Goal: Navigation & Orientation: Find specific page/section

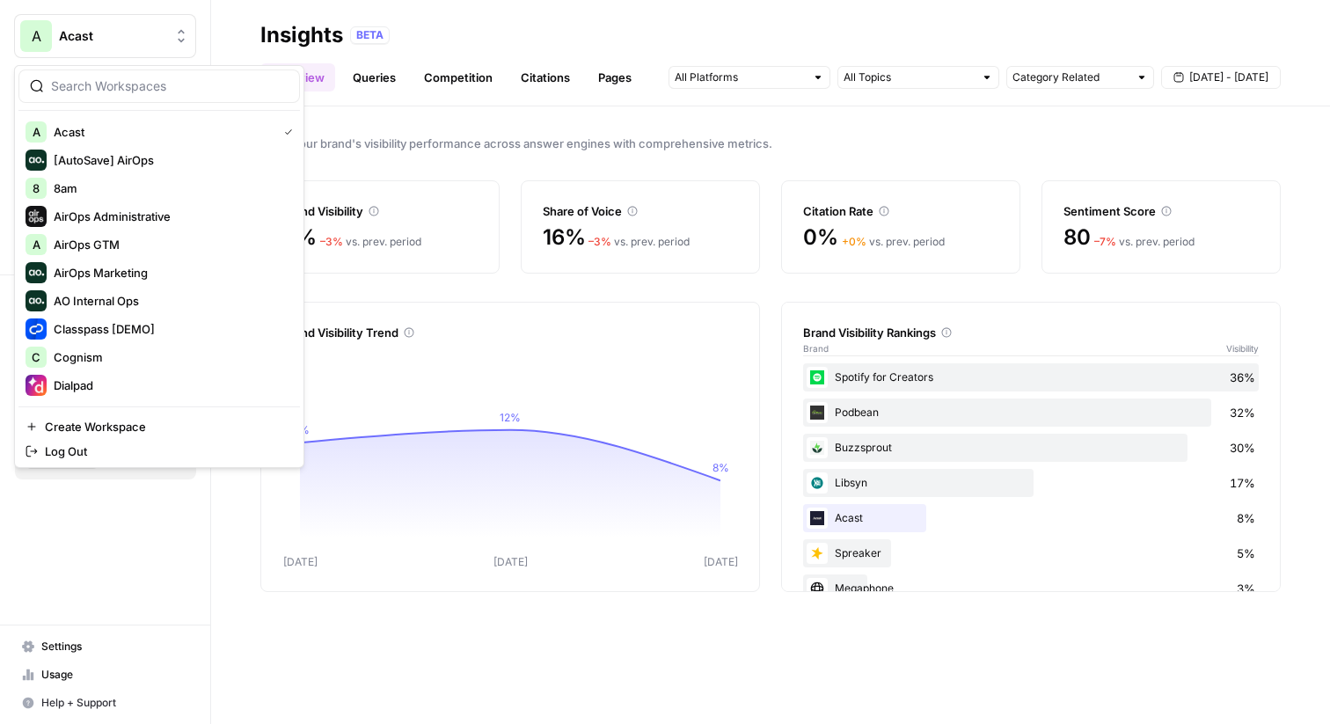
click at [88, 28] on span "Acast" at bounding box center [112, 36] width 106 height 18
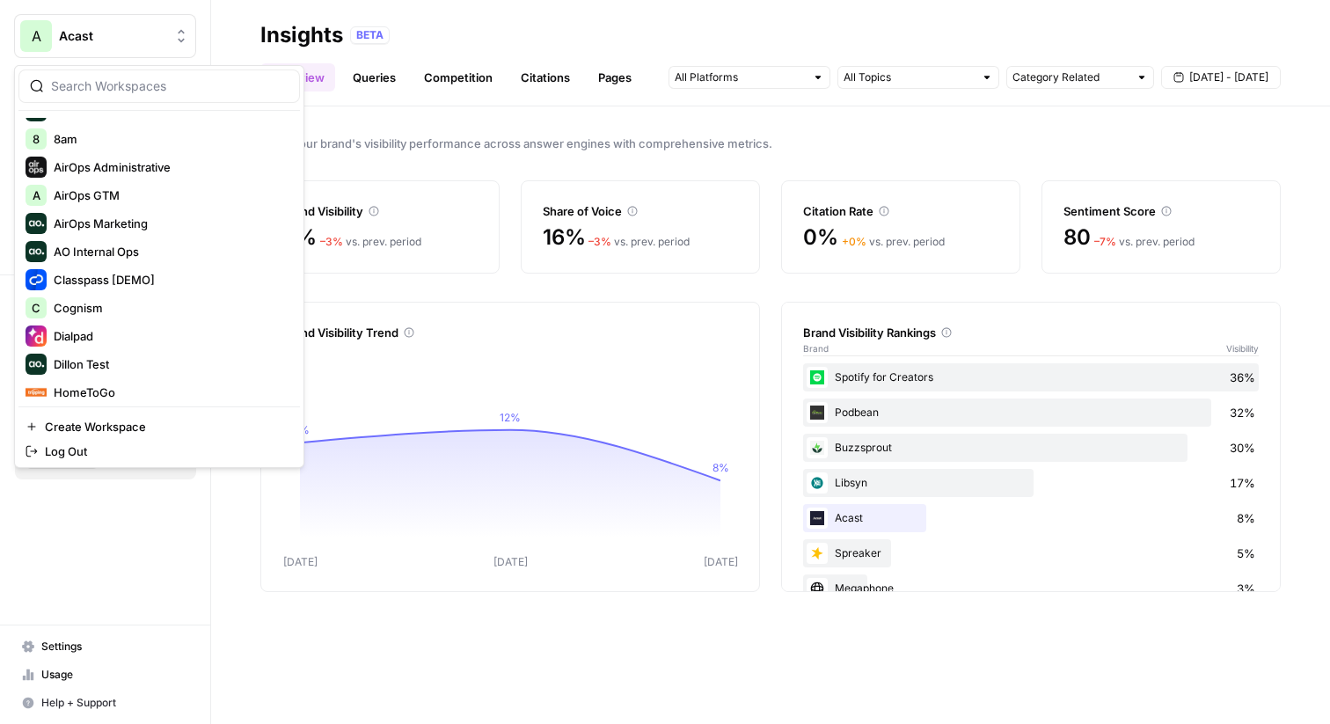
scroll to position [253, 0]
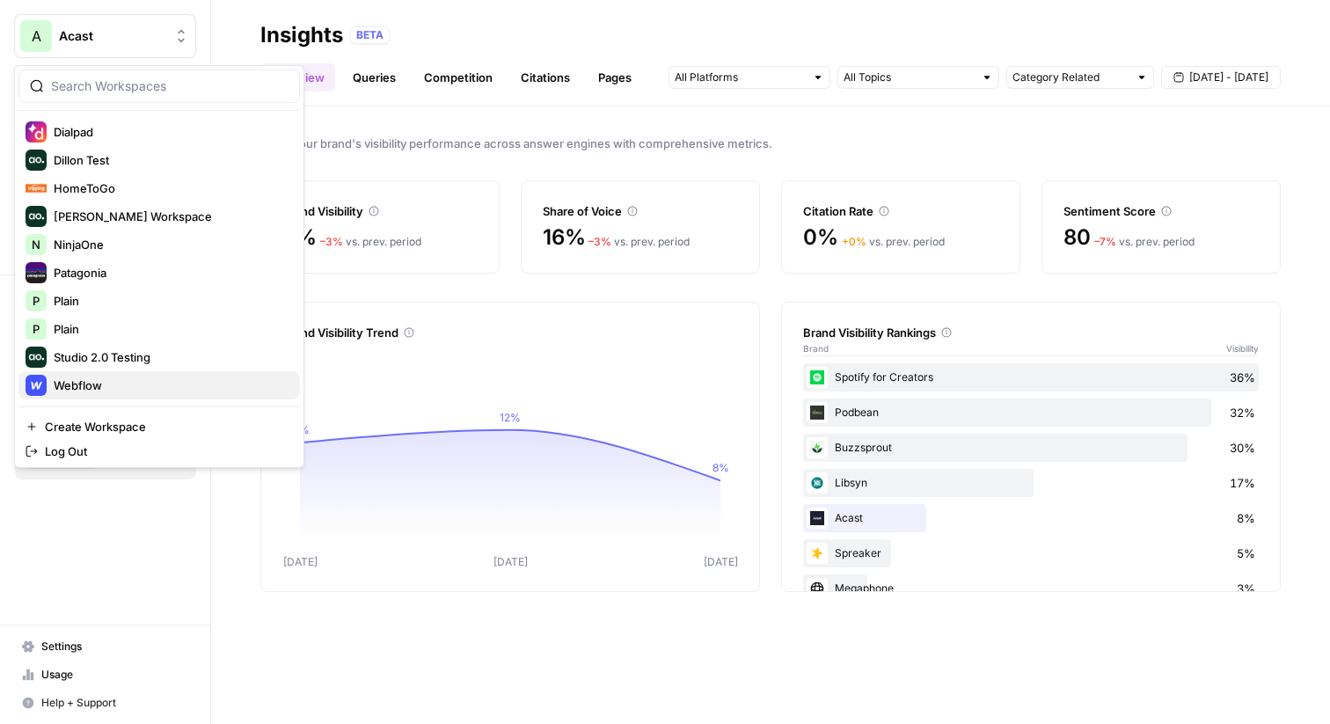
click at [122, 378] on span "Webflow" at bounding box center [170, 386] width 232 height 18
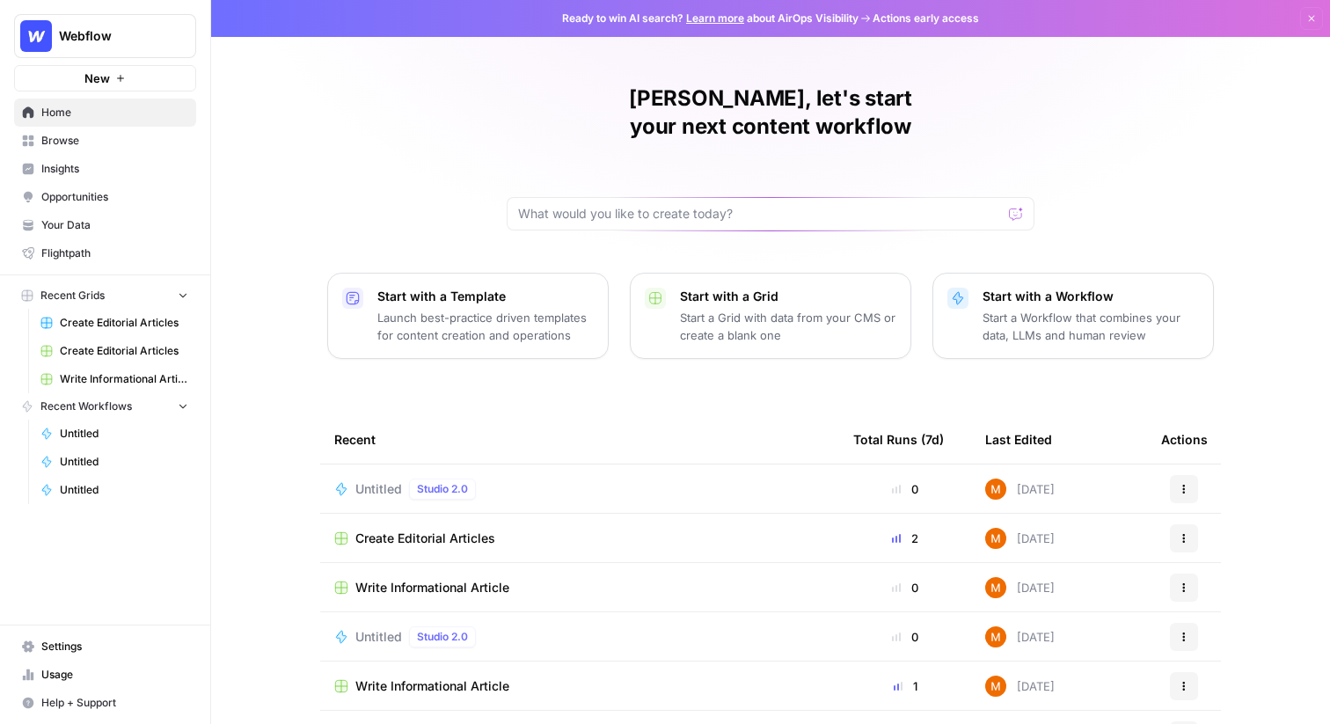
click at [79, 218] on span "Your Data" at bounding box center [114, 225] width 147 height 16
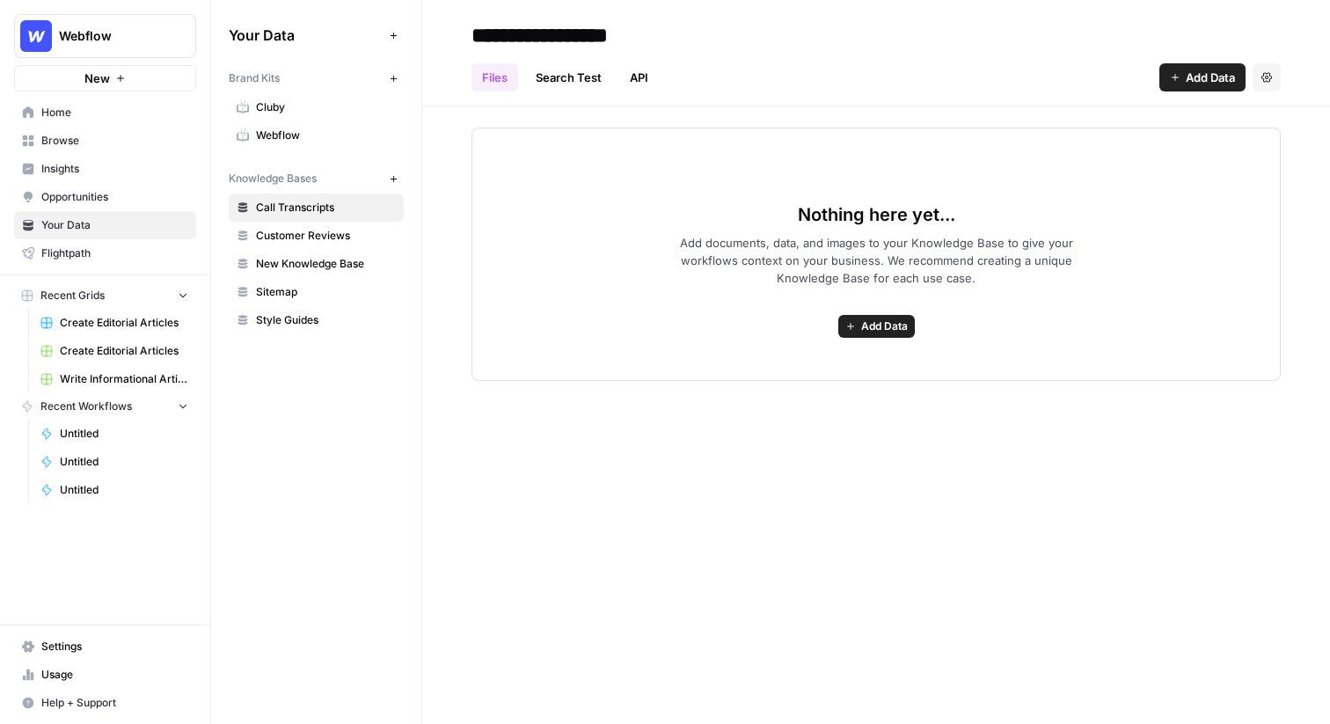
click at [318, 132] on span "Webflow" at bounding box center [326, 136] width 140 height 16
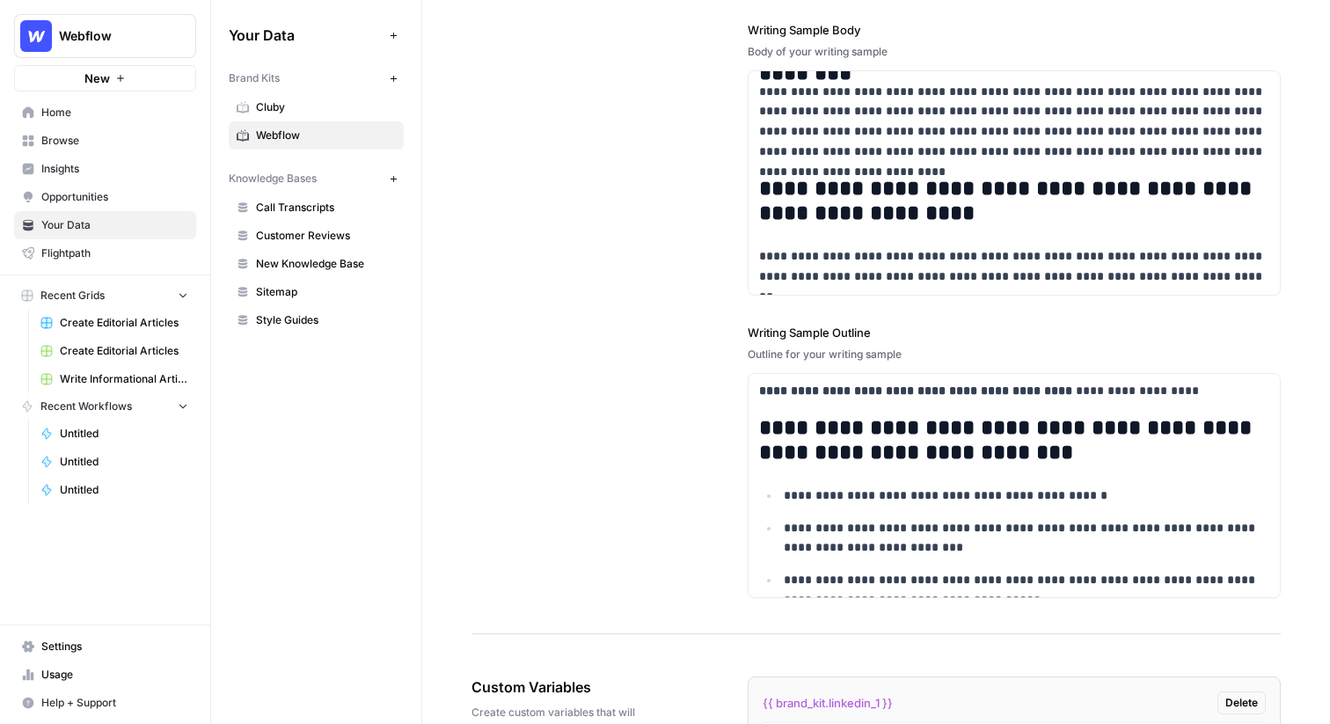
scroll to position [2414, 0]
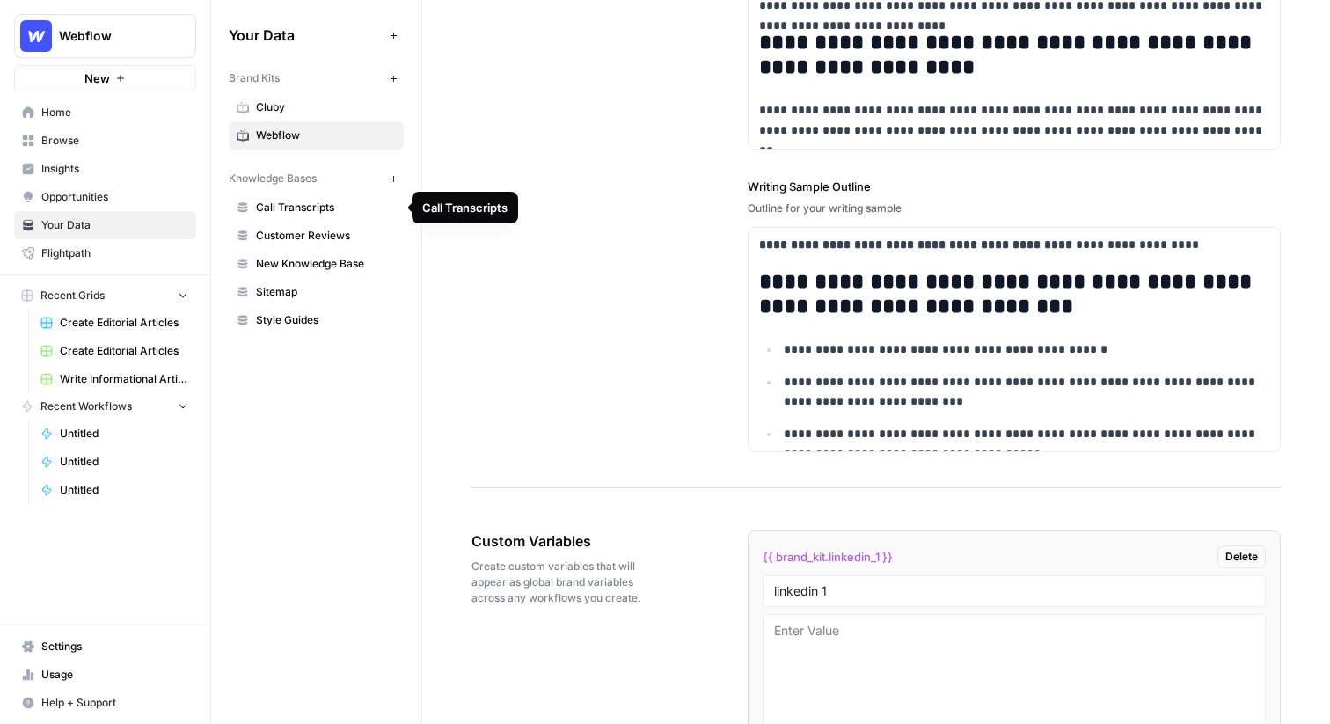
click at [274, 212] on span "Call Transcripts" at bounding box center [326, 208] width 140 height 16
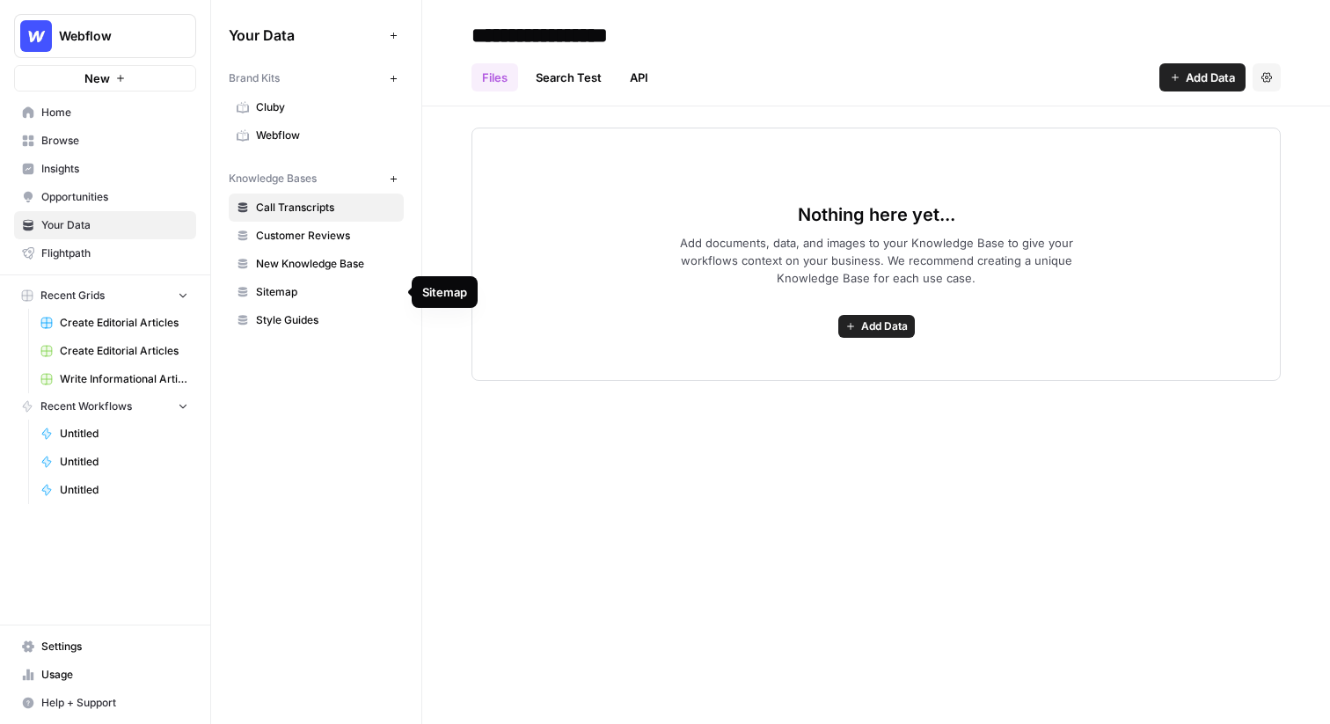
click at [303, 288] on span "Sitemap" at bounding box center [326, 292] width 140 height 16
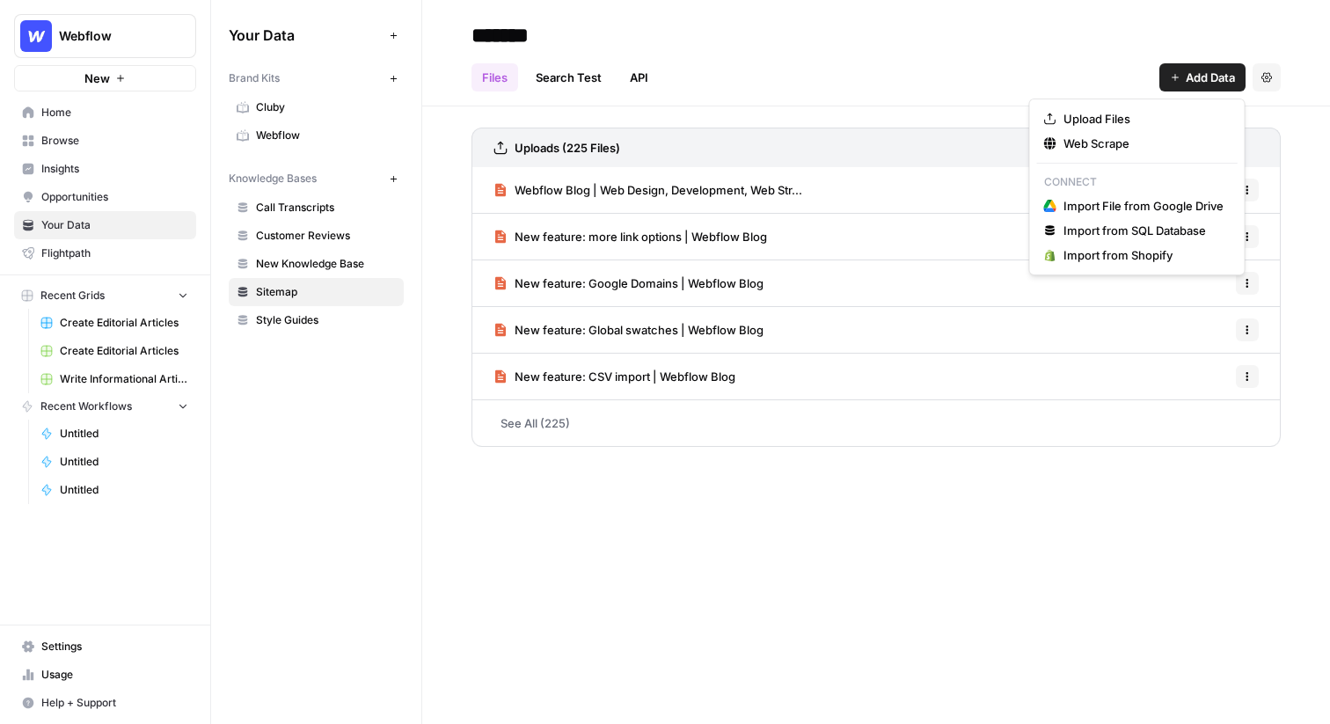
click at [1216, 76] on span "Add Data" at bounding box center [1210, 78] width 49 height 18
click at [1118, 143] on span "Web Scrape" at bounding box center [1144, 144] width 160 height 18
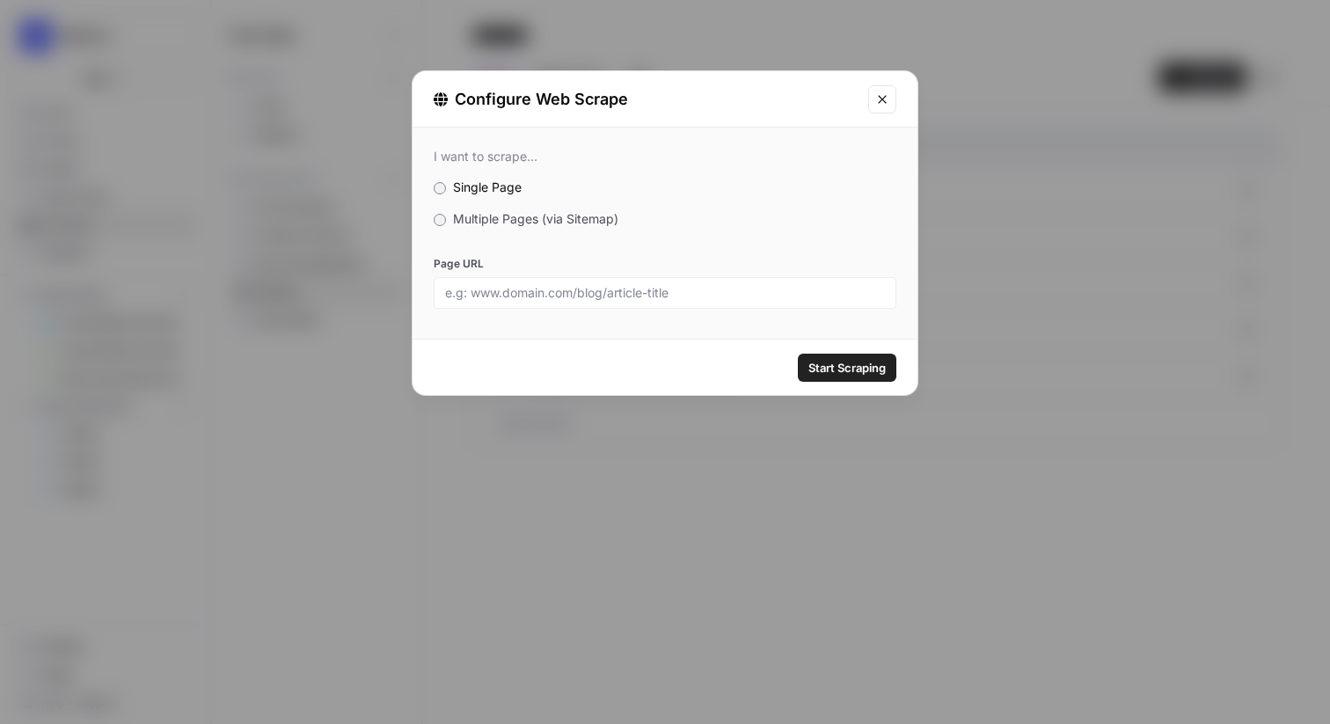
click at [468, 218] on span "Multiple Pages (via Sitemap)" at bounding box center [535, 218] width 165 height 15
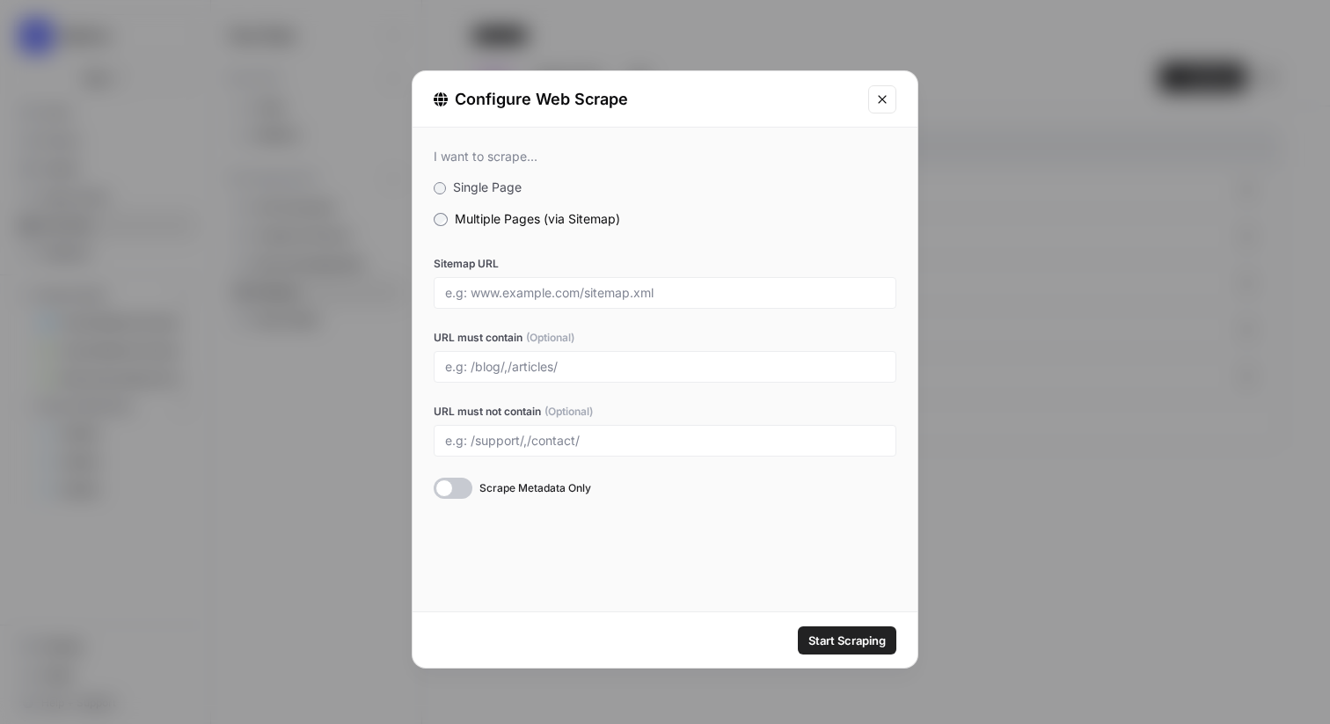
click at [896, 107] on button "Close modal" at bounding box center [882, 99] width 28 height 28
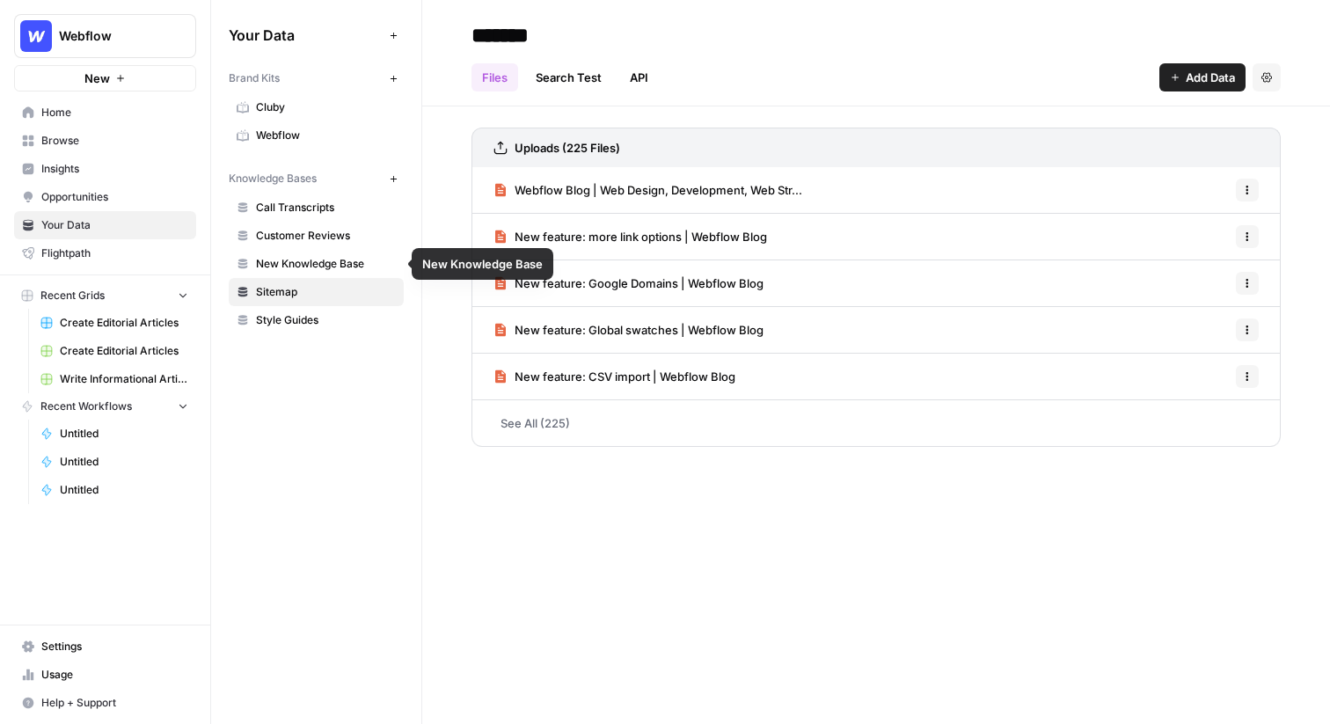
click at [282, 238] on span "Customer Reviews" at bounding box center [326, 236] width 140 height 16
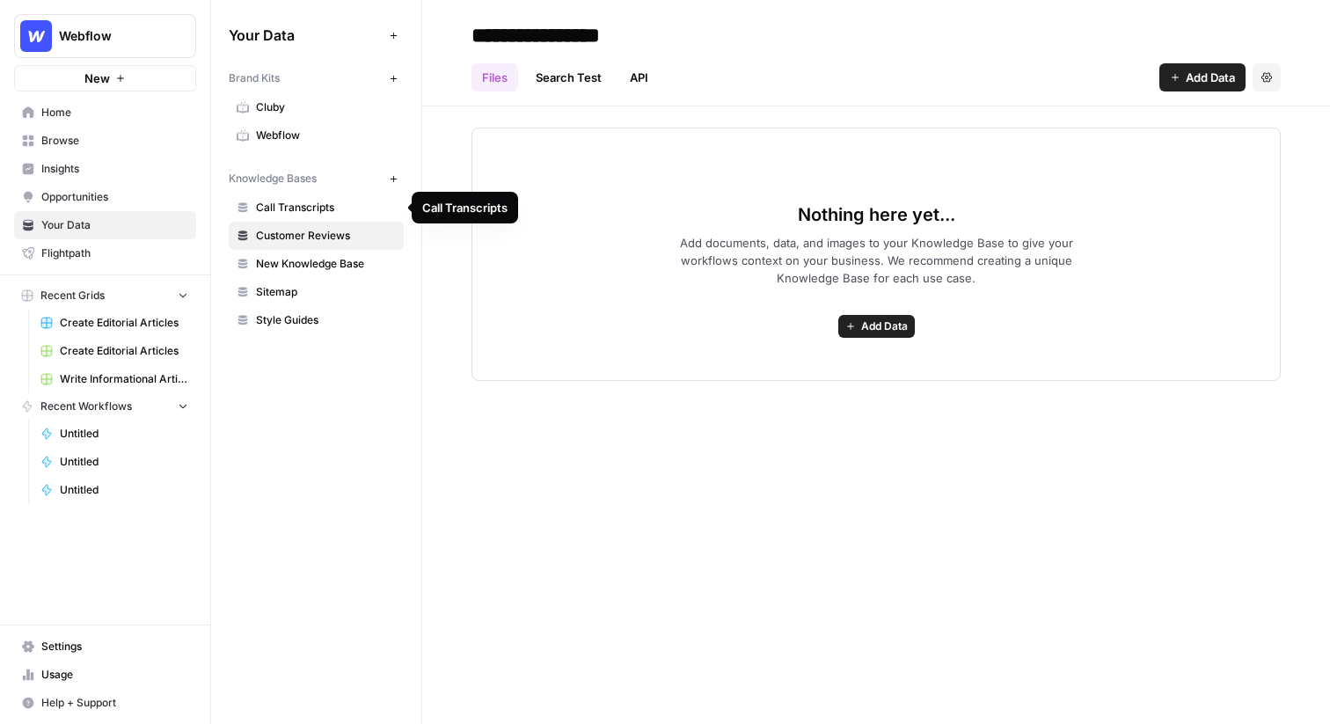
click at [306, 207] on span "Call Transcripts" at bounding box center [326, 208] width 140 height 16
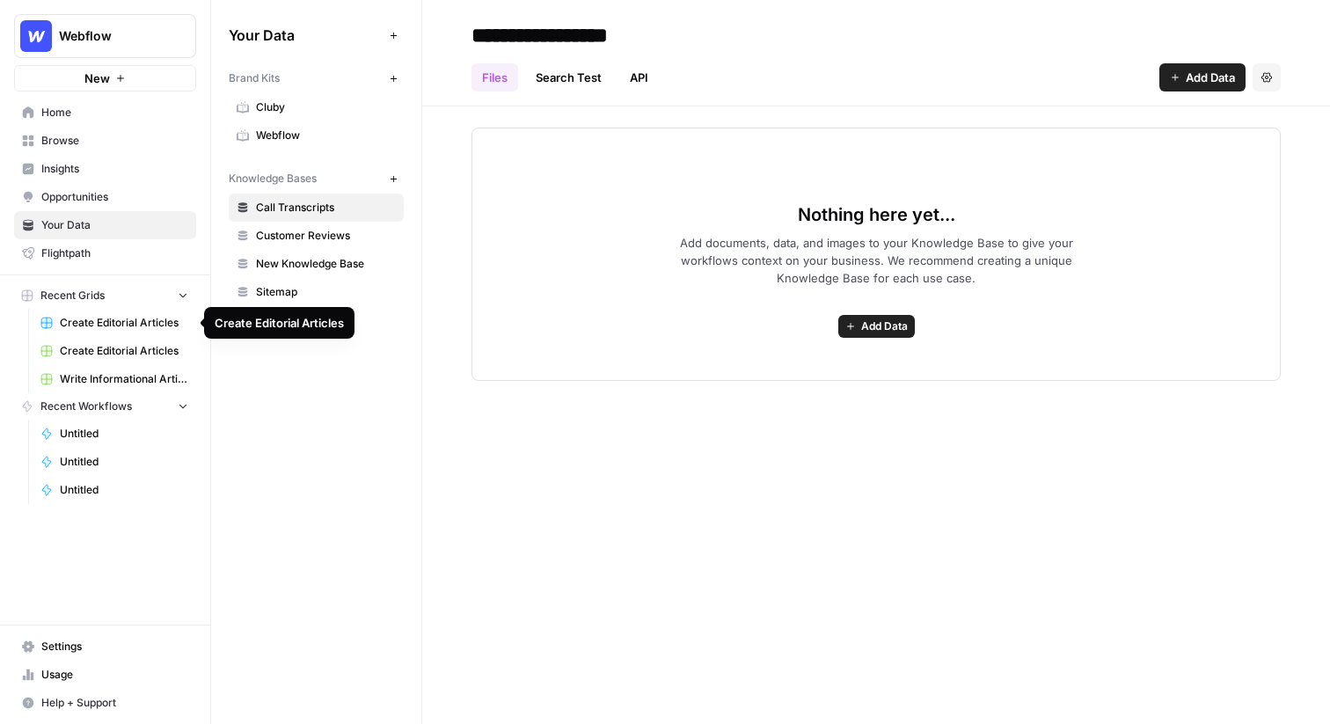
click at [141, 327] on span "Create Editorial Articles" at bounding box center [124, 323] width 128 height 16
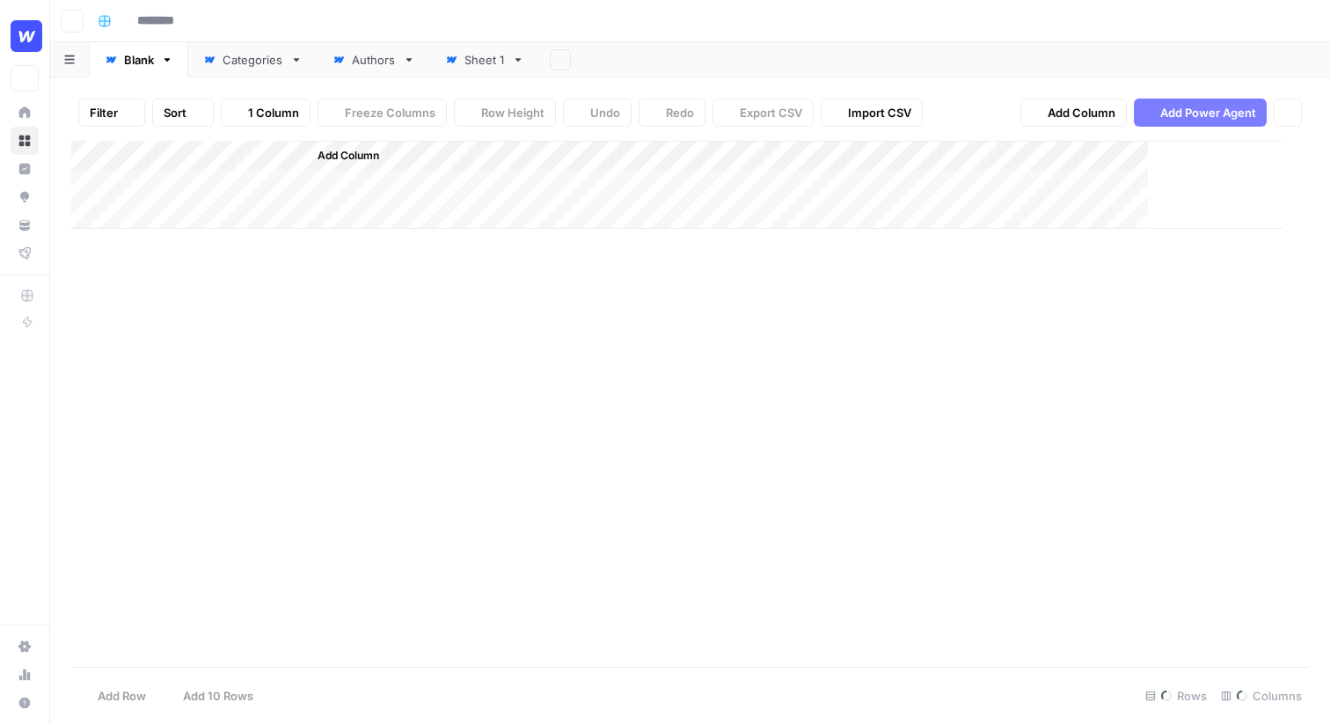
type input "**********"
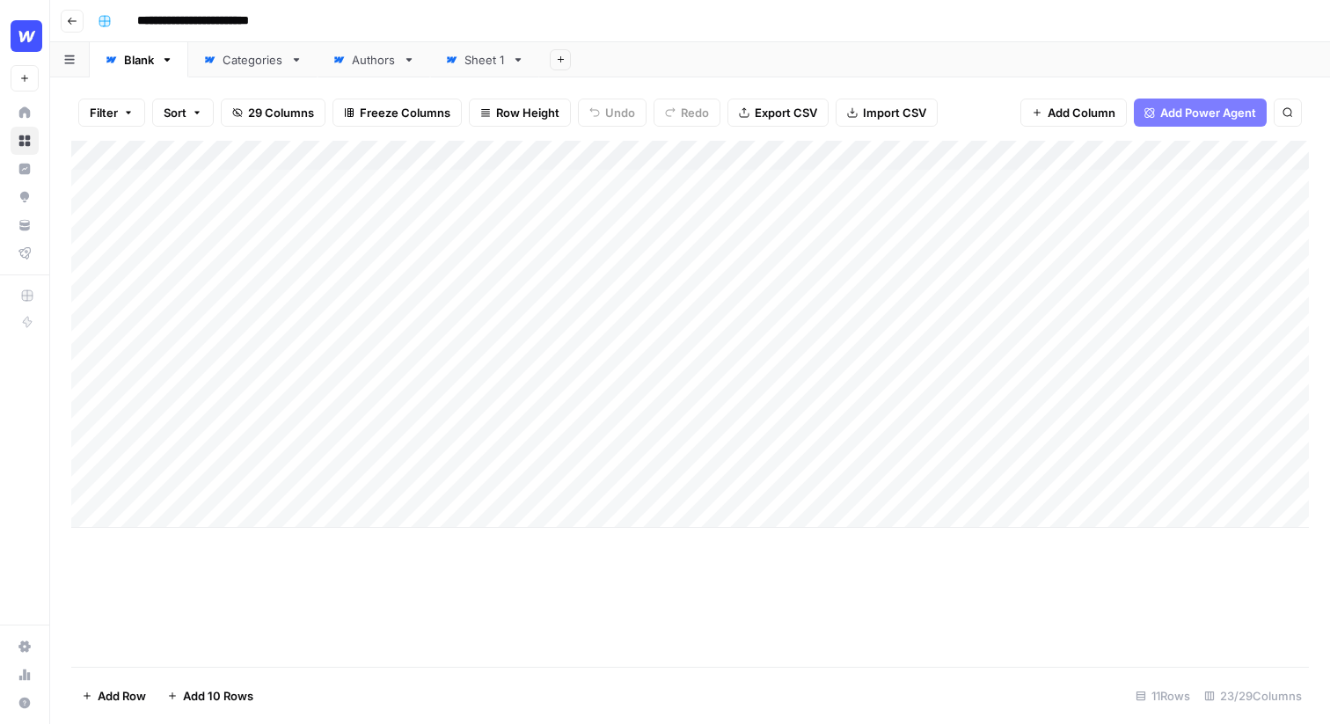
click at [209, 25] on input "**********" at bounding box center [207, 21] width 157 height 28
click at [373, 30] on div "**********" at bounding box center [702, 21] width 1222 height 28
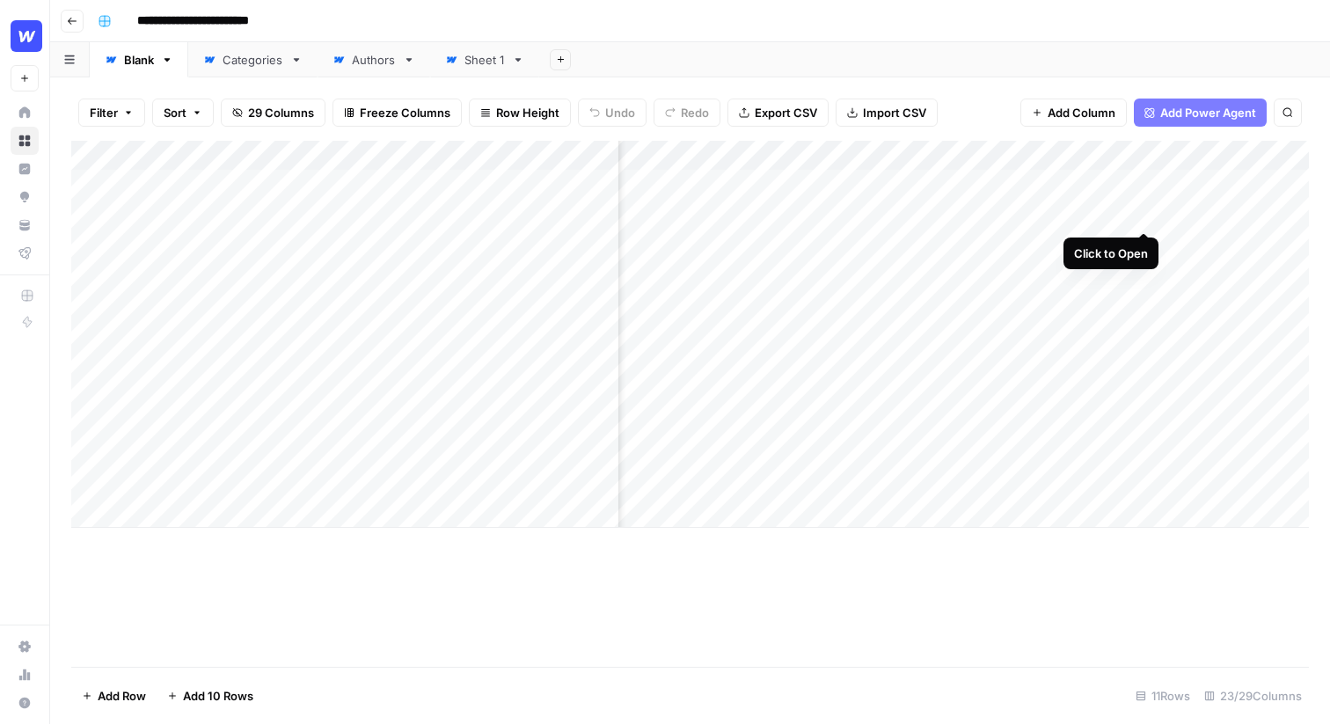
click at [1143, 216] on div "Add Column" at bounding box center [690, 334] width 1238 height 387
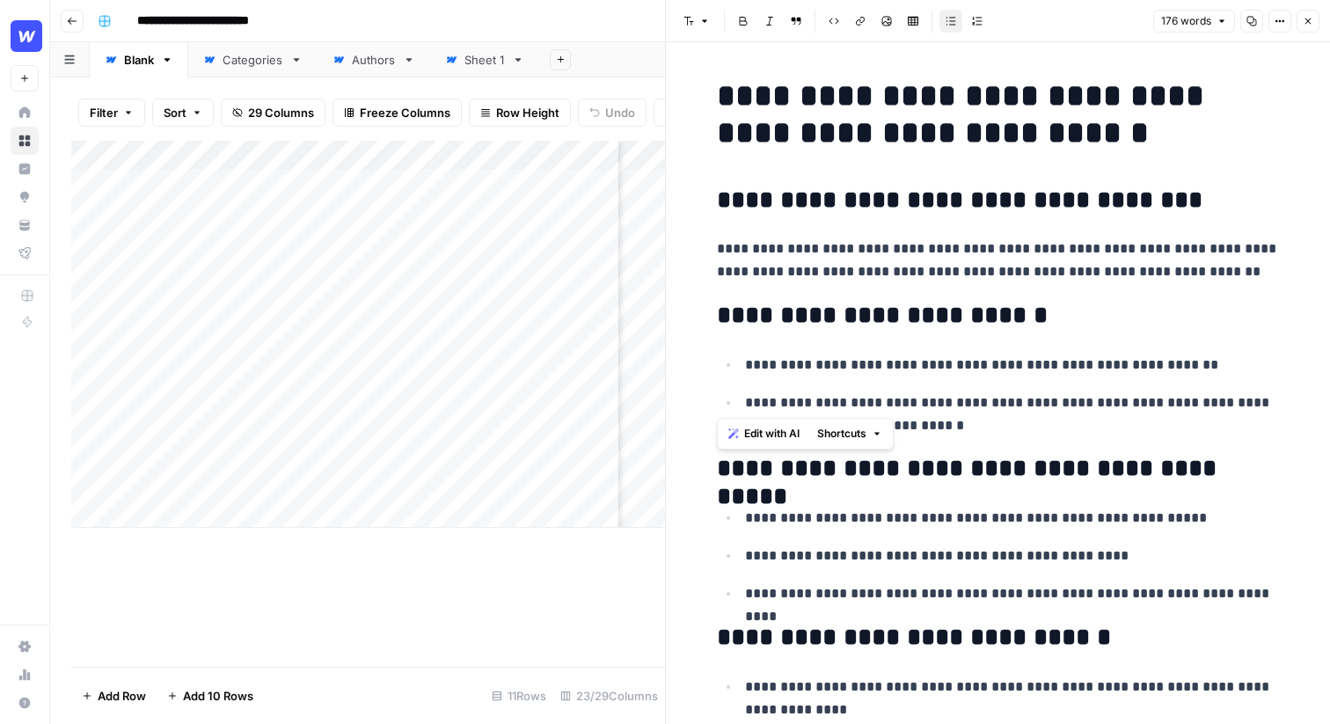
drag, startPoint x: 715, startPoint y: 102, endPoint x: 891, endPoint y: 395, distance: 341.8
click at [891, 395] on div "**********" at bounding box center [999, 521] width 584 height 902
click at [841, 263] on p "**********" at bounding box center [998, 261] width 563 height 46
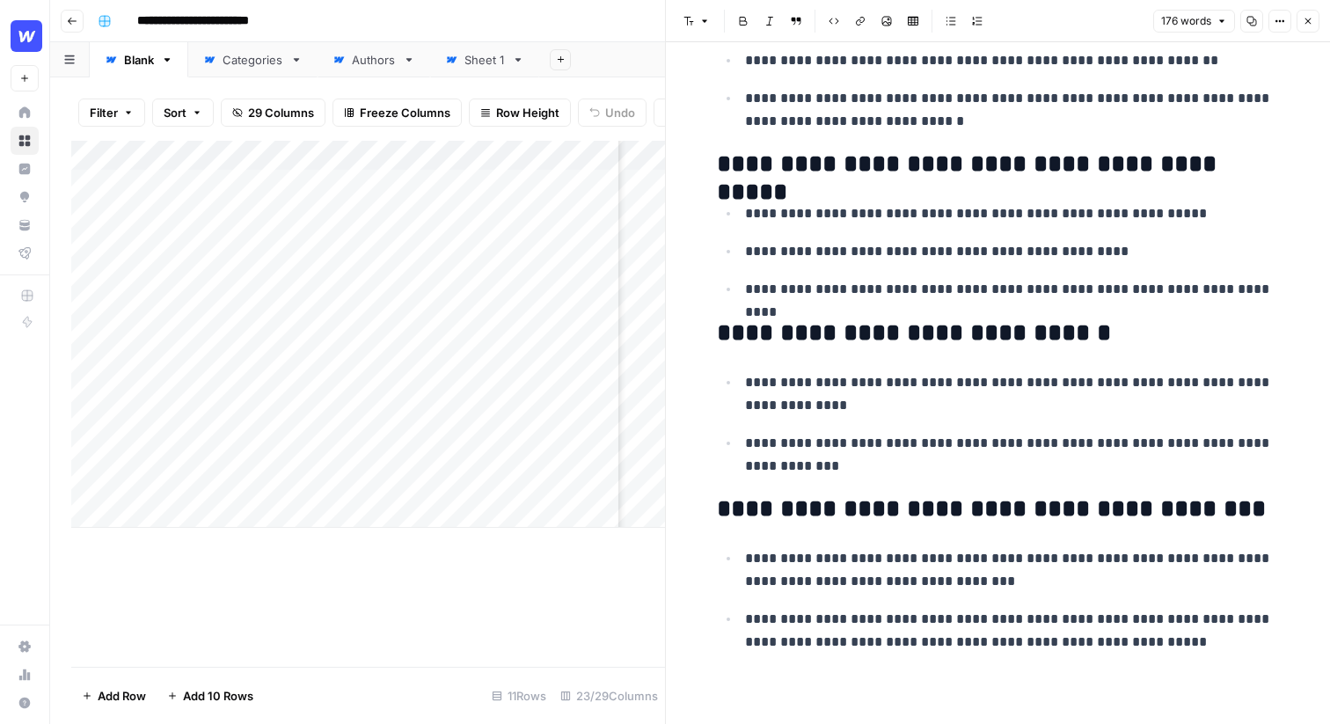
click at [1306, 19] on icon "button" at bounding box center [1308, 21] width 11 height 11
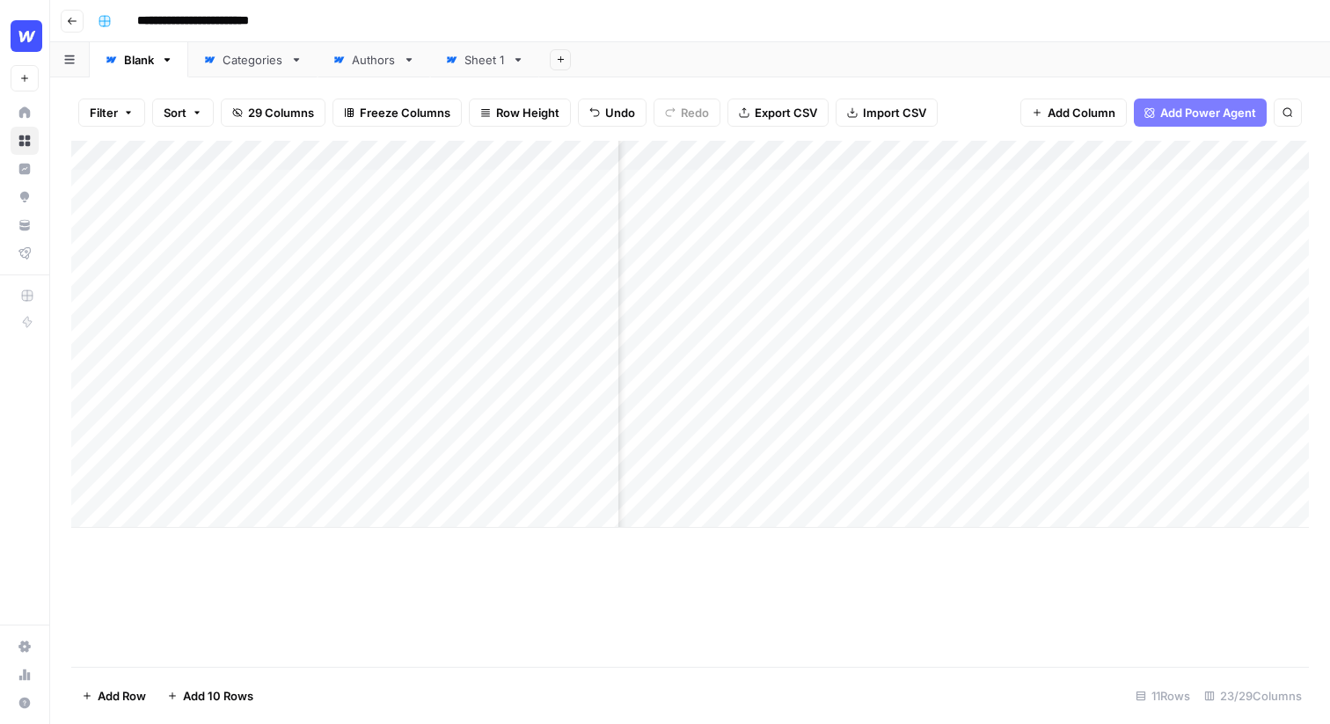
scroll to position [0, 926]
click at [798, 213] on div "Add Column" at bounding box center [690, 334] width 1238 height 387
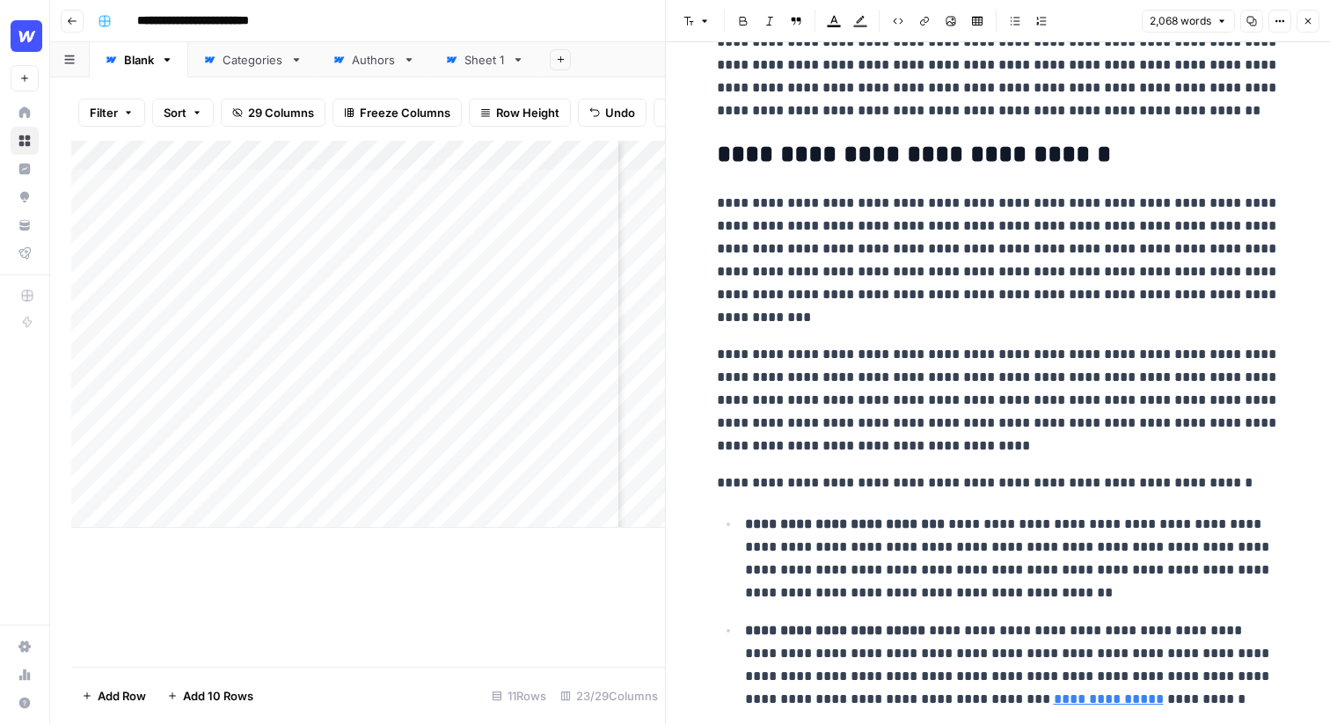
scroll to position [2898, 0]
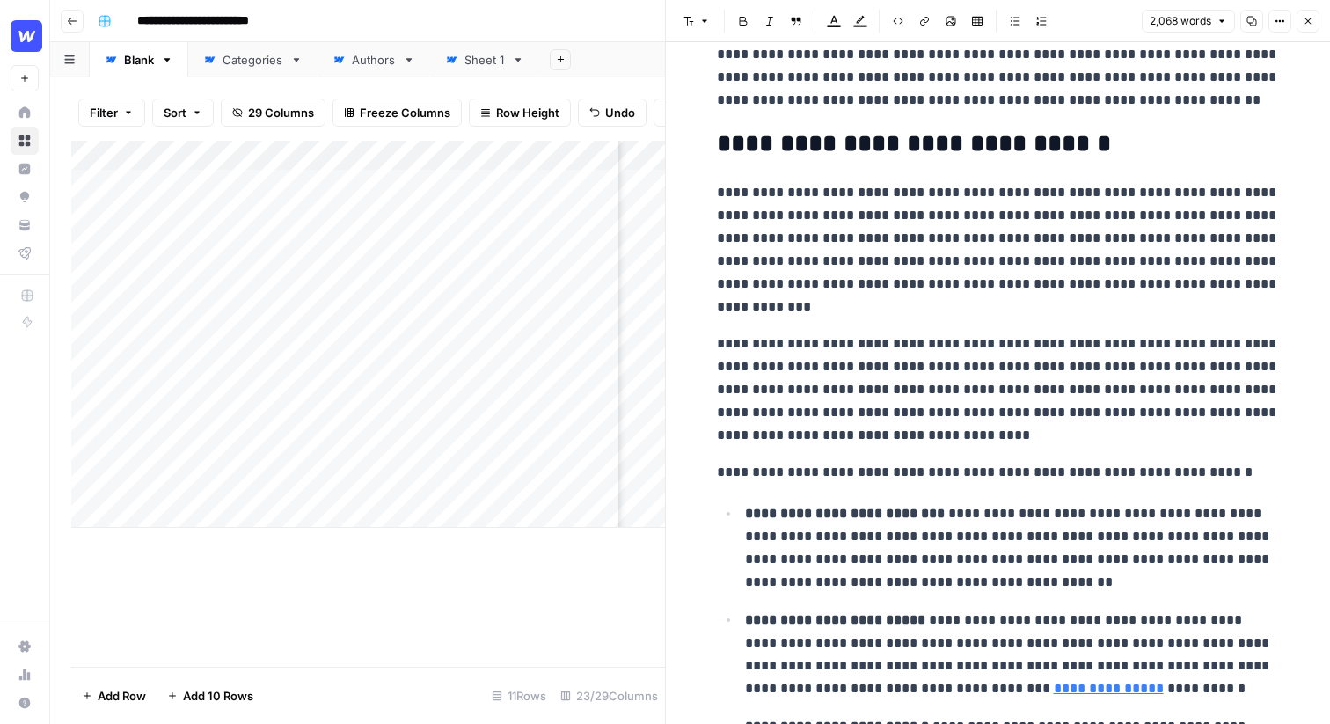
click at [1298, 15] on button "Close" at bounding box center [1308, 21] width 23 height 23
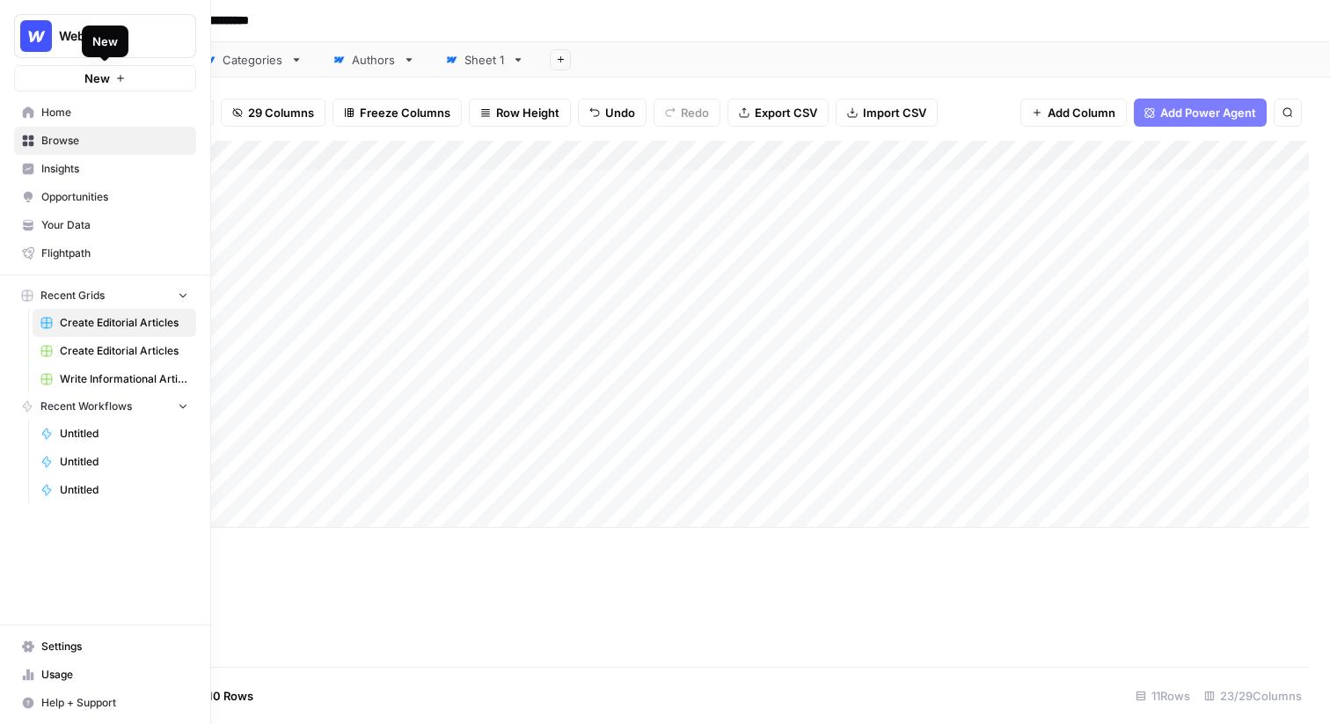
click at [100, 78] on span "New" at bounding box center [97, 79] width 26 height 18
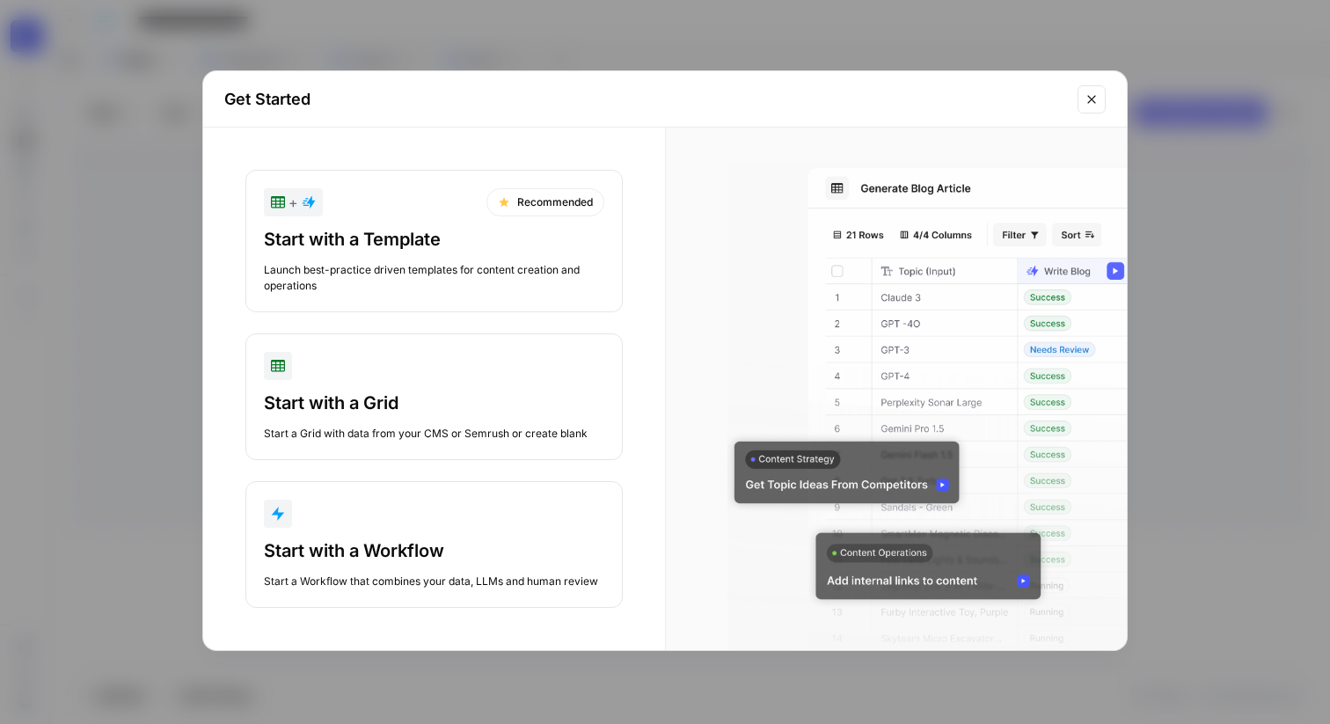
click at [389, 271] on div "Launch best-practice driven templates for content creation and operations" at bounding box center [434, 278] width 341 height 32
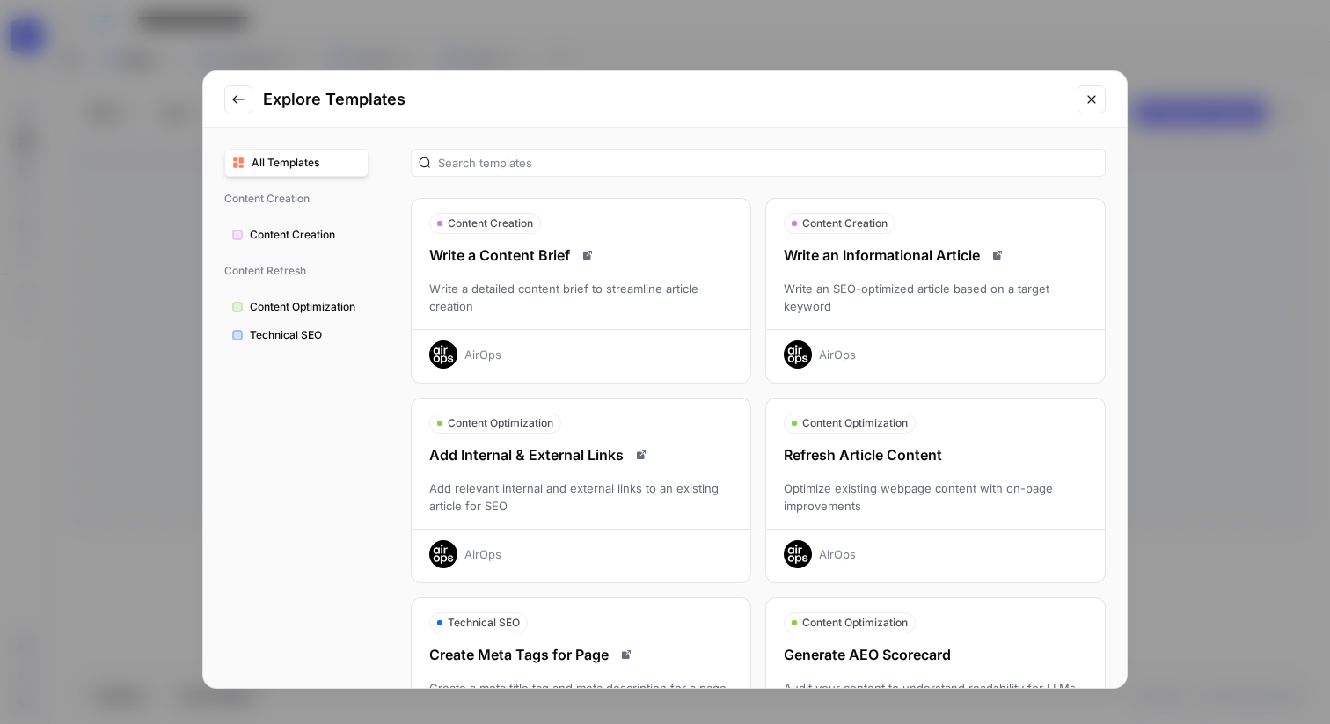
click at [913, 302] on div "Write an SEO-optimized article based on a target keyword" at bounding box center [935, 297] width 339 height 35
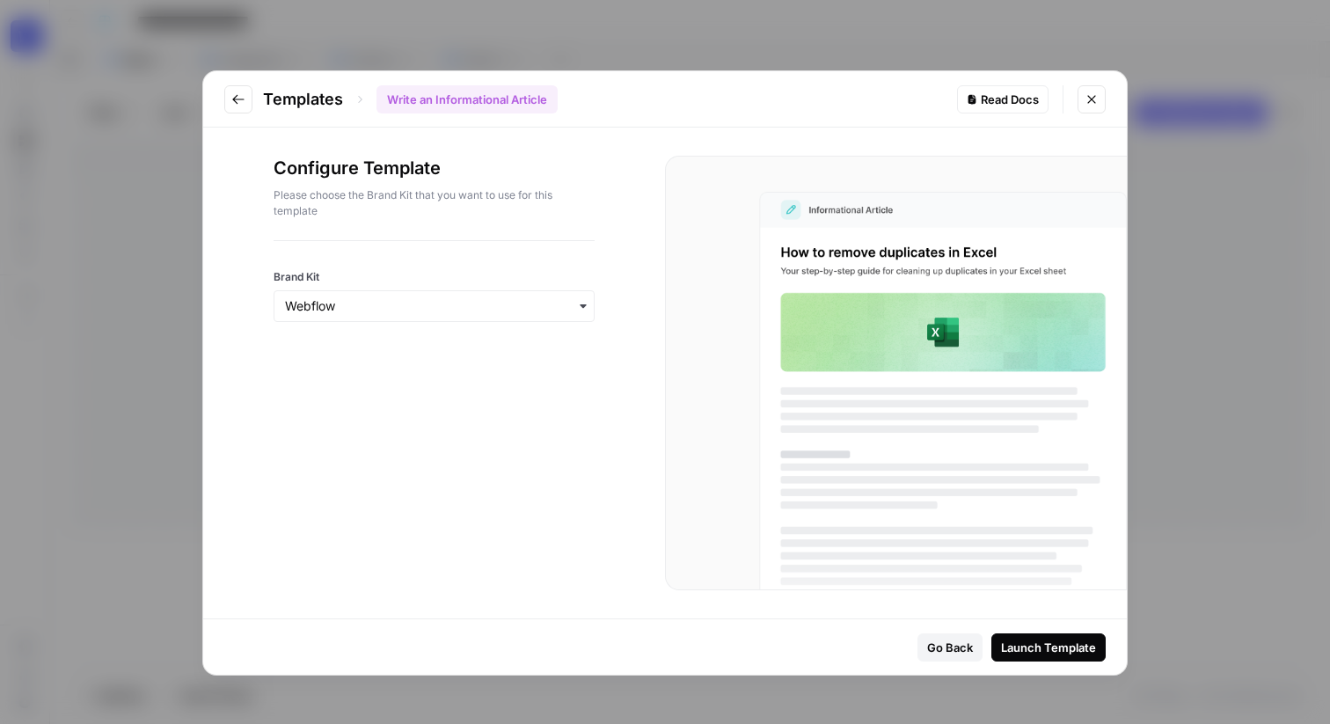
click at [1049, 648] on div "Launch Template" at bounding box center [1048, 648] width 95 height 18
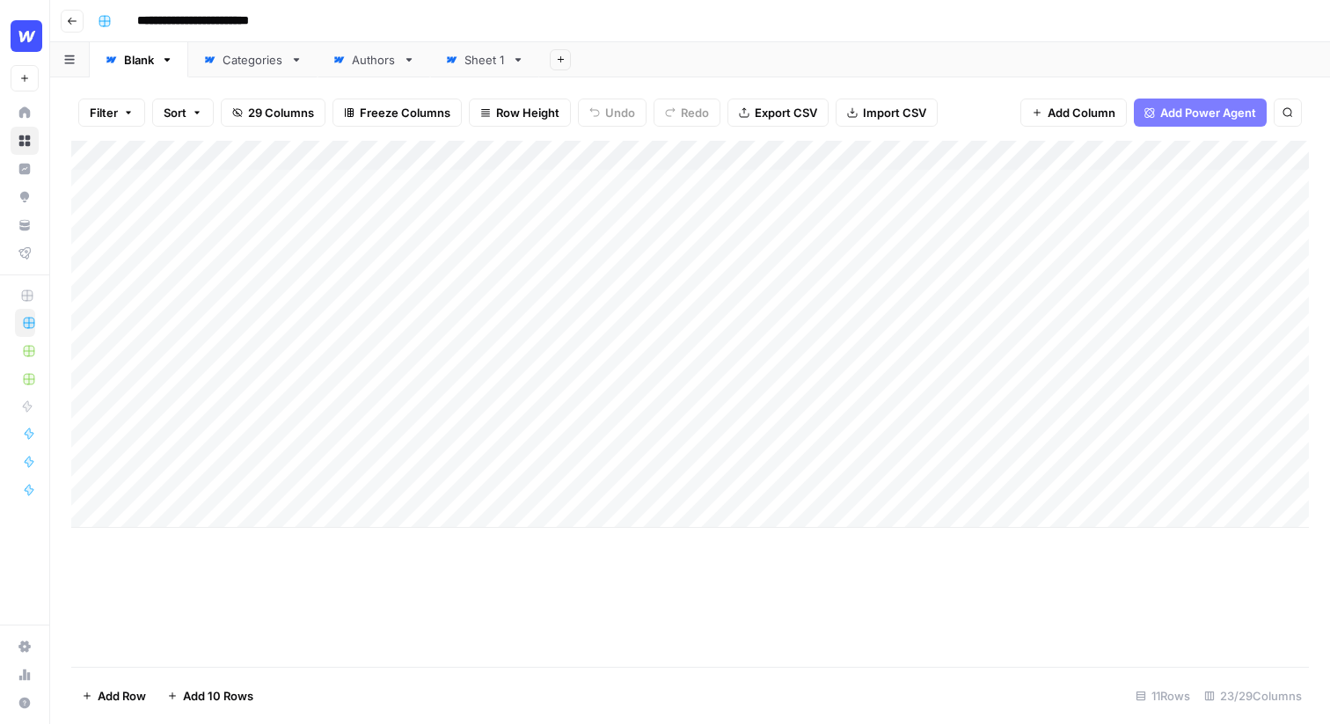
click at [813, 158] on div "Add Column" at bounding box center [690, 334] width 1238 height 387
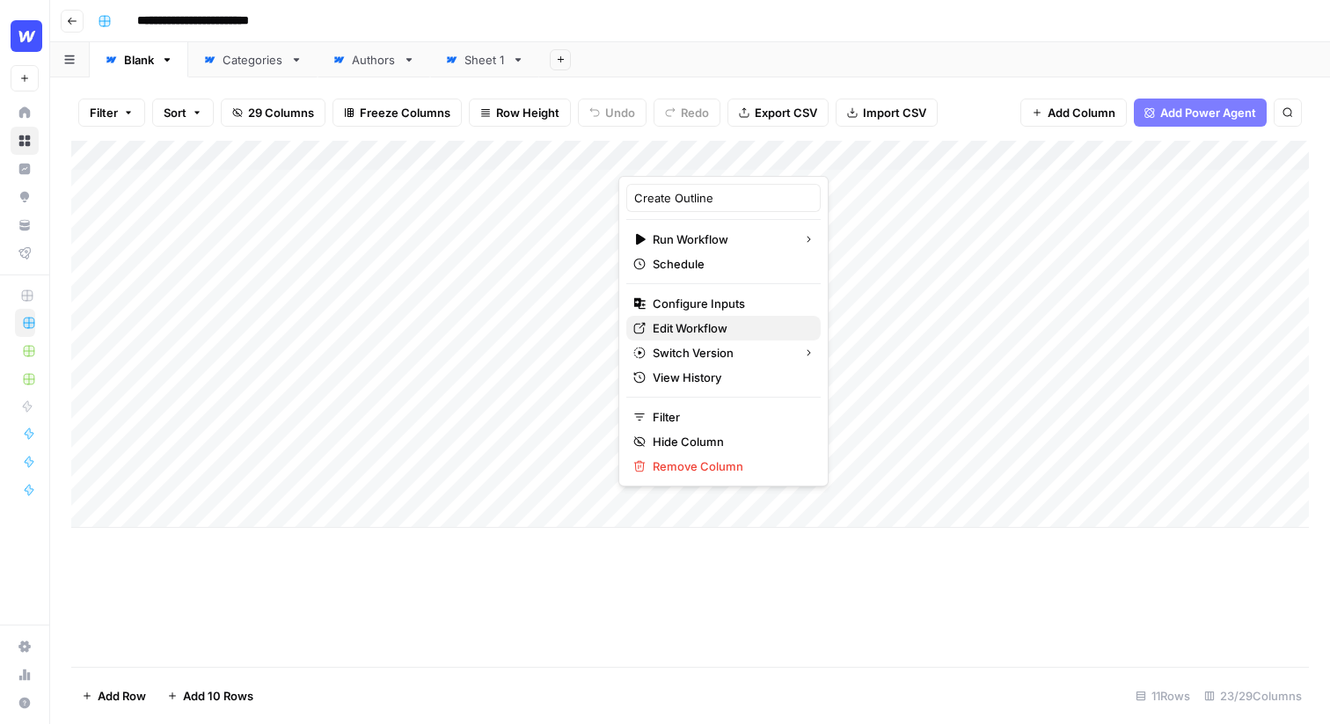
click at [697, 323] on span "Edit Workflow" at bounding box center [730, 328] width 154 height 18
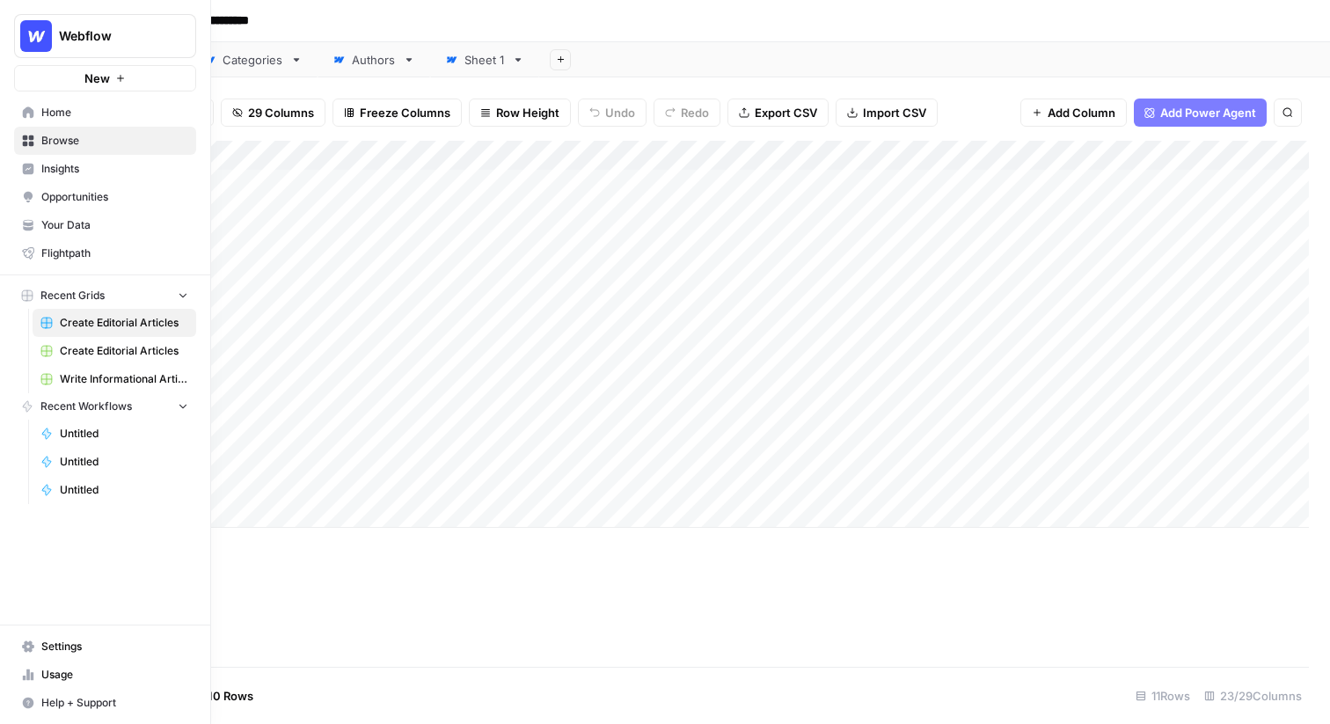
click at [86, 227] on span "Your Data" at bounding box center [114, 225] width 147 height 16
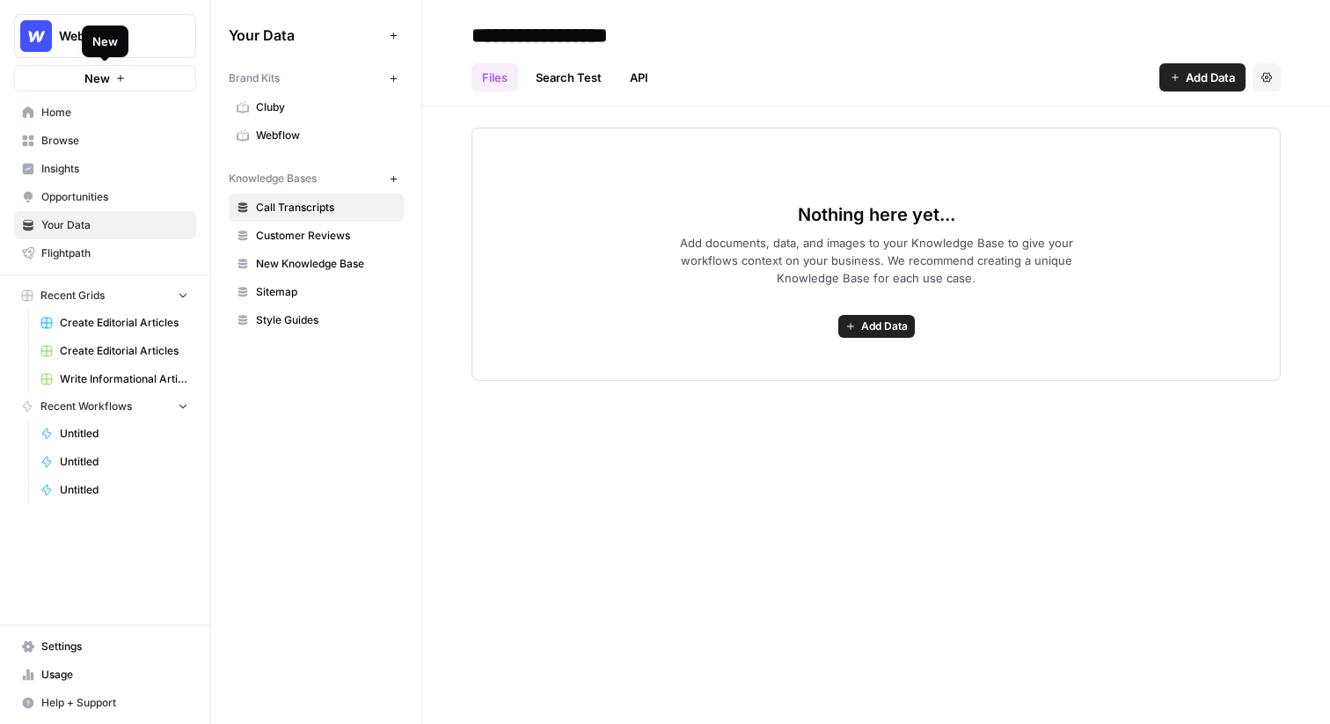
click at [165, 77] on button "New" at bounding box center [105, 78] width 182 height 26
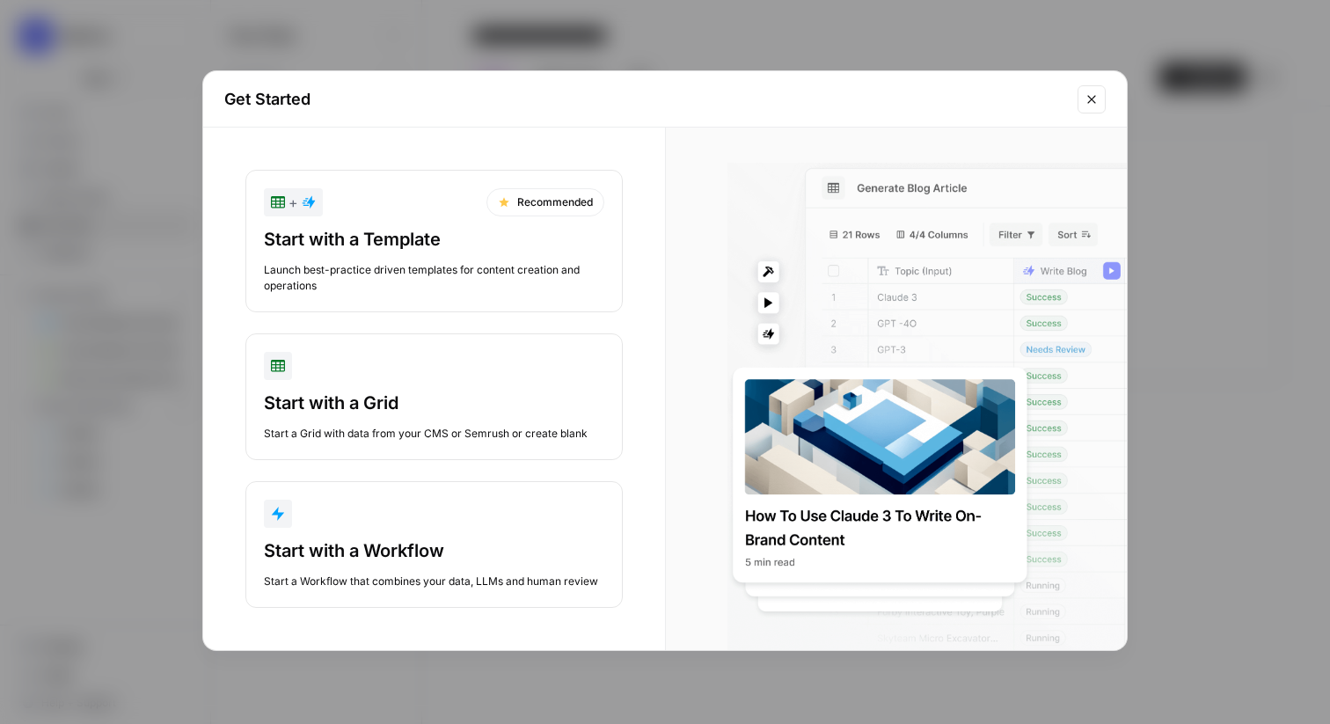
click at [531, 44] on div "Get Started + Recommended Start with a Template Launch best-practice driven tem…" at bounding box center [665, 362] width 1330 height 724
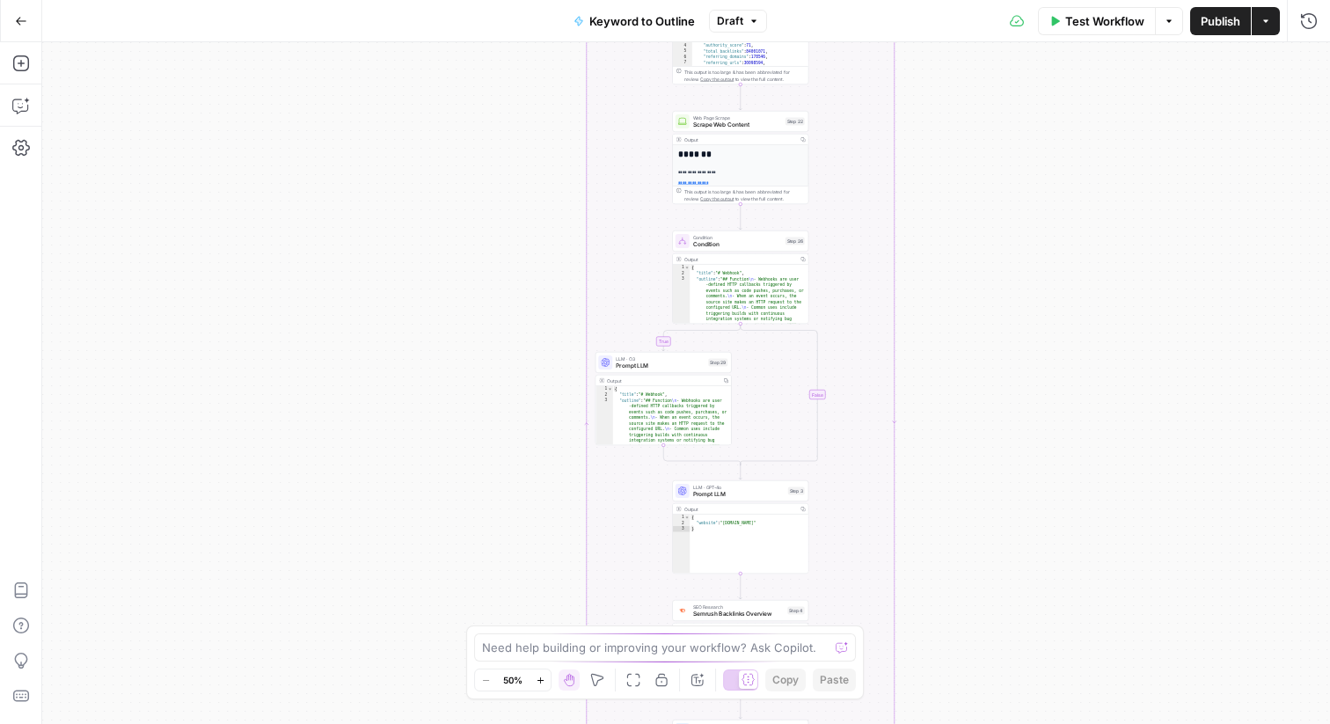
click at [487, 677] on body "Webflow New Home Browse Insights Opportunities Your Data Flightpath Recent Grid…" at bounding box center [665, 362] width 1330 height 724
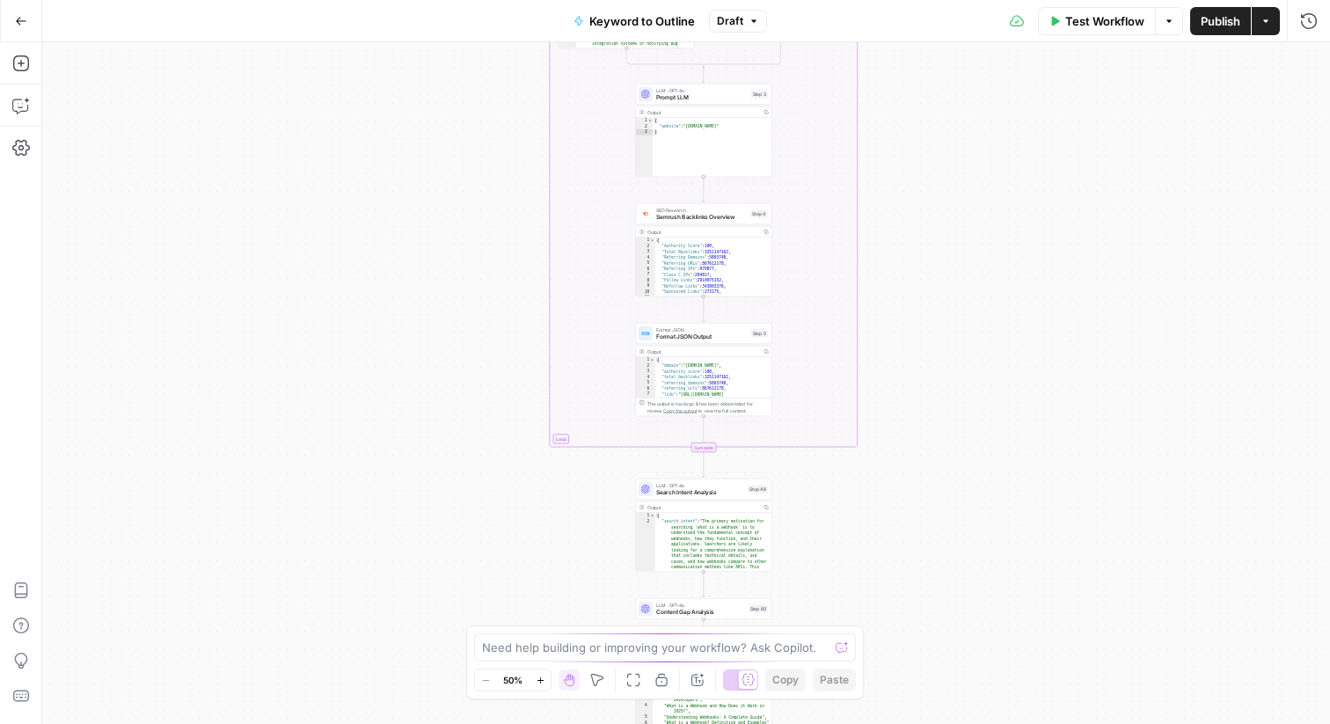
click at [450, 281] on div "true false Workflow Set Inputs Inputs LLM · GPT-4o Search Query Step 40 Output …" at bounding box center [686, 383] width 1288 height 682
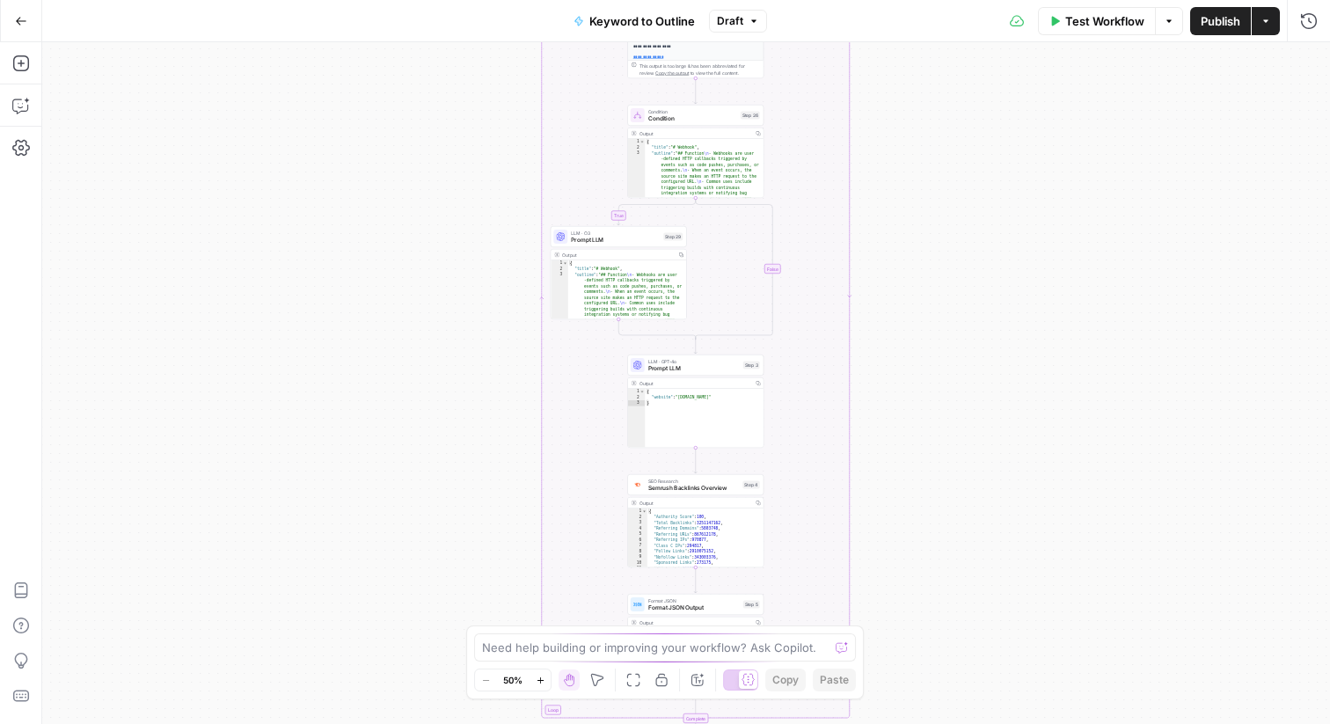
drag, startPoint x: 421, startPoint y: 198, endPoint x: 413, endPoint y: 472, distance: 274.7
click at [413, 472] on div "true false Workflow Set Inputs Inputs LLM · GPT-4o Search Query Step 40 Output …" at bounding box center [686, 383] width 1288 height 682
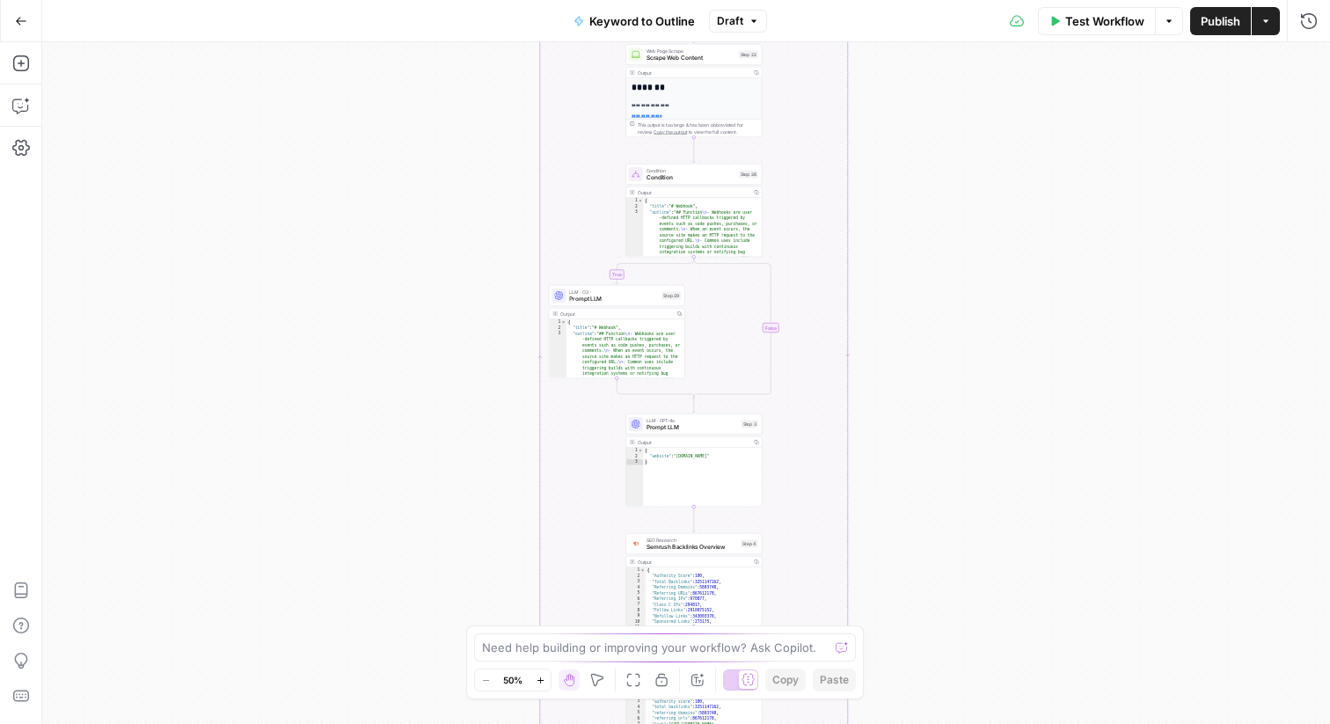
drag, startPoint x: 412, startPoint y: 282, endPoint x: 411, endPoint y: 357, distance: 74.8
click at [411, 357] on div "true false Workflow Set Inputs Inputs LLM · GPT-4o Search Query Step 40 Output …" at bounding box center [686, 383] width 1288 height 682
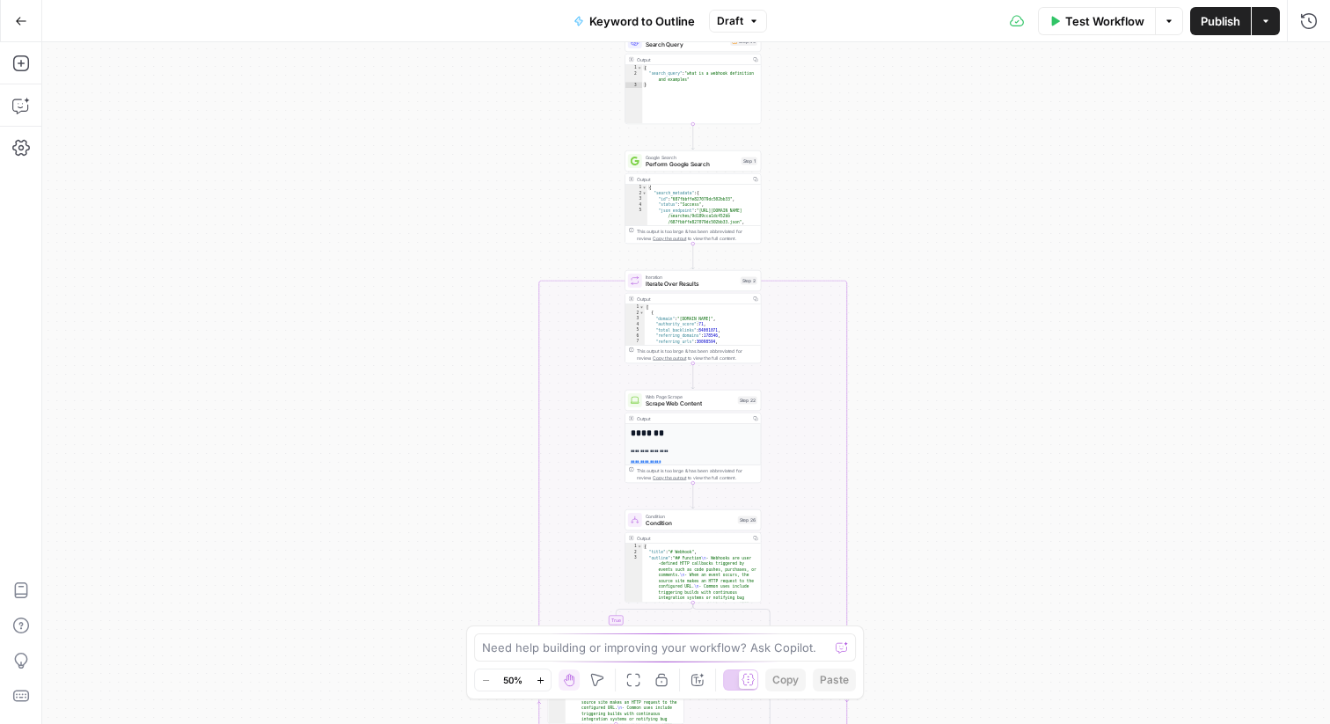
drag, startPoint x: 410, startPoint y: 279, endPoint x: 407, endPoint y: 622, distance: 343.2
click at [408, 624] on div "true false Workflow Set Inputs Inputs LLM · GPT-4o Search Query Step 40 Output …" at bounding box center [686, 383] width 1288 height 682
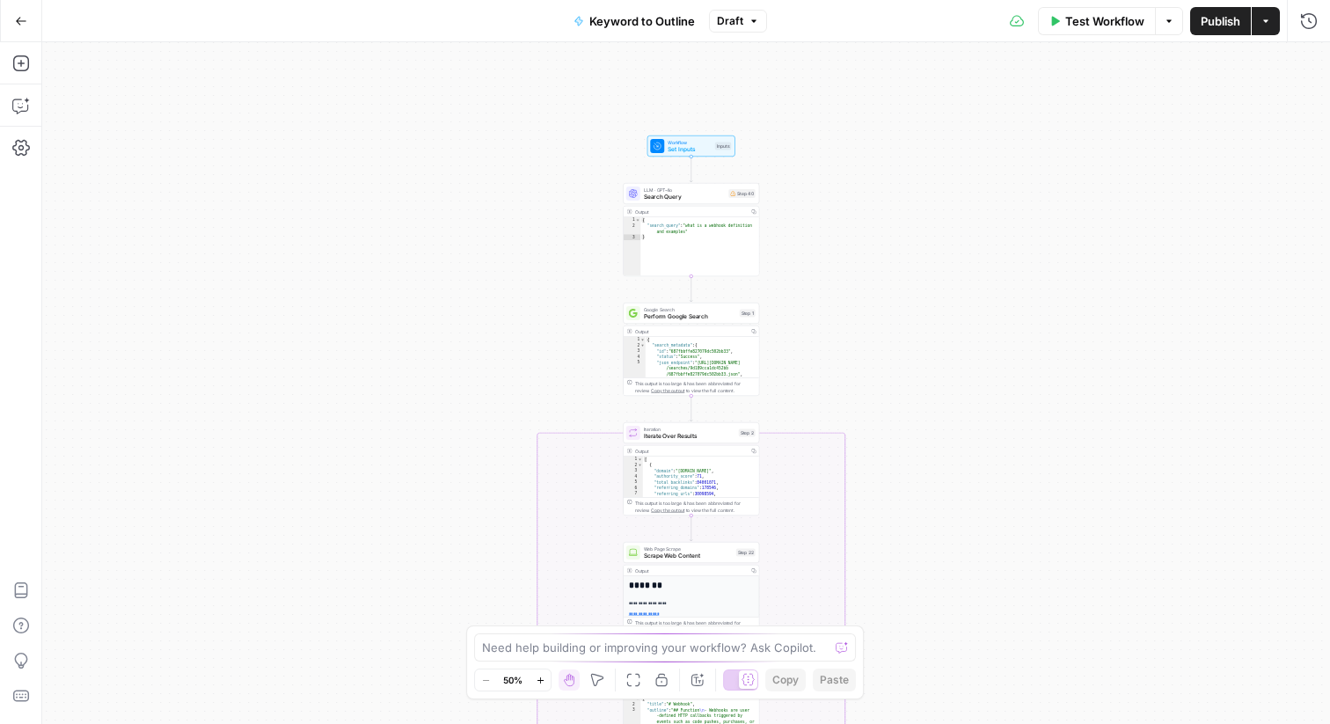
drag, startPoint x: 412, startPoint y: 390, endPoint x: 412, endPoint y: 514, distance: 124.1
click at [412, 514] on div "true false Workflow Set Inputs Inputs LLM · GPT-4o Search Query Step 40 Output …" at bounding box center [686, 383] width 1288 height 682
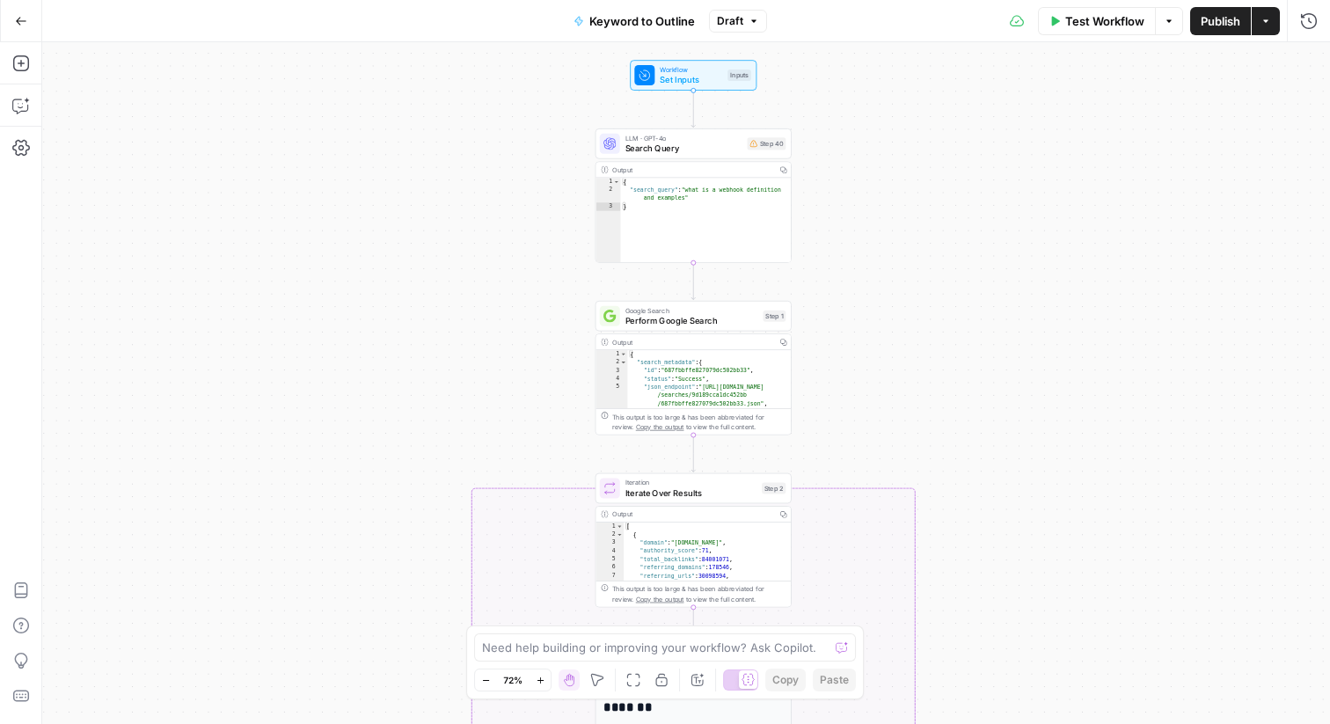
drag, startPoint x: 369, startPoint y: 363, endPoint x: 369, endPoint y: 409, distance: 45.8
click at [370, 409] on div "true false Workflow Set Inputs Inputs LLM · GPT-4o Search Query Step 40 Output …" at bounding box center [686, 383] width 1288 height 682
click at [19, 63] on icon "button" at bounding box center [20, 63] width 16 height 16
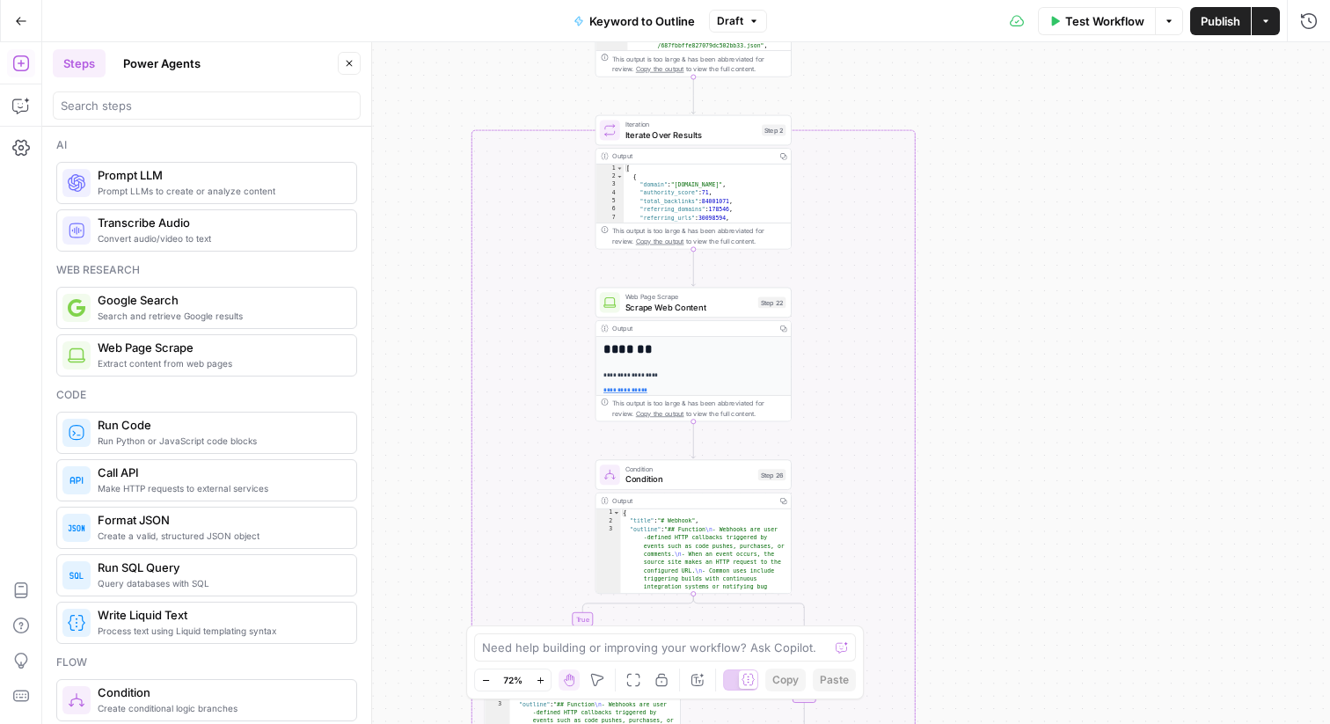
drag, startPoint x: 854, startPoint y: 389, endPoint x: 853, endPoint y: 34, distance: 354.6
click at [853, 33] on div "Go Back Keyword to Outline Draft Test Workflow Options Publish Actions Run Hist…" at bounding box center [665, 362] width 1330 height 724
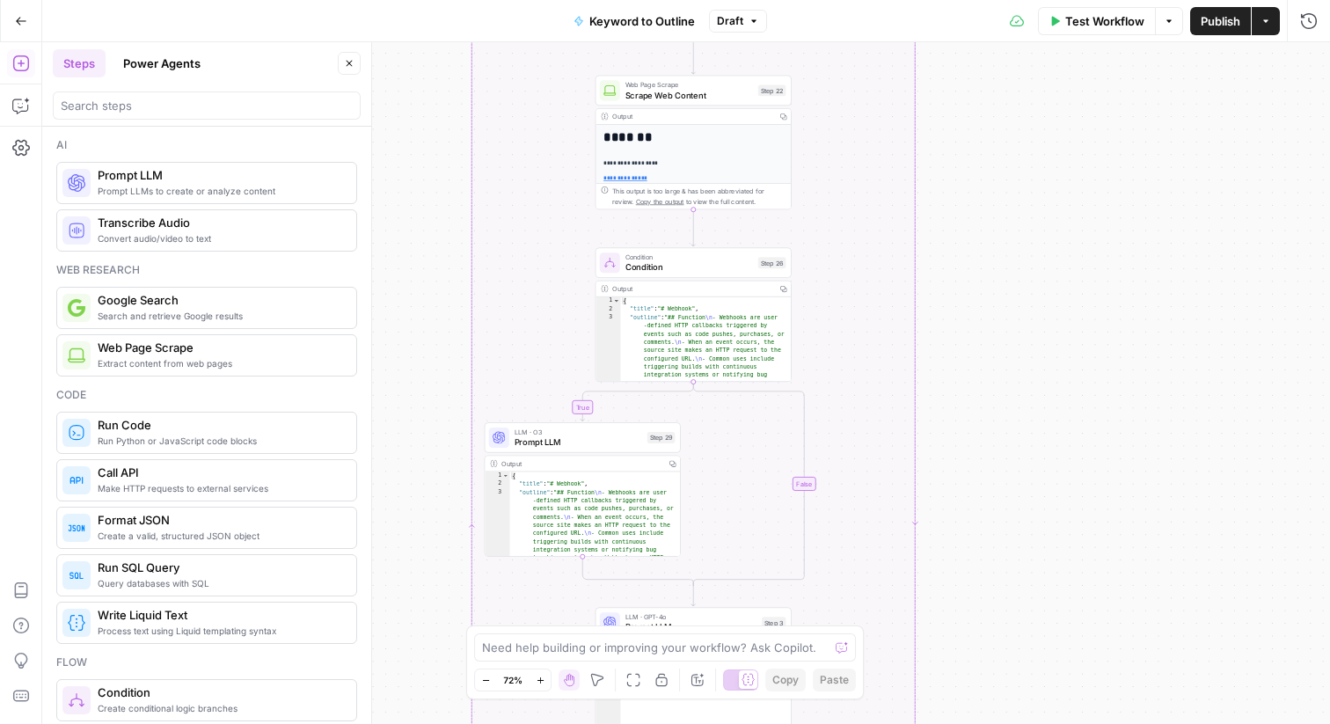
drag, startPoint x: 1037, startPoint y: 205, endPoint x: 1037, endPoint y: -11, distance: 215.6
click at [1037, 0] on html "Webflow New Home Browse Insights Opportunities Your Data Flightpath Recent Grid…" at bounding box center [665, 362] width 1330 height 724
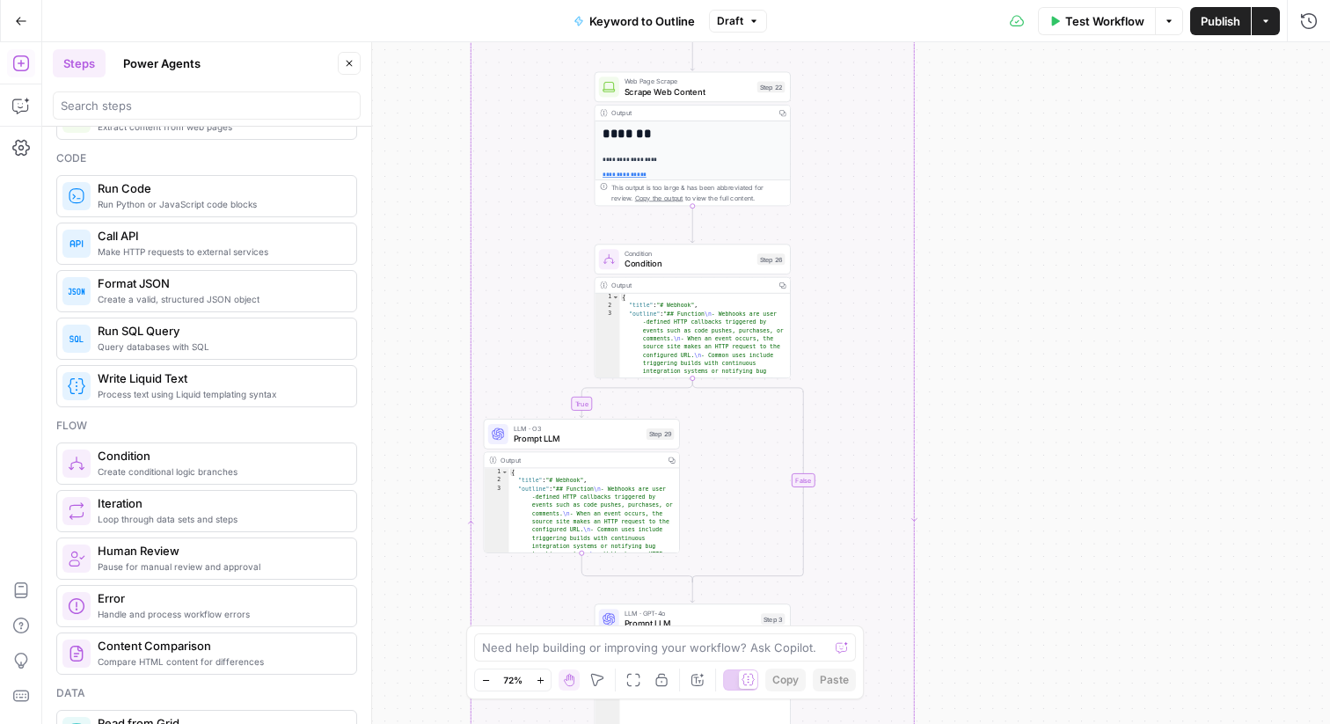
scroll to position [236, 0]
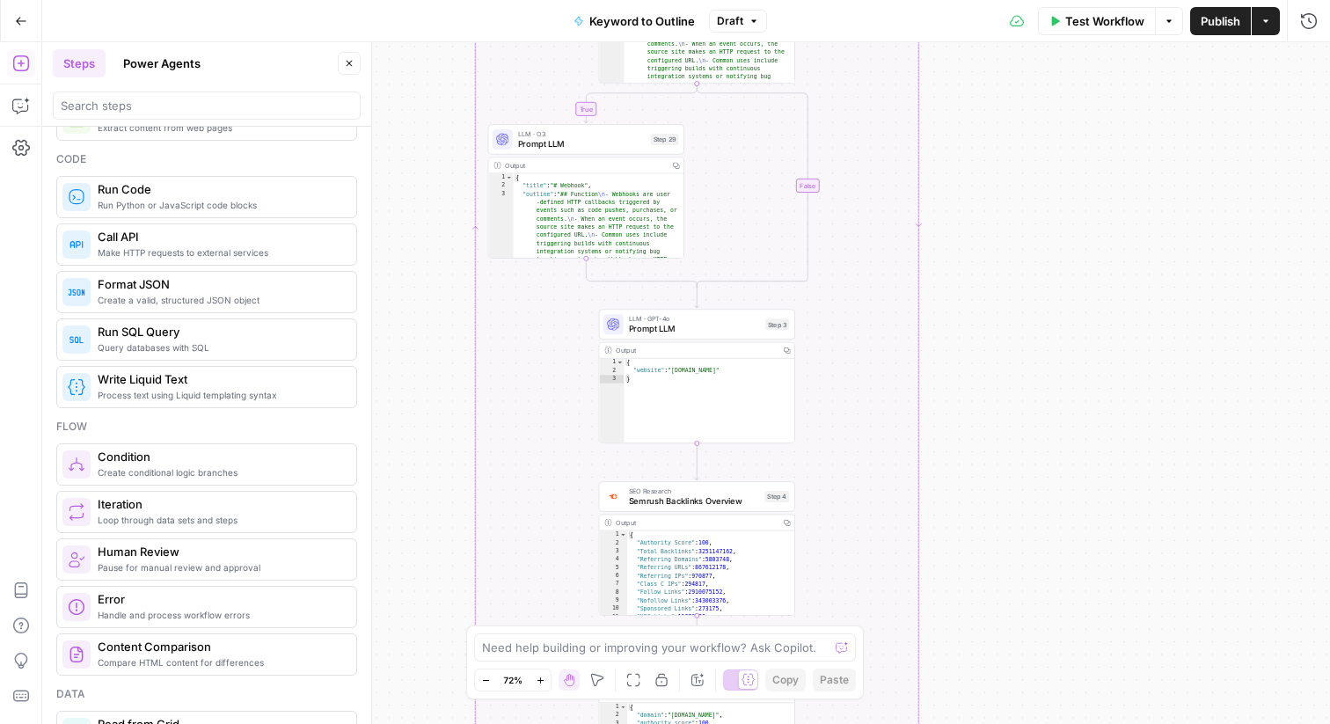
drag, startPoint x: 391, startPoint y: 313, endPoint x: 395, endPoint y: 17, distance: 296.6
click at [395, 17] on div "Go Back Keyword to Outline Draft Test Workflow Options Publish Actions Run Hist…" at bounding box center [665, 362] width 1330 height 724
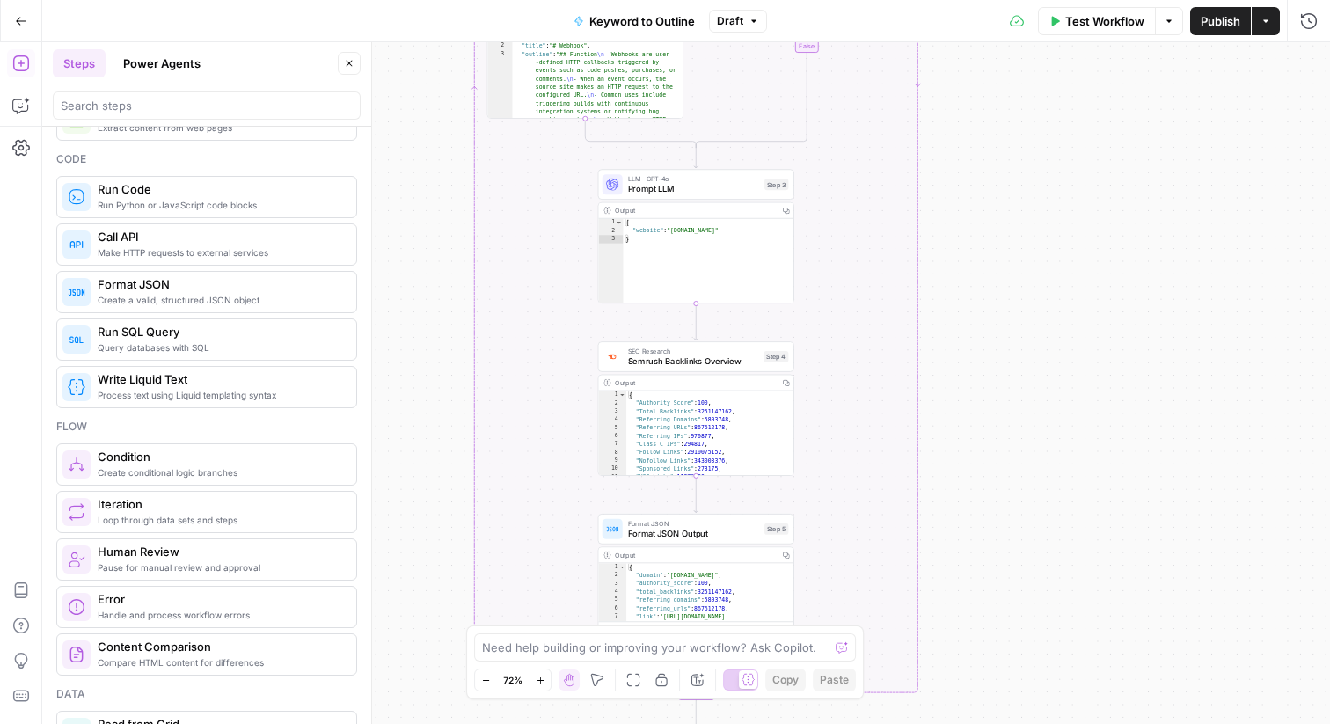
drag, startPoint x: 413, startPoint y: 470, endPoint x: 413, endPoint y: 331, distance: 139.0
click at [413, 331] on div "true false Workflow Set Inputs Inputs LLM · GPT-4o Search Query Step 40 Output …" at bounding box center [686, 383] width 1288 height 682
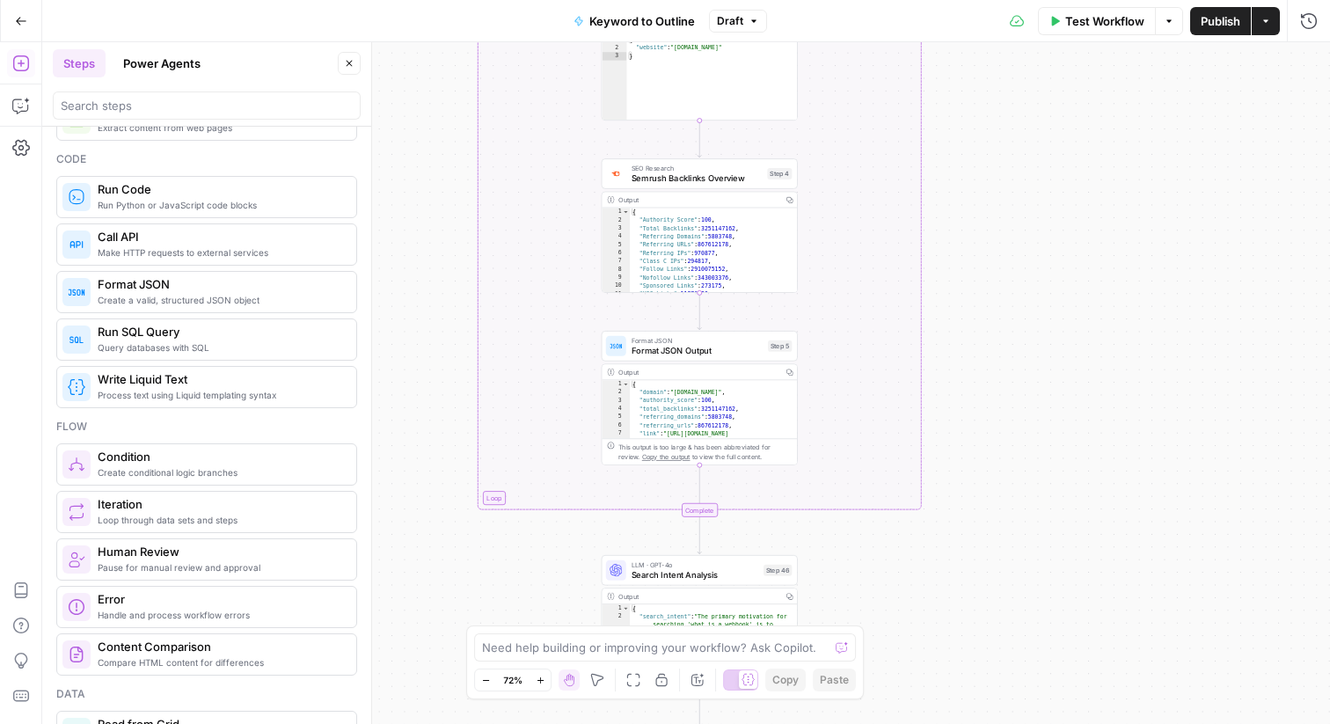
drag, startPoint x: 413, startPoint y: 331, endPoint x: 416, endPoint y: 149, distance: 182.2
click at [416, 149] on div "true false Workflow Set Inputs Inputs LLM · GPT-4o Search Query Step 40 Output …" at bounding box center [686, 383] width 1288 height 682
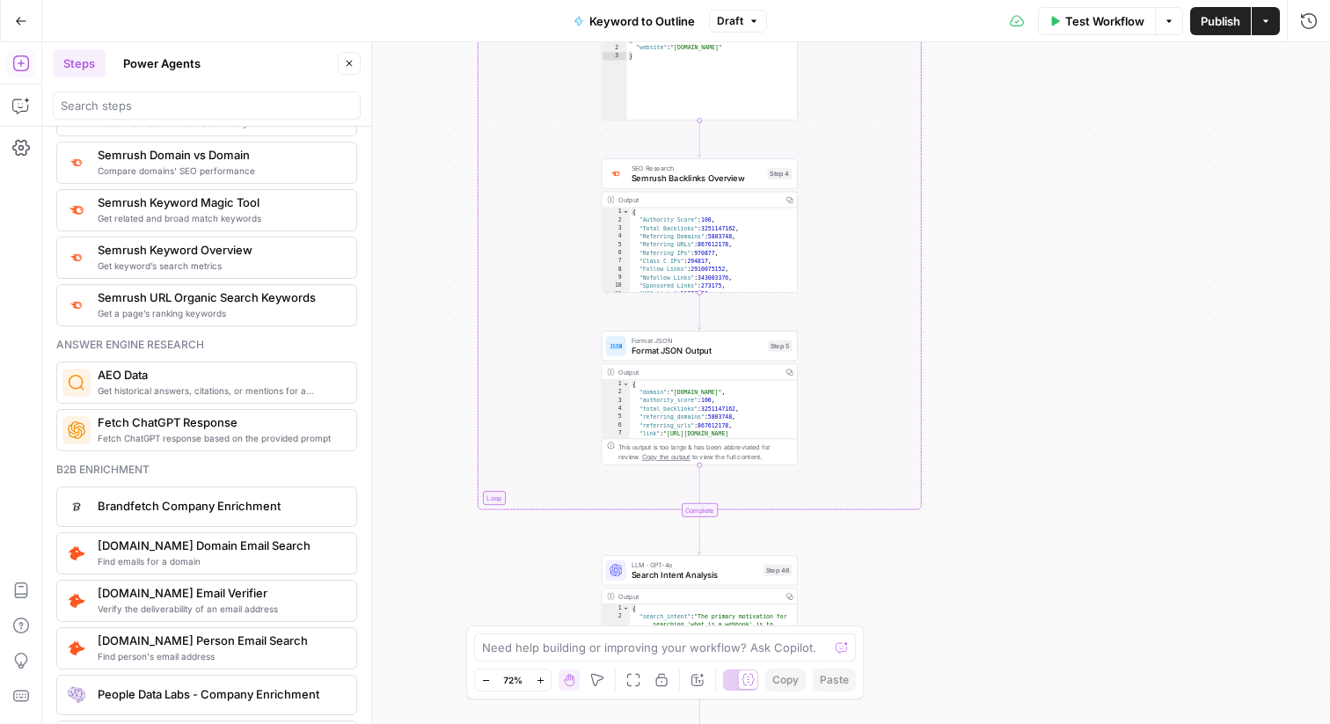
scroll to position [2133, 0]
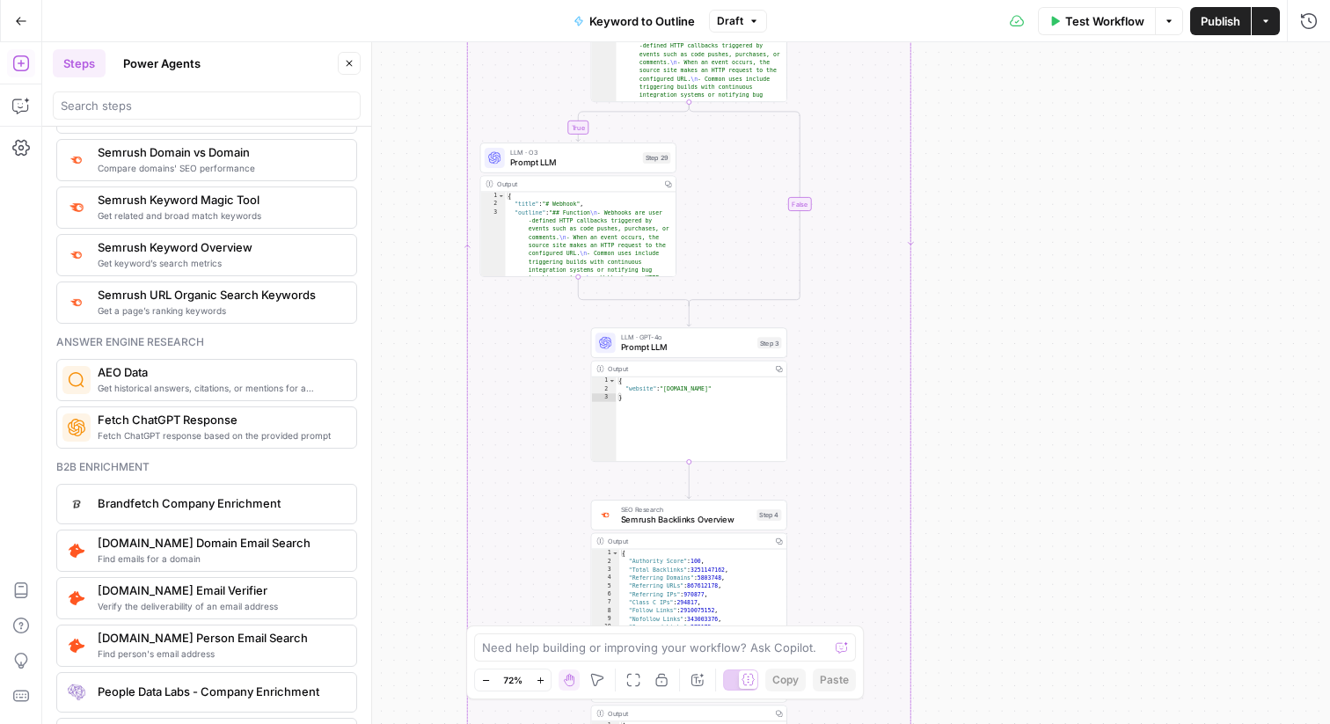
drag, startPoint x: 448, startPoint y: 213, endPoint x: 436, endPoint y: 553, distance: 340.7
click at [436, 553] on div "true false Workflow Set Inputs Inputs LLM · GPT-4o Search Query Step 40 Output …" at bounding box center [686, 383] width 1288 height 682
click at [565, 157] on span "Prompt LLM" at bounding box center [573, 161] width 128 height 12
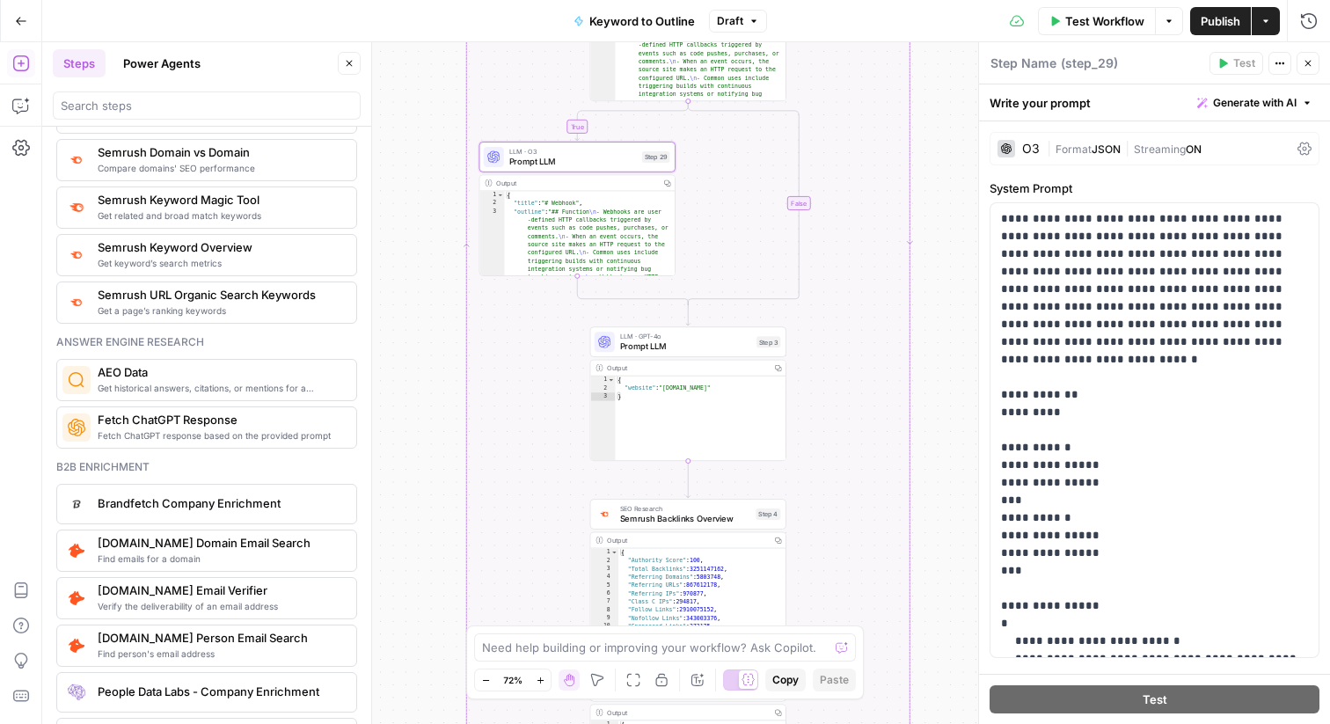
click at [1023, 149] on div "O3" at bounding box center [1031, 149] width 18 height 12
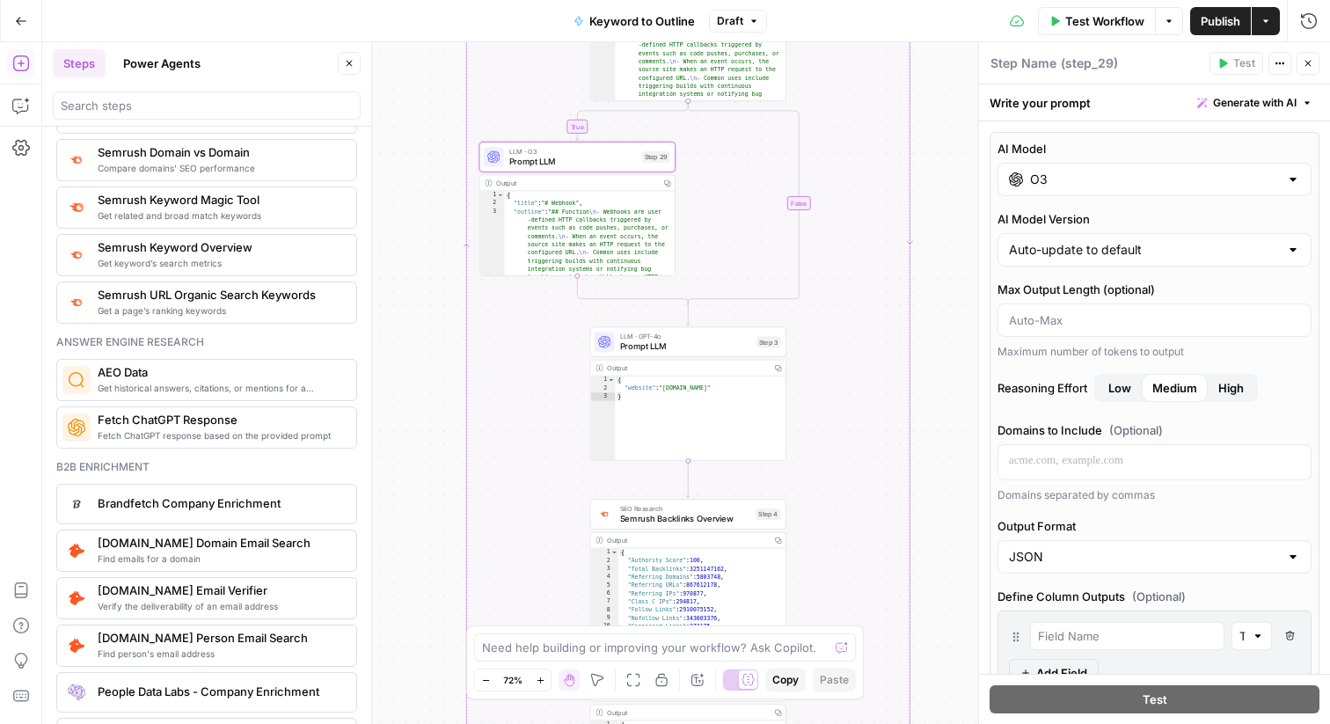
click at [1077, 192] on div "O3" at bounding box center [1155, 179] width 314 height 33
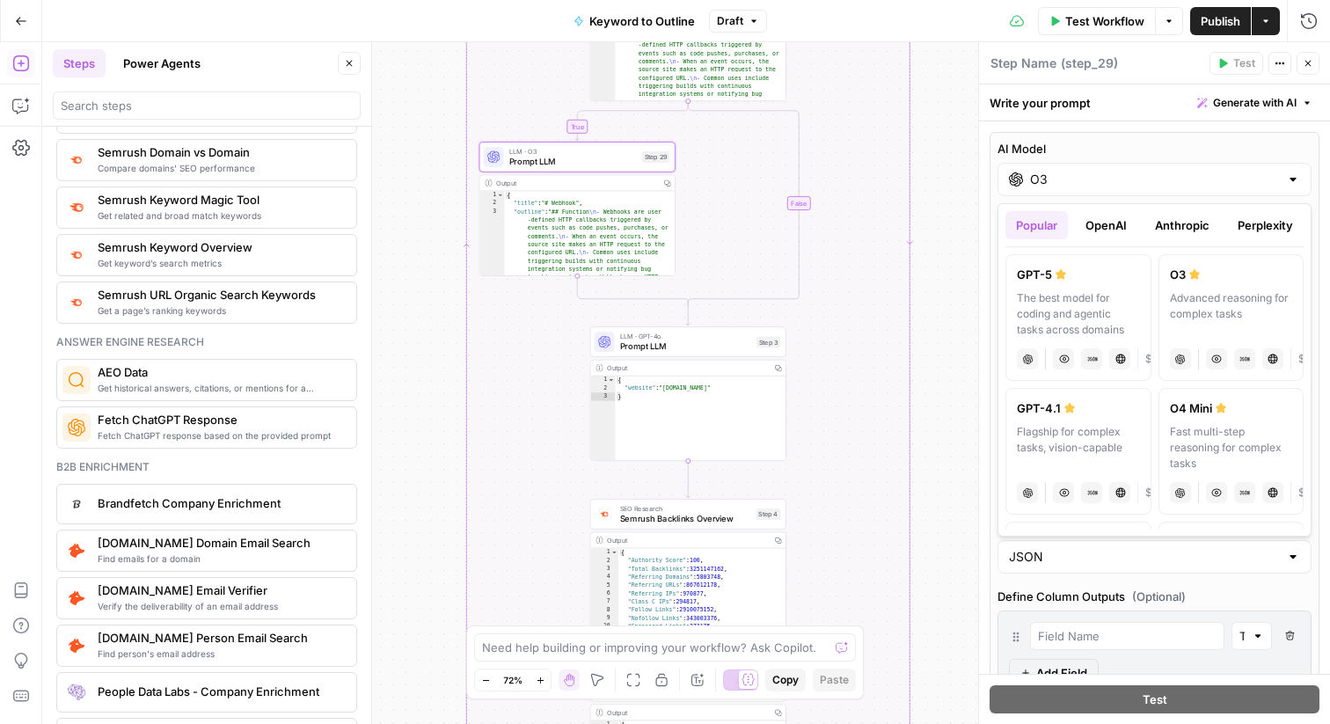
click at [1092, 238] on button "OpenAI" at bounding box center [1106, 225] width 62 height 28
click at [1173, 225] on button "Anthropic" at bounding box center [1183, 225] width 76 height 28
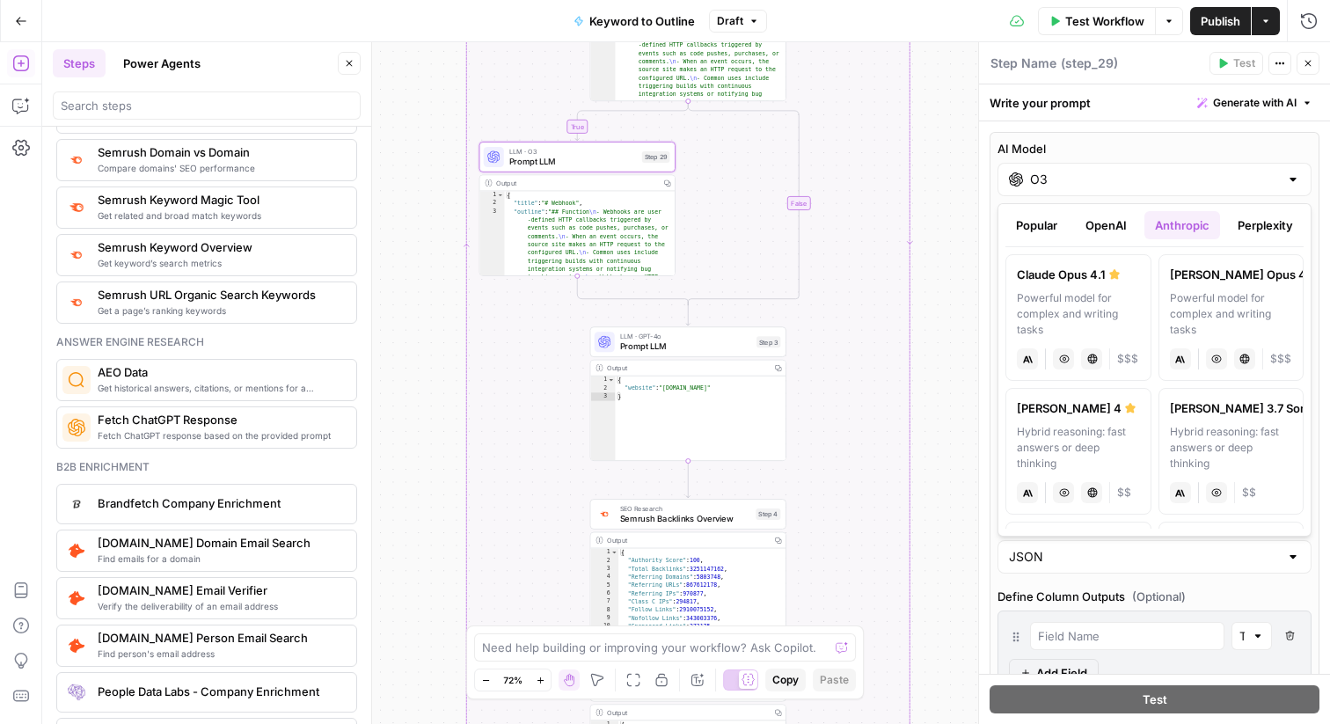
click at [1307, 70] on button "Close" at bounding box center [1308, 63] width 23 height 23
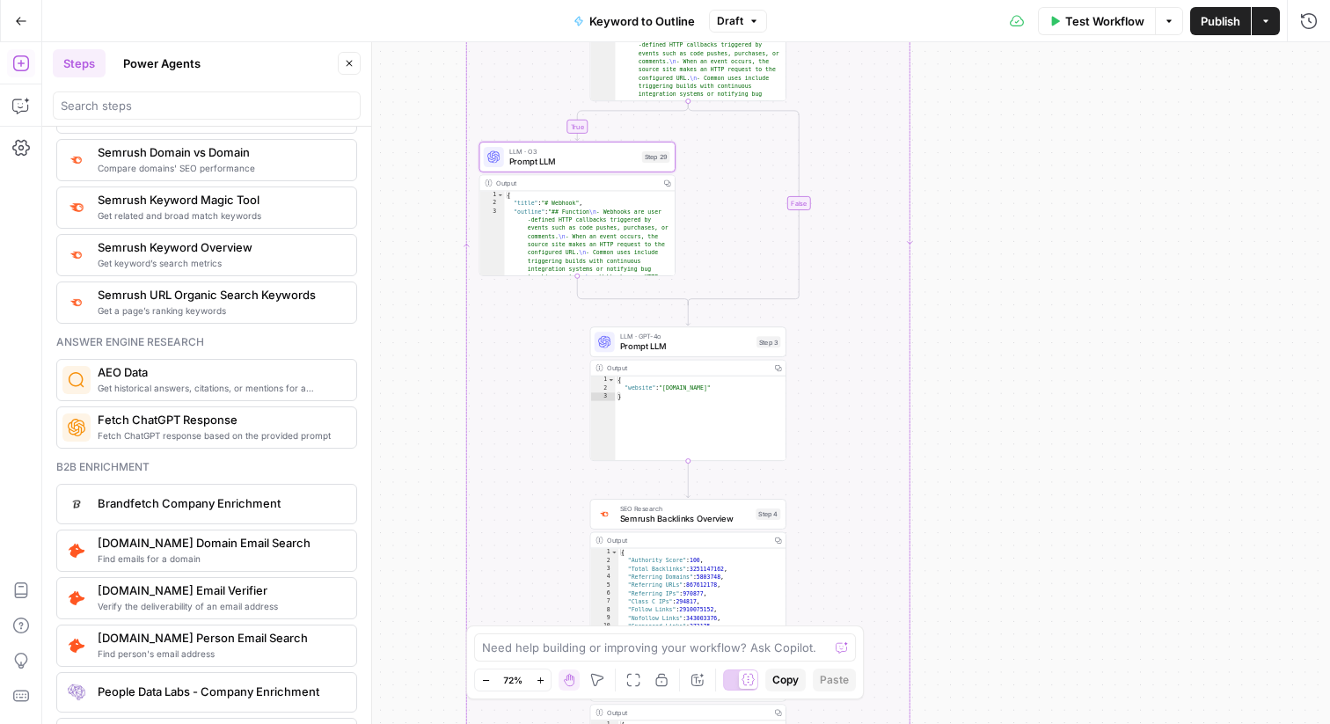
click at [162, 64] on button "Power Agents" at bounding box center [162, 63] width 99 height 28
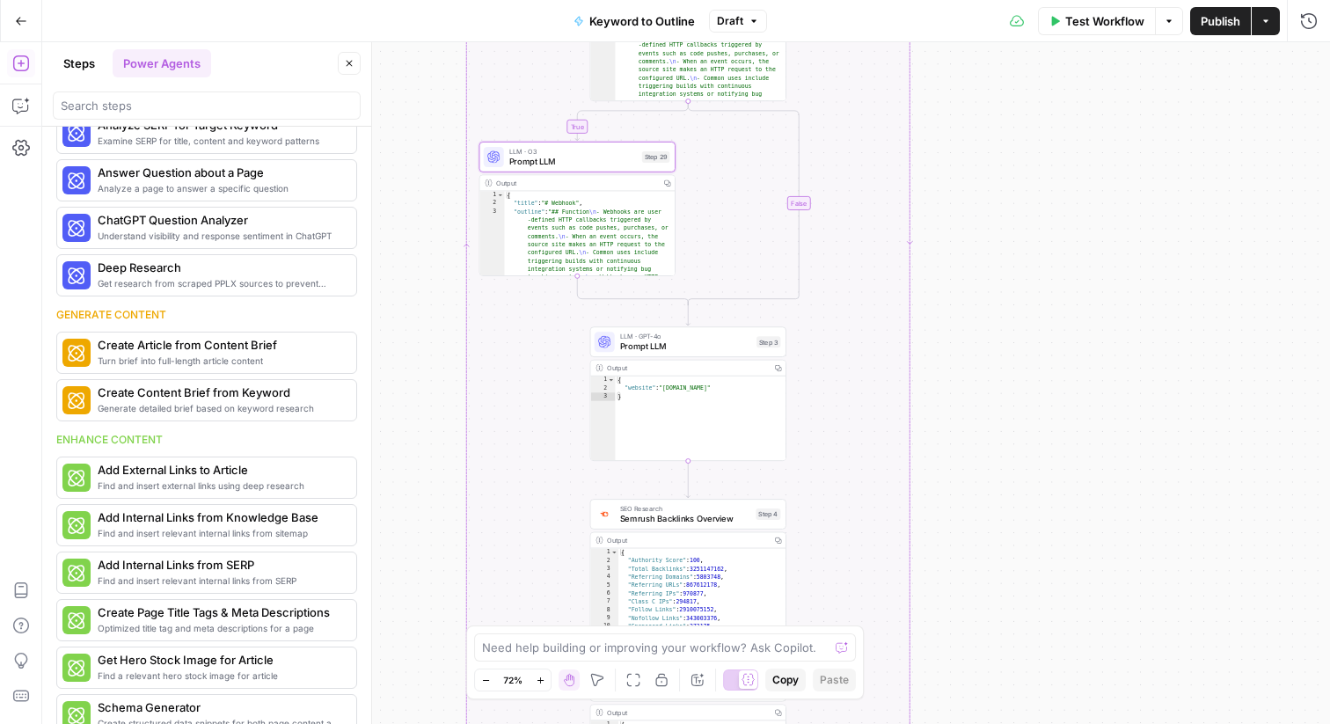
scroll to position [0, 0]
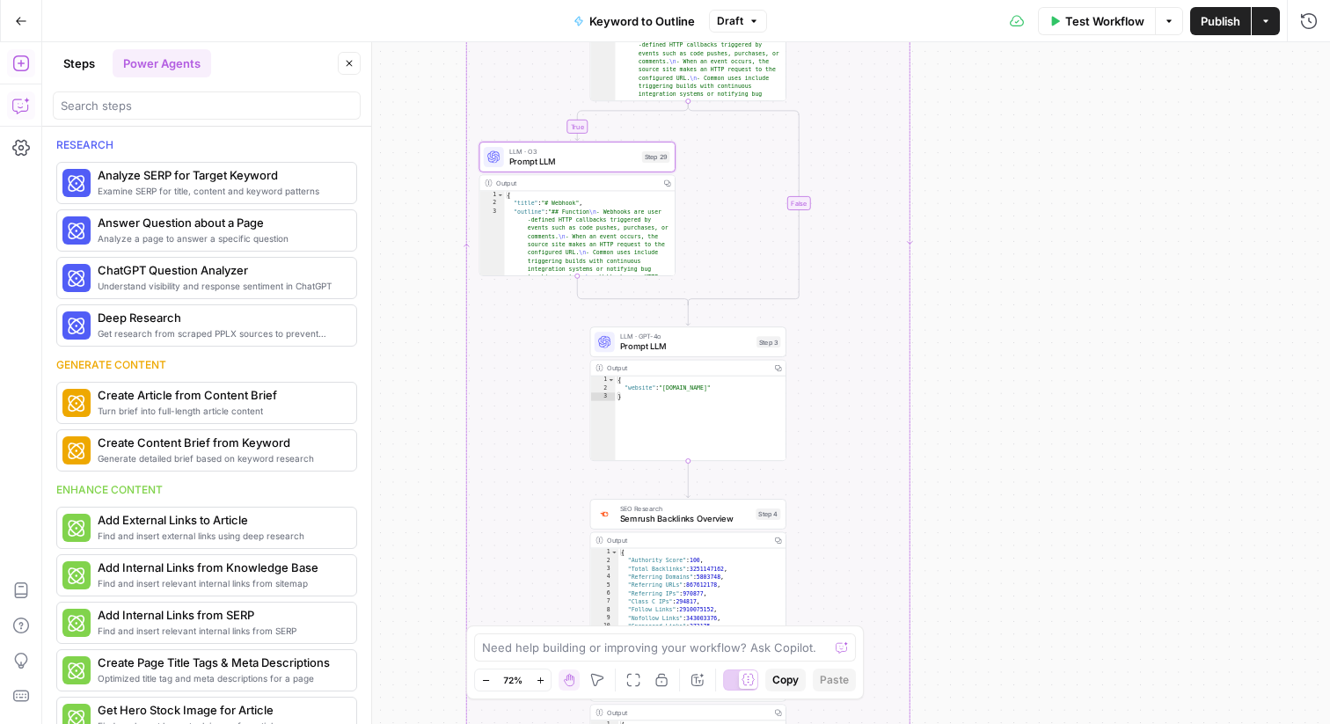
click at [16, 103] on icon "button" at bounding box center [21, 106] width 18 height 18
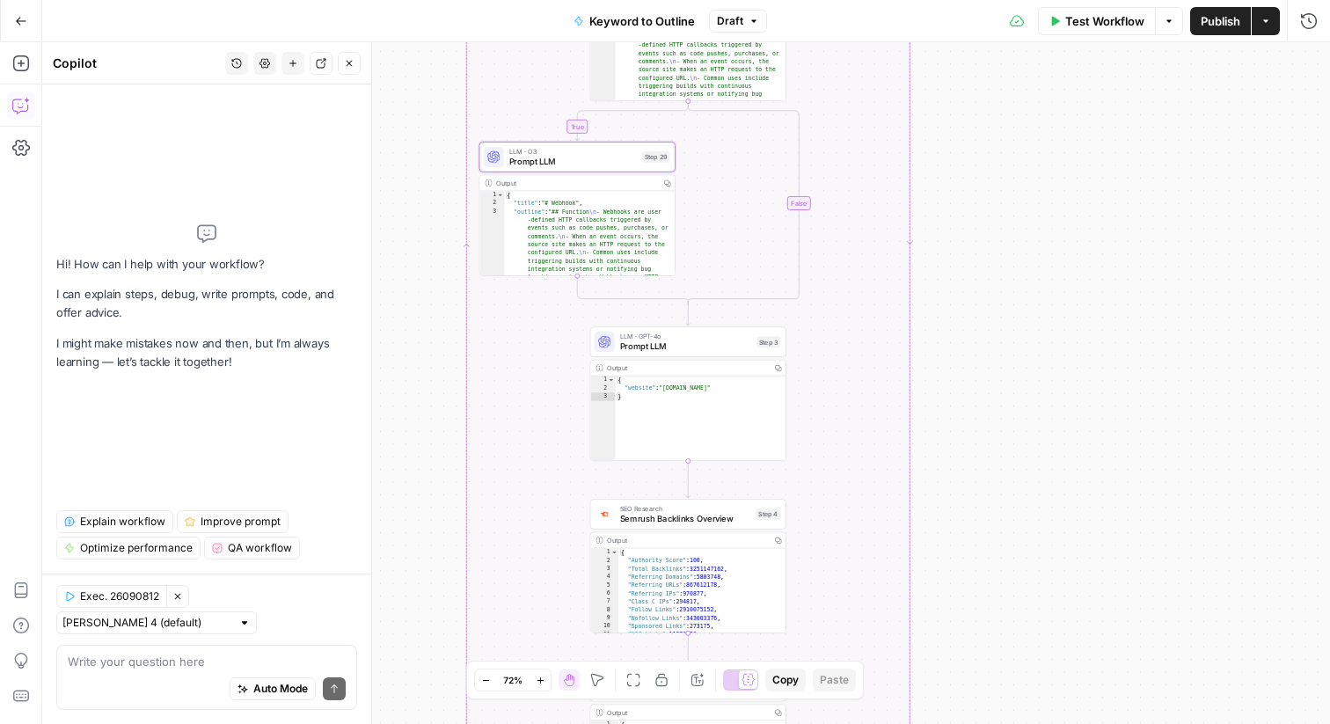
drag, startPoint x: 50, startPoint y: 60, endPoint x: 128, endPoint y: 62, distance: 77.5
click at [128, 62] on header "Copilot History Settings New chat Detach Close" at bounding box center [206, 63] width 329 height 42
click at [128, 62] on div "Copilot" at bounding box center [136, 64] width 167 height 18
click at [84, 656] on textarea at bounding box center [207, 662] width 278 height 18
type textarea "I"
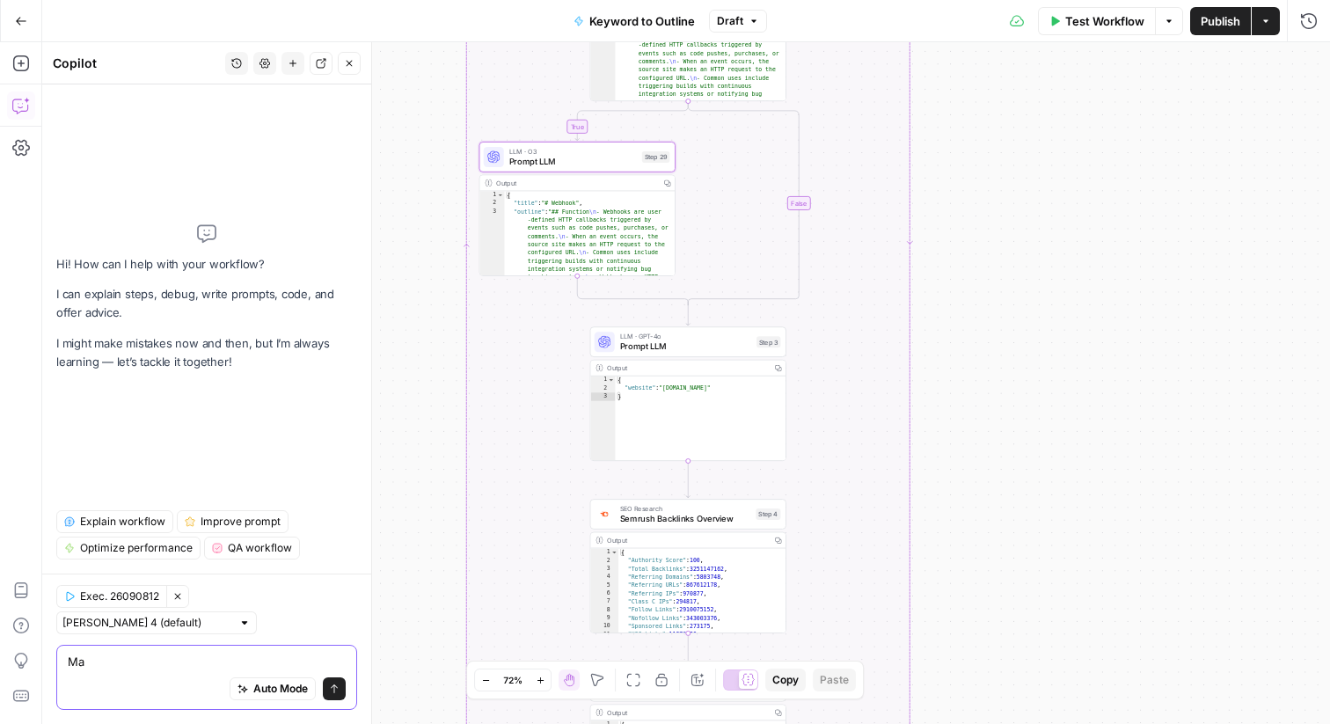
type textarea "M"
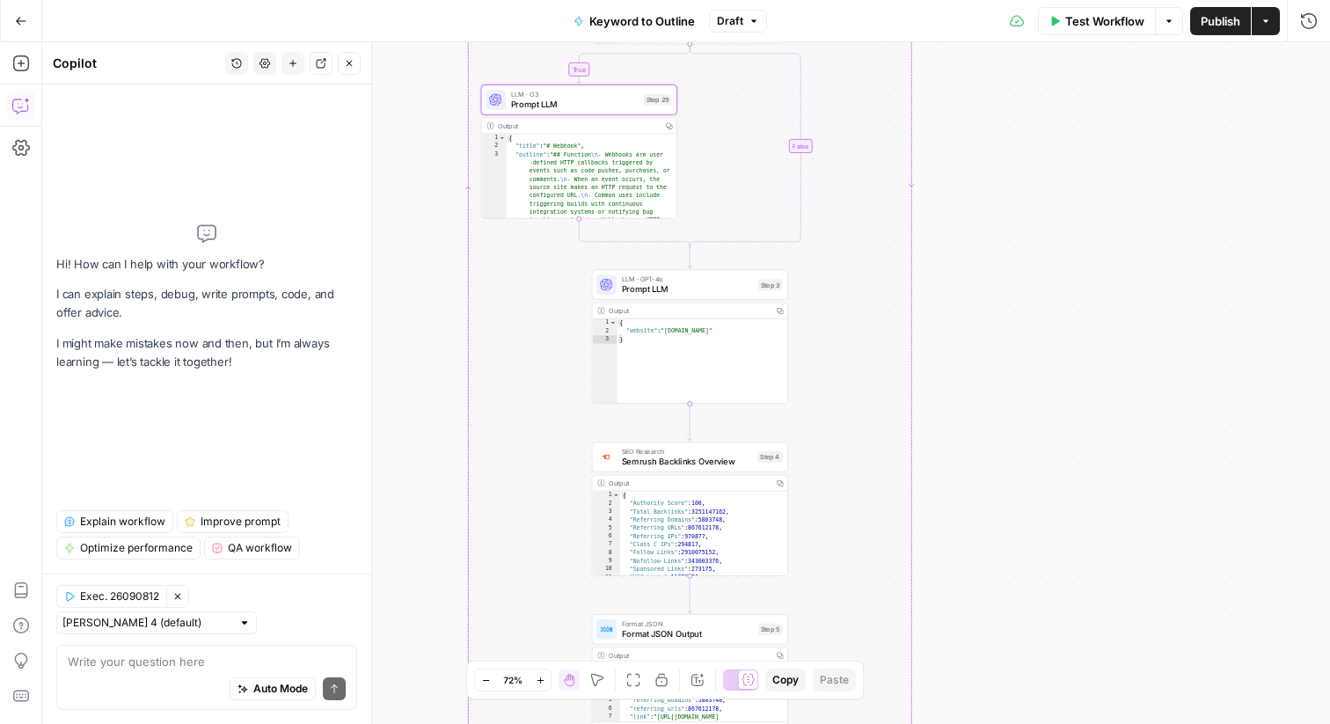
drag, startPoint x: 963, startPoint y: 223, endPoint x: 967, endPoint y: 125, distance: 97.7
click at [968, 124] on div "true false Workflow Set Inputs Inputs LLM · GPT-4o Search Query Step 40 Output …" at bounding box center [686, 383] width 1288 height 682
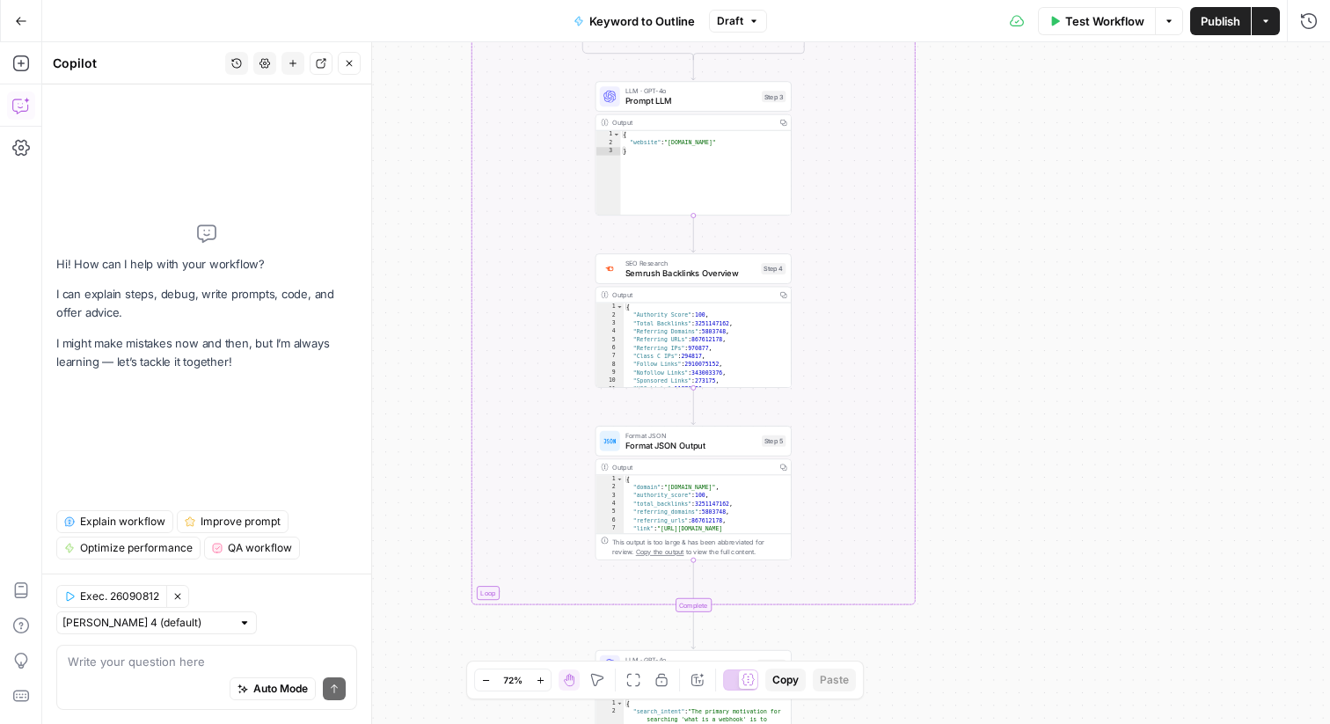
drag, startPoint x: 964, startPoint y: 230, endPoint x: 965, endPoint y: 83, distance: 146.9
click at [965, 83] on div "true false Workflow Set Inputs Inputs LLM · GPT-4o Search Query Step 40 Output …" at bounding box center [686, 383] width 1288 height 682
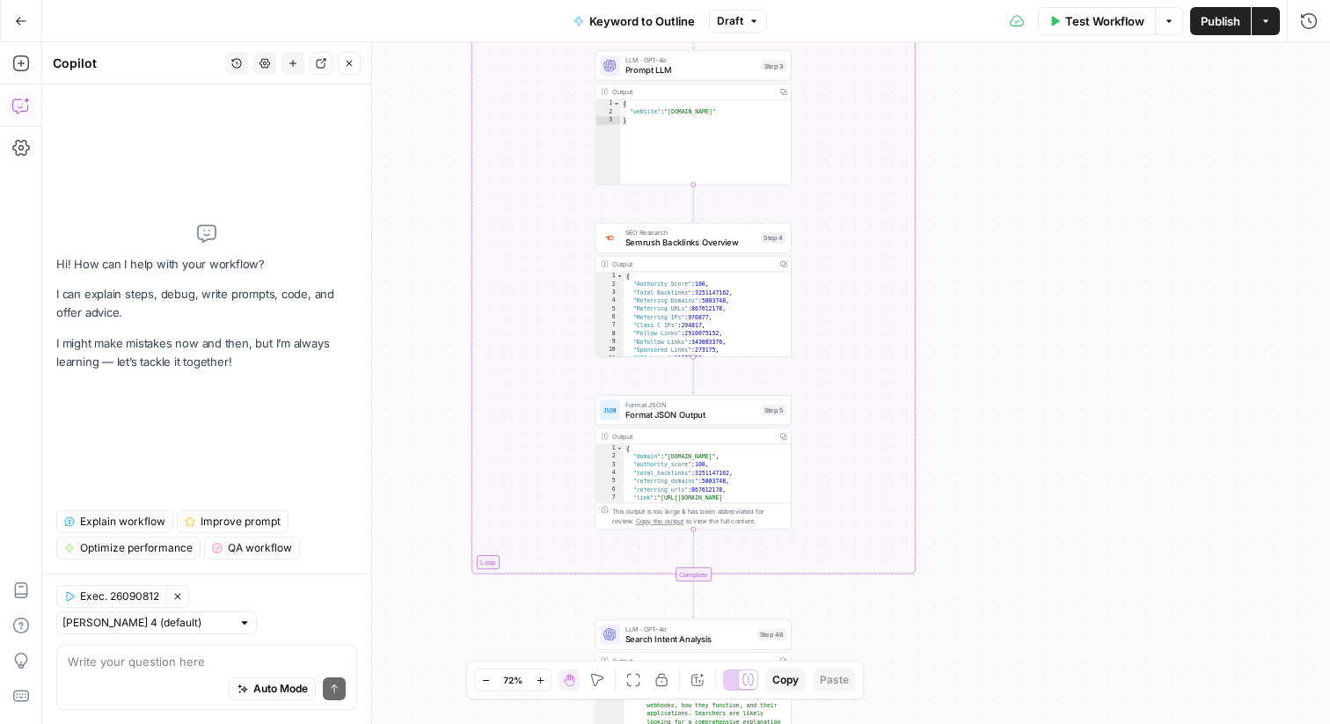
drag, startPoint x: 963, startPoint y: 123, endPoint x: 972, endPoint y: 50, distance: 73.7
click at [972, 50] on div "true false Workflow Set Inputs Inputs LLM · GPT-4o Search Query Step 40 Output …" at bounding box center [686, 383] width 1288 height 682
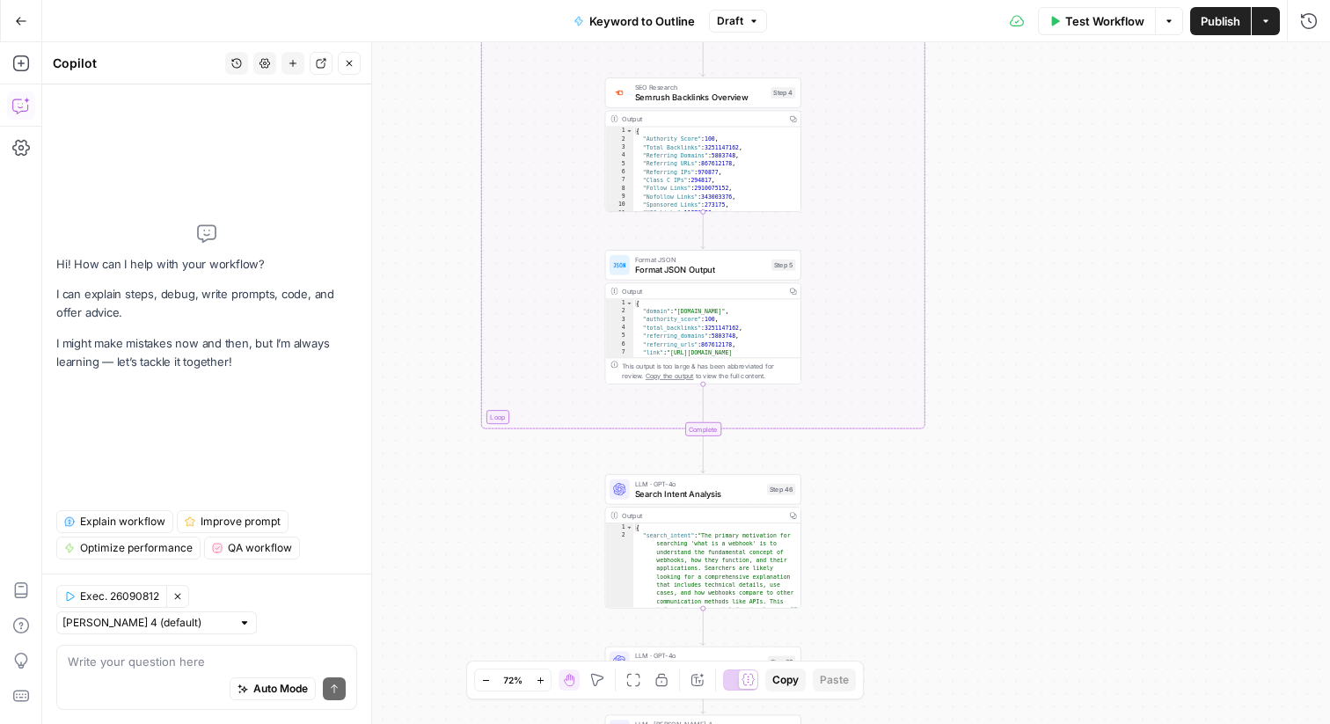
drag, startPoint x: 954, startPoint y: 209, endPoint x: 954, endPoint y: 106, distance: 102.9
click at [954, 106] on div "true false Workflow Set Inputs Inputs LLM · GPT-4o Search Query Step 40 Output …" at bounding box center [686, 383] width 1288 height 682
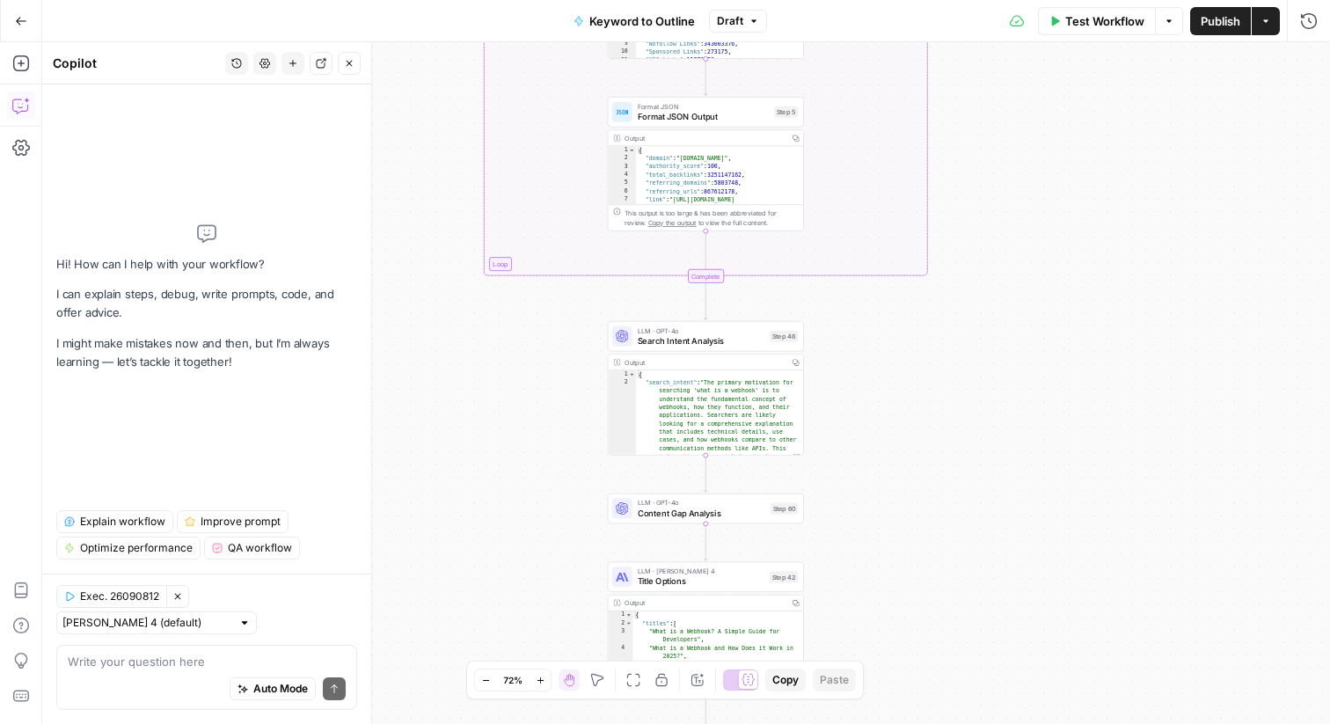
drag, startPoint x: 954, startPoint y: 166, endPoint x: 954, endPoint y: 14, distance: 152.2
click at [954, 14] on div "Go Back Keyword to Outline Draft Test Workflow Options Publish Actions Run Hist…" at bounding box center [665, 362] width 1330 height 724
click at [682, 342] on span "Search Intent Analysis" at bounding box center [699, 341] width 128 height 12
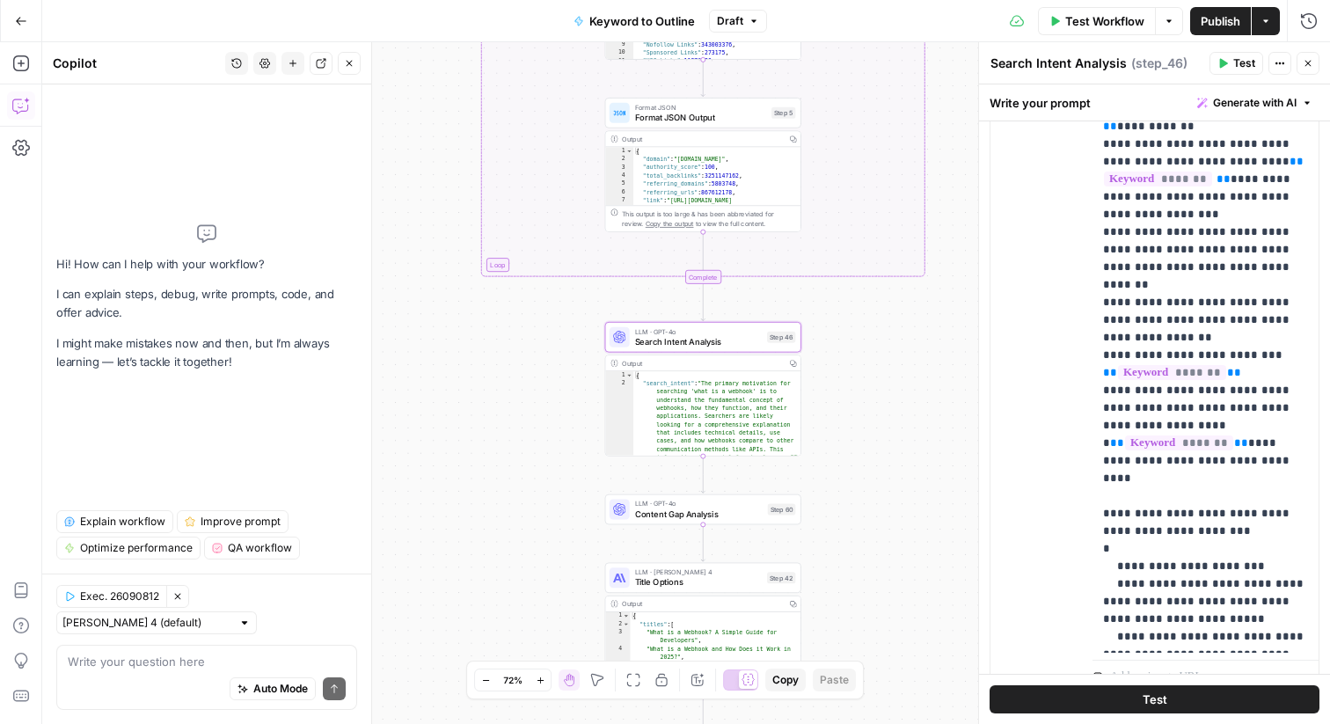
scroll to position [483, 0]
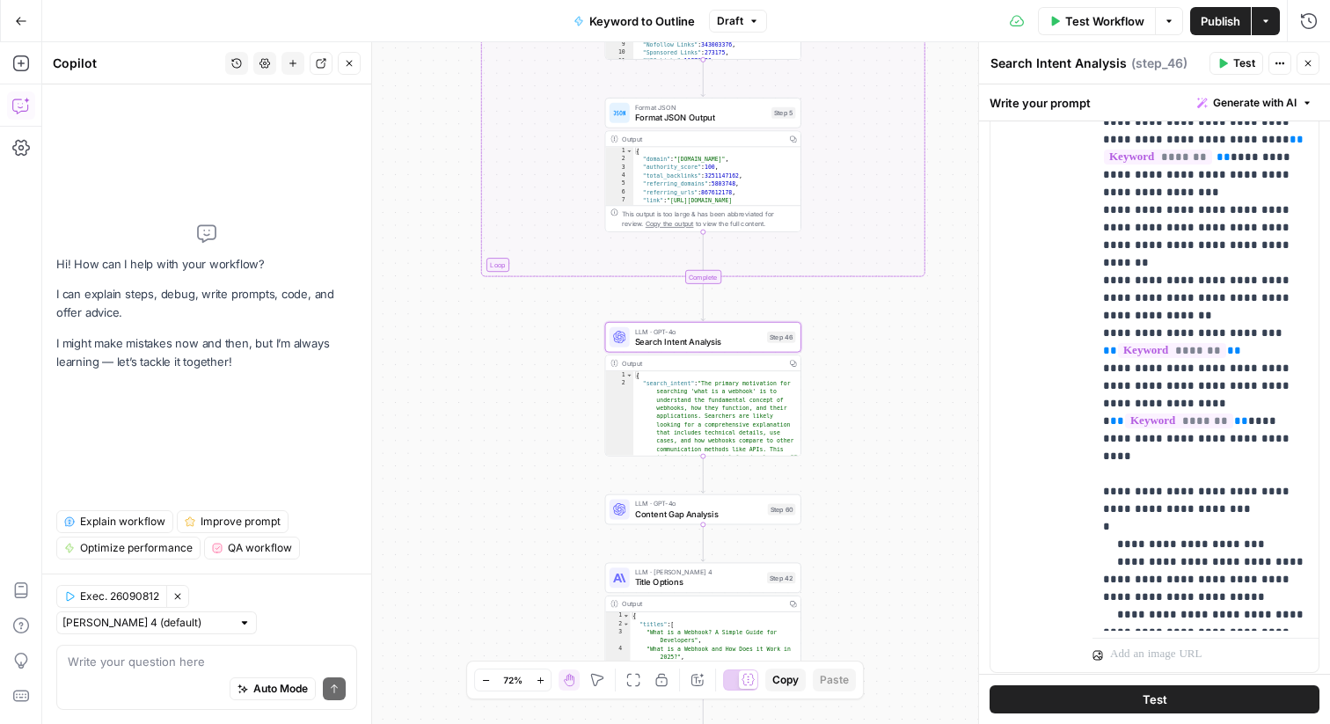
click at [1300, 67] on button "Close" at bounding box center [1308, 63] width 23 height 23
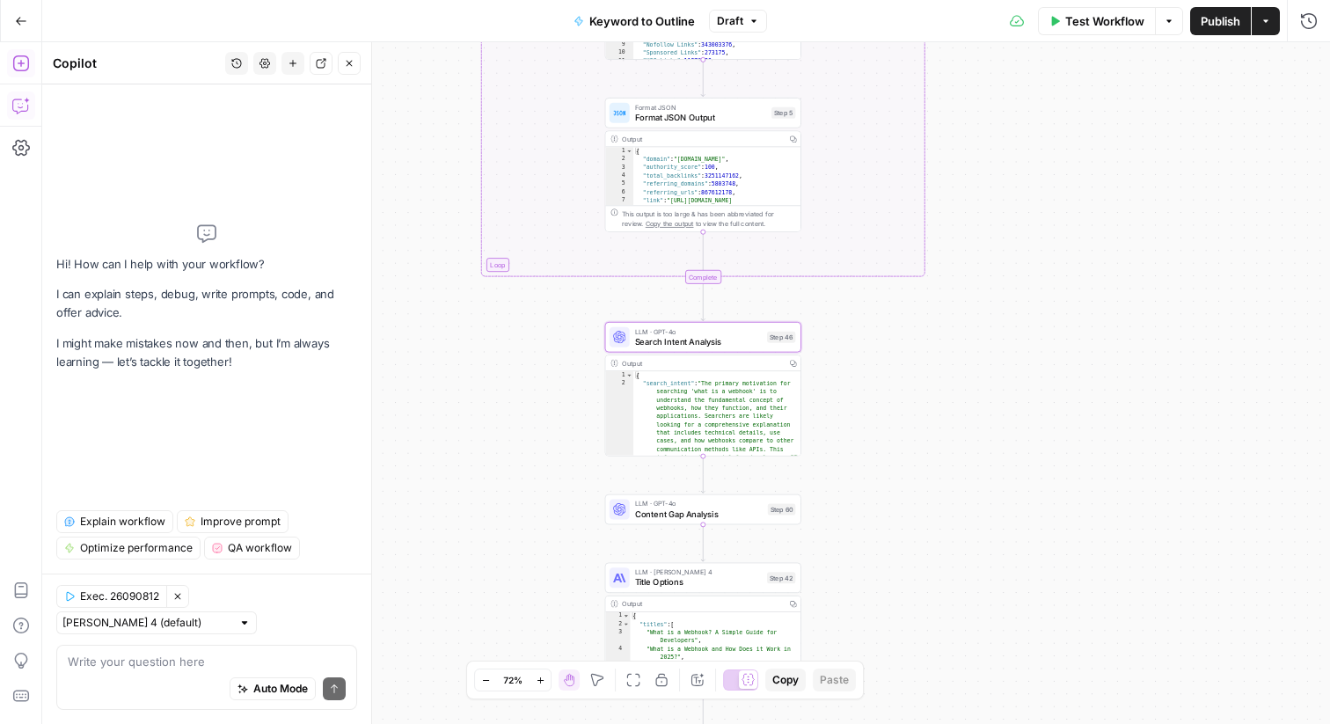
click at [25, 71] on icon "button" at bounding box center [21, 64] width 18 height 18
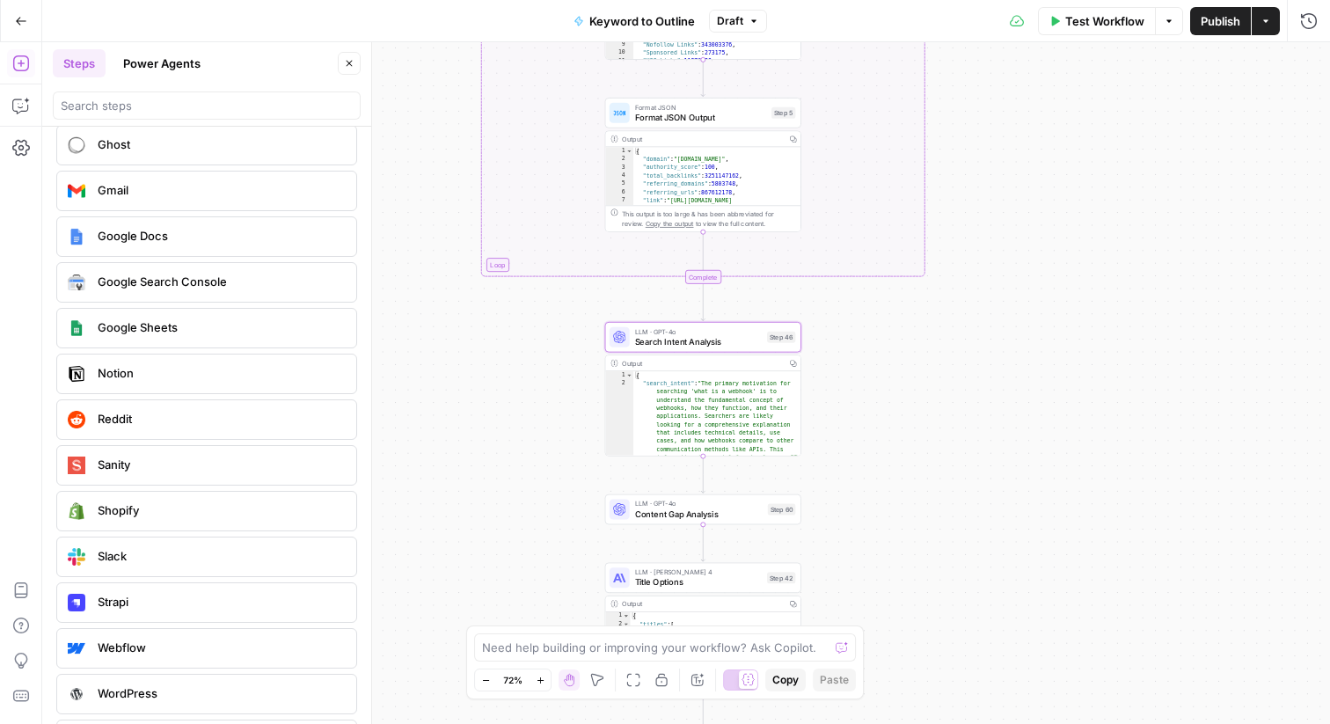
scroll to position [3237, 0]
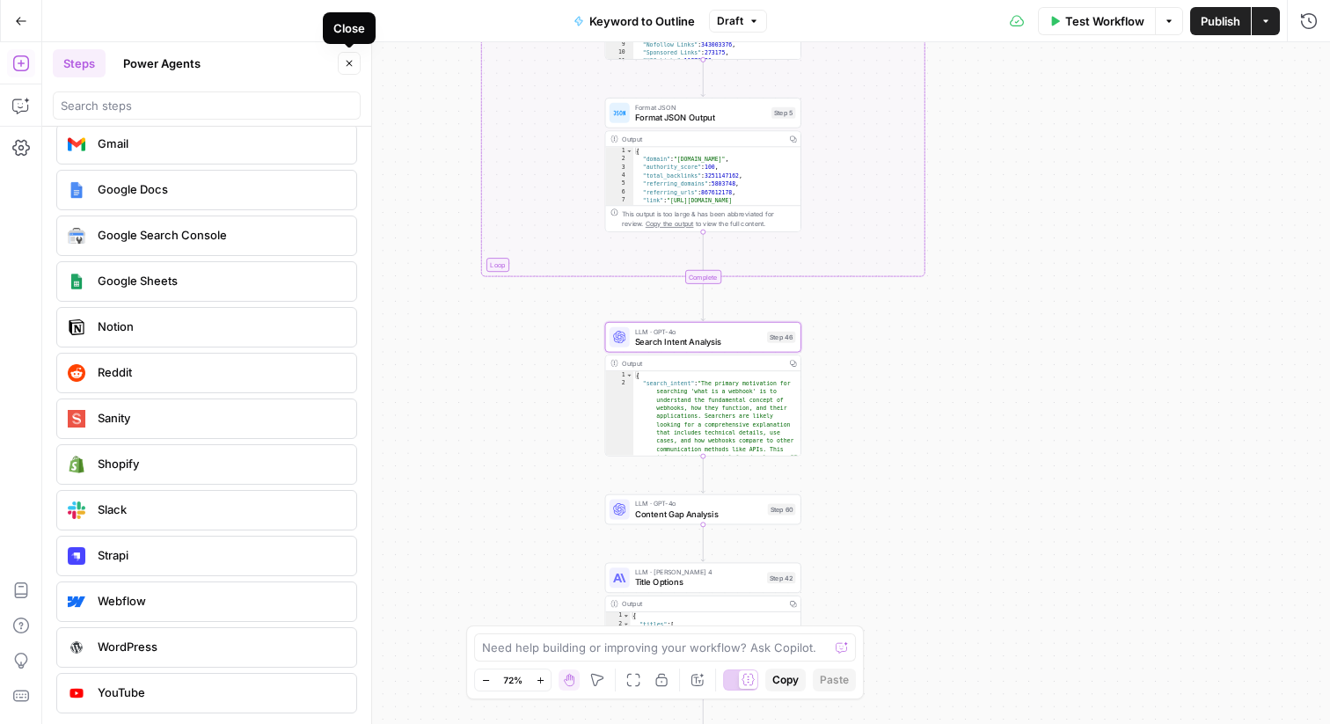
click at [358, 71] on button "Close" at bounding box center [349, 63] width 23 height 23
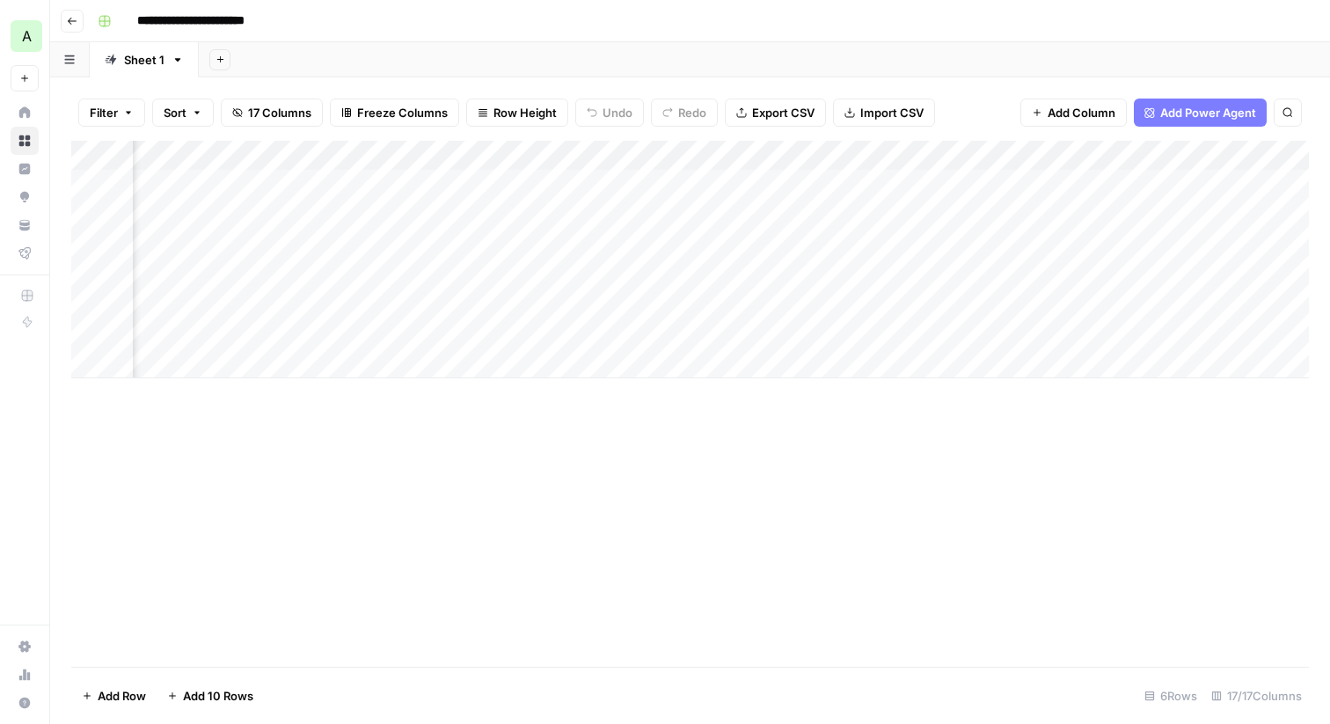
scroll to position [0, 350]
click at [1024, 156] on div "Add Column" at bounding box center [690, 260] width 1238 height 238
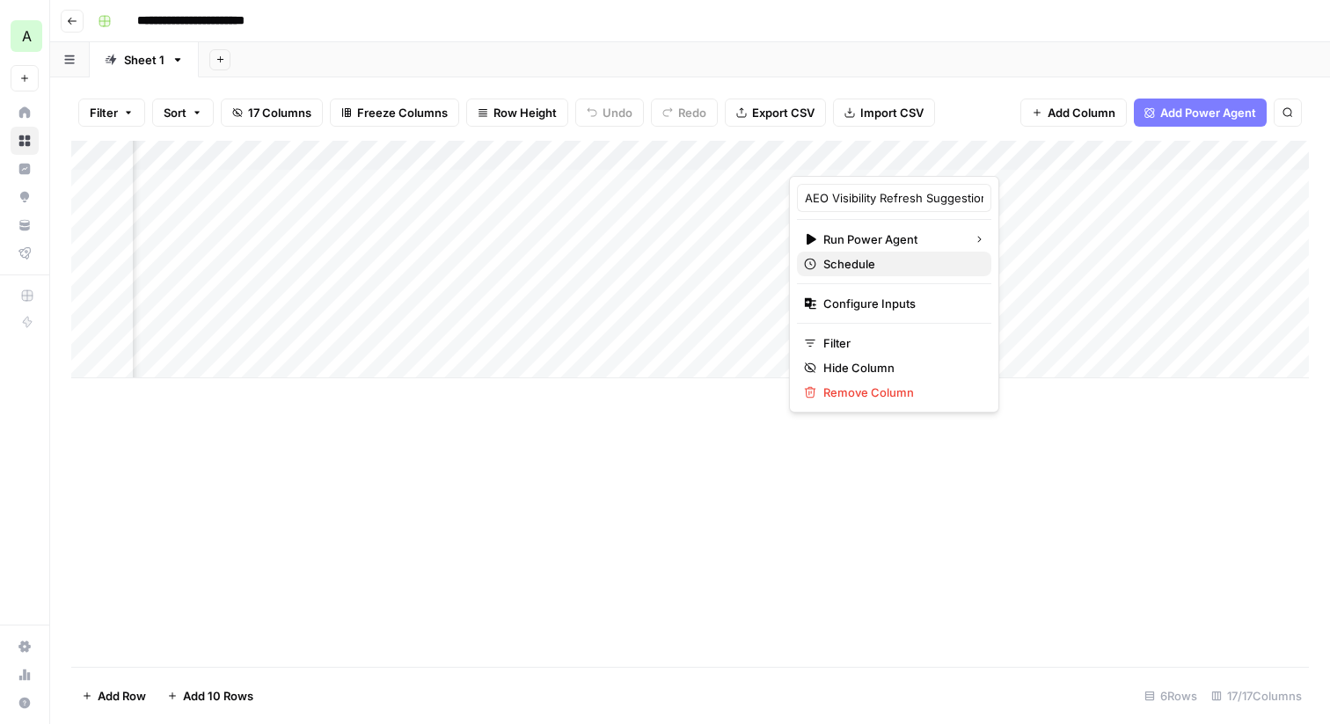
click at [882, 269] on span "Schedule" at bounding box center [901, 264] width 154 height 18
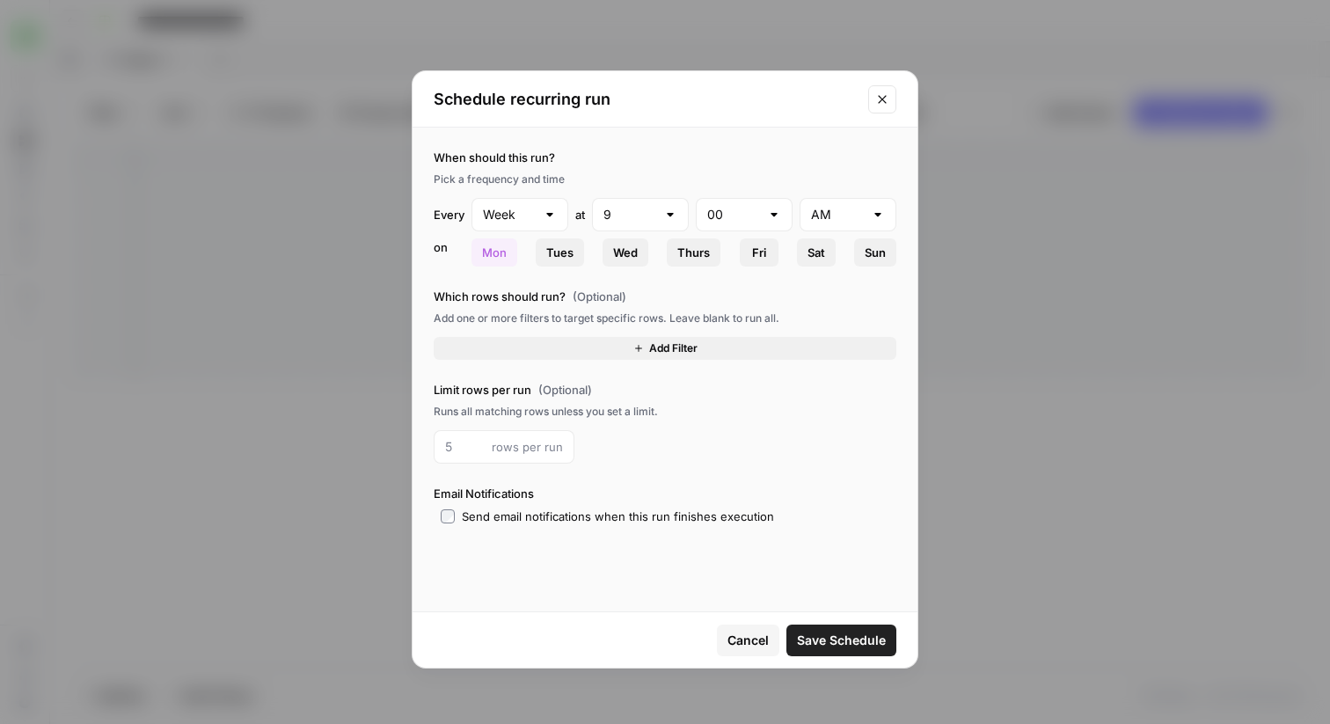
click at [546, 219] on div at bounding box center [550, 215] width 14 height 18
click at [538, 306] on span "Month" at bounding box center [517, 308] width 60 height 18
type input "Month"
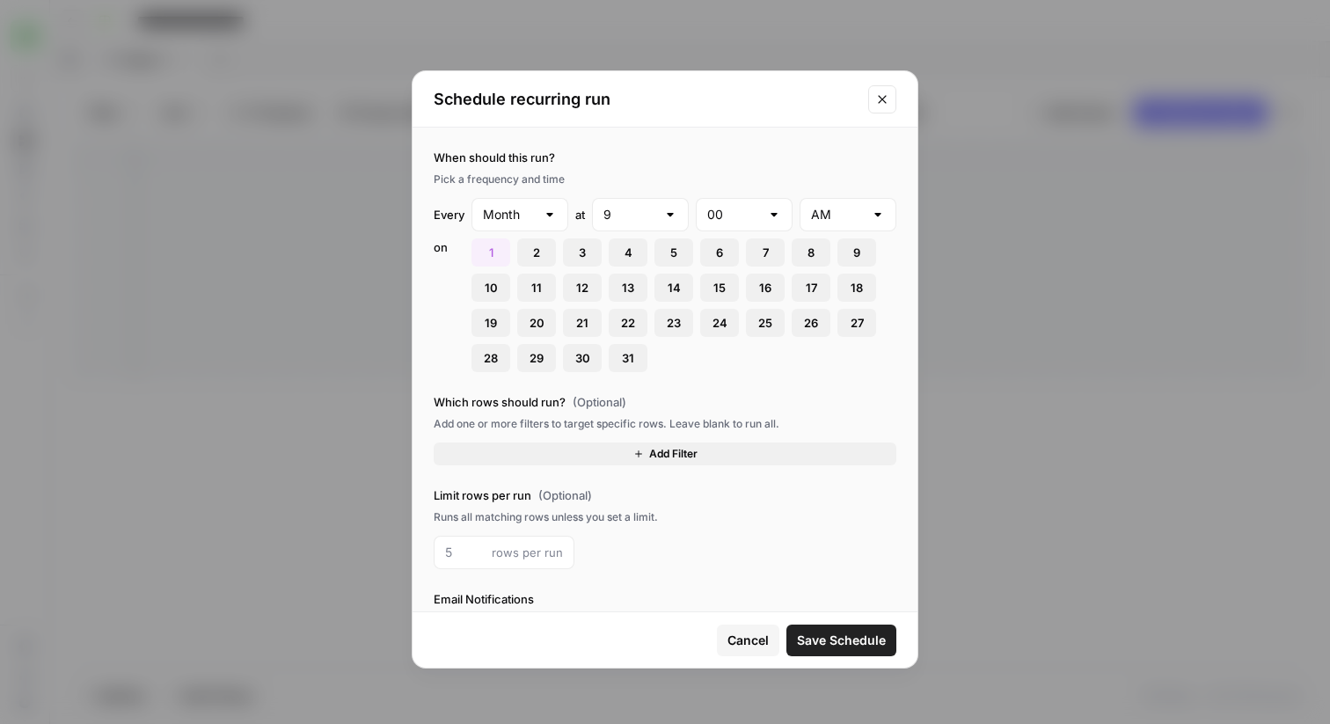
scroll to position [40, 0]
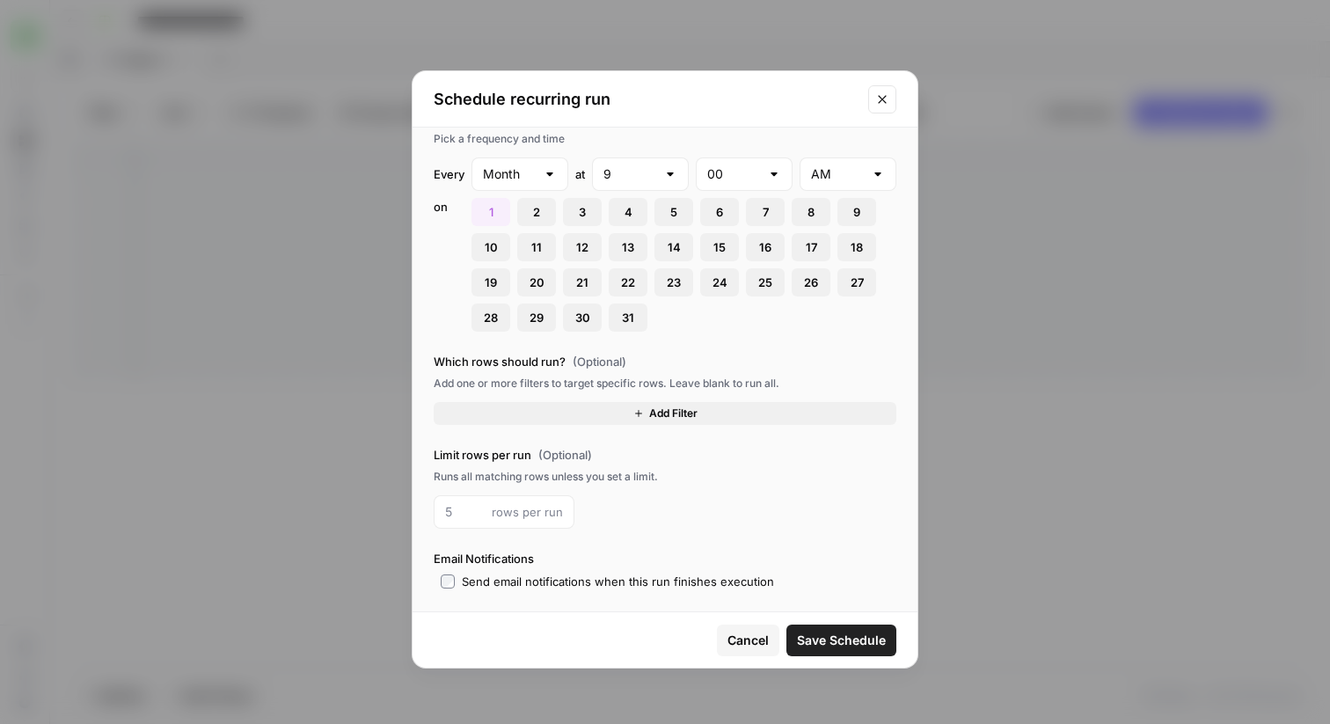
click at [638, 411] on icon "button" at bounding box center [638, 413] width 7 height 7
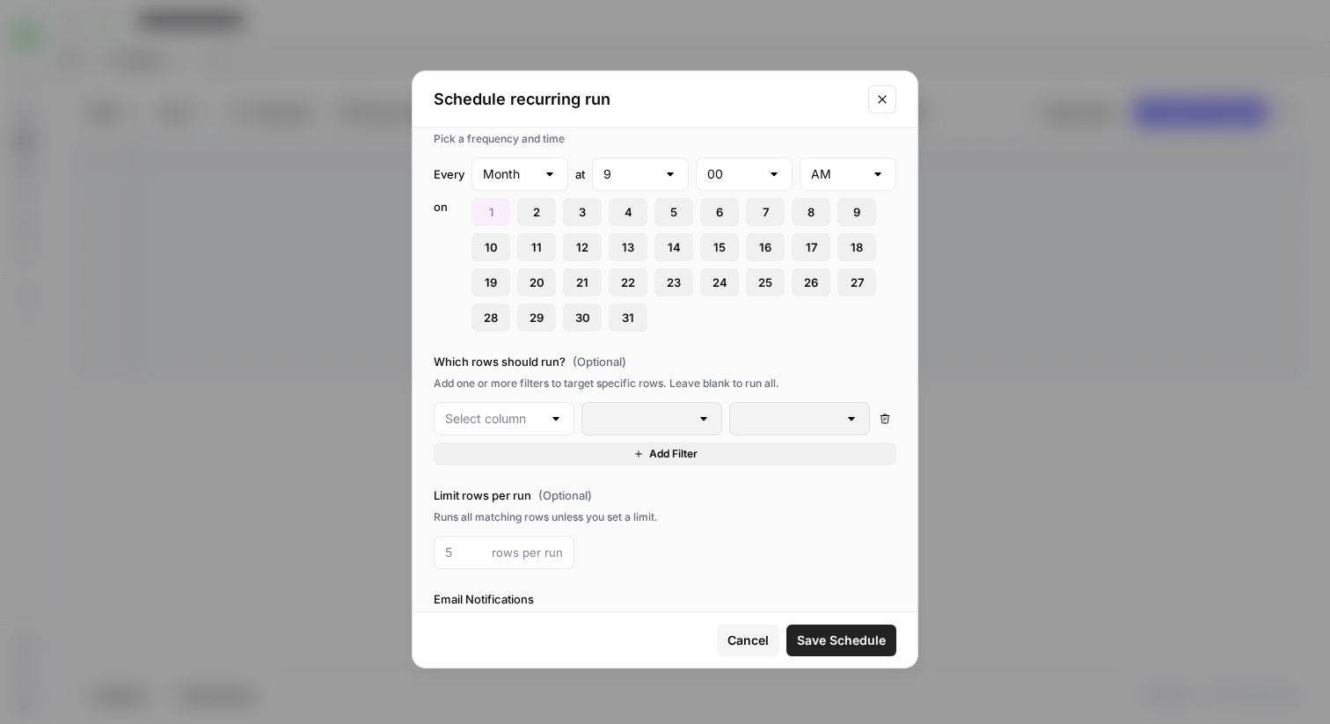
click at [525, 428] on div at bounding box center [504, 418] width 141 height 33
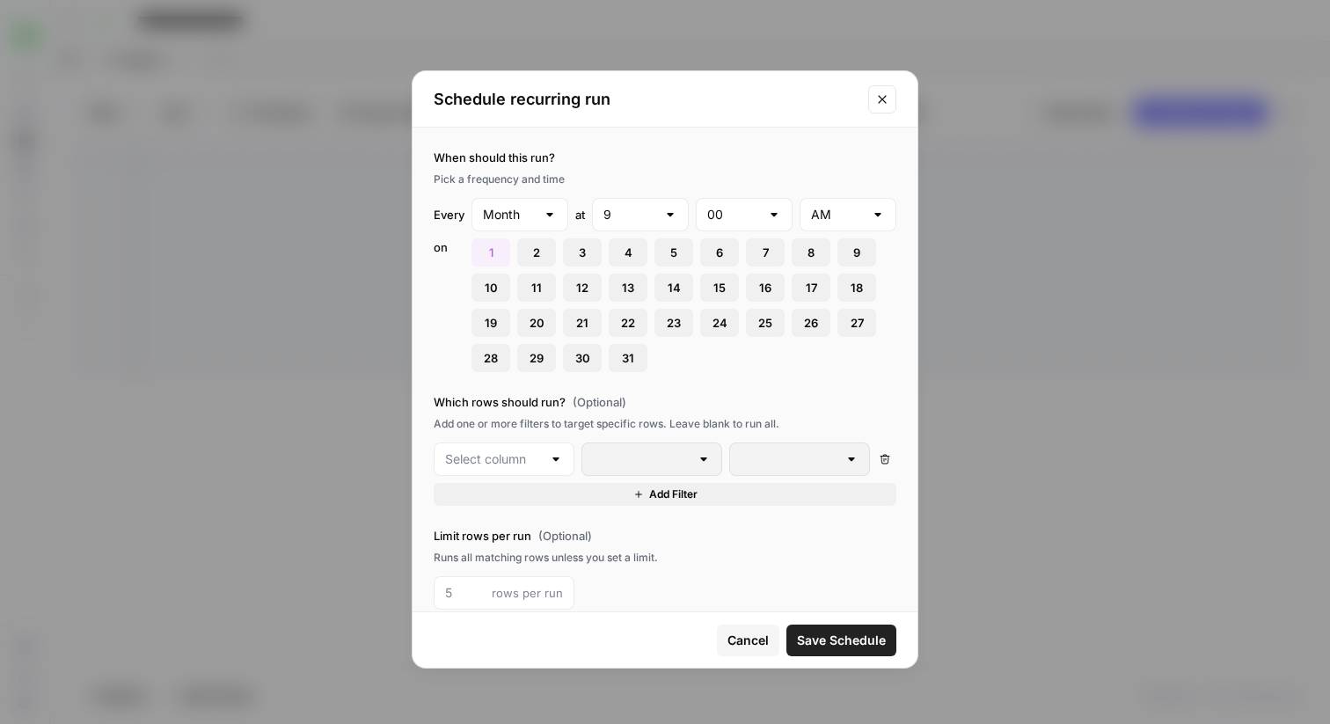
click at [554, 460] on div at bounding box center [556, 459] width 14 height 18
click at [758, 641] on span "Cancel" at bounding box center [748, 641] width 41 height 18
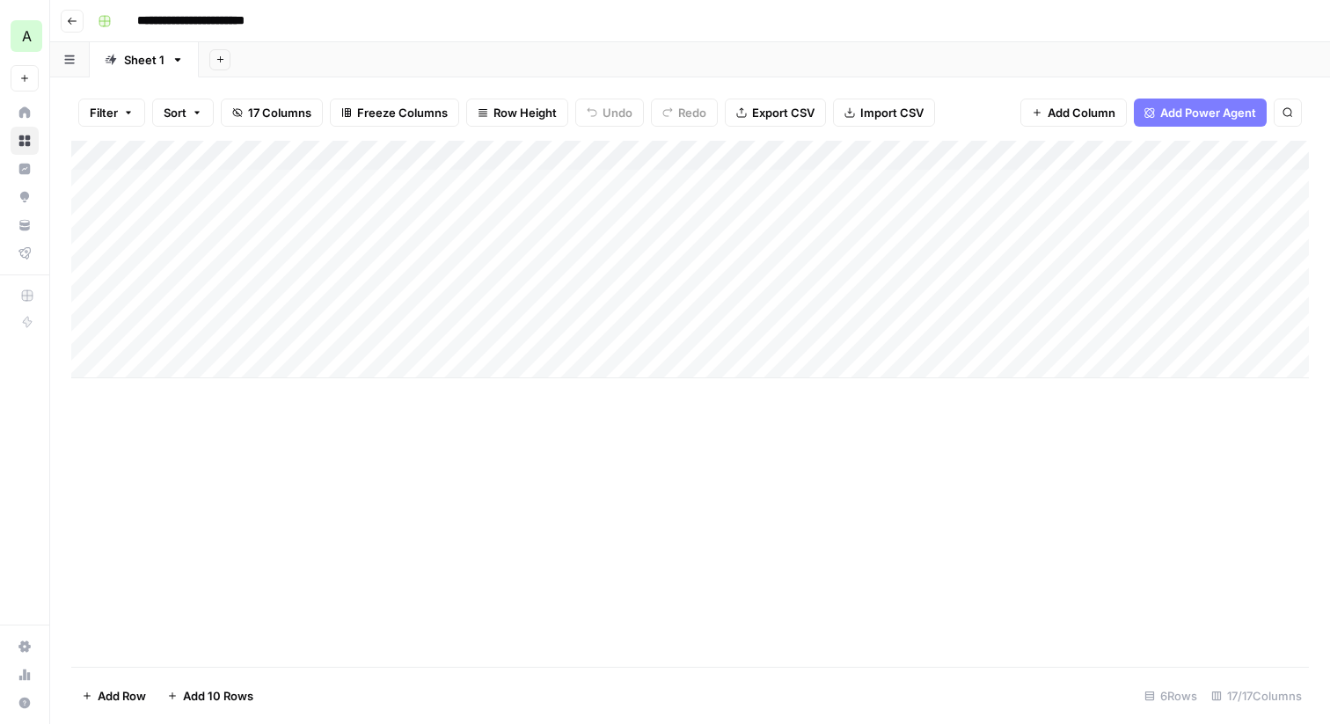
click at [24, 33] on span "A" at bounding box center [27, 36] width 10 height 21
click at [24, 35] on span "A" at bounding box center [27, 36] width 10 height 21
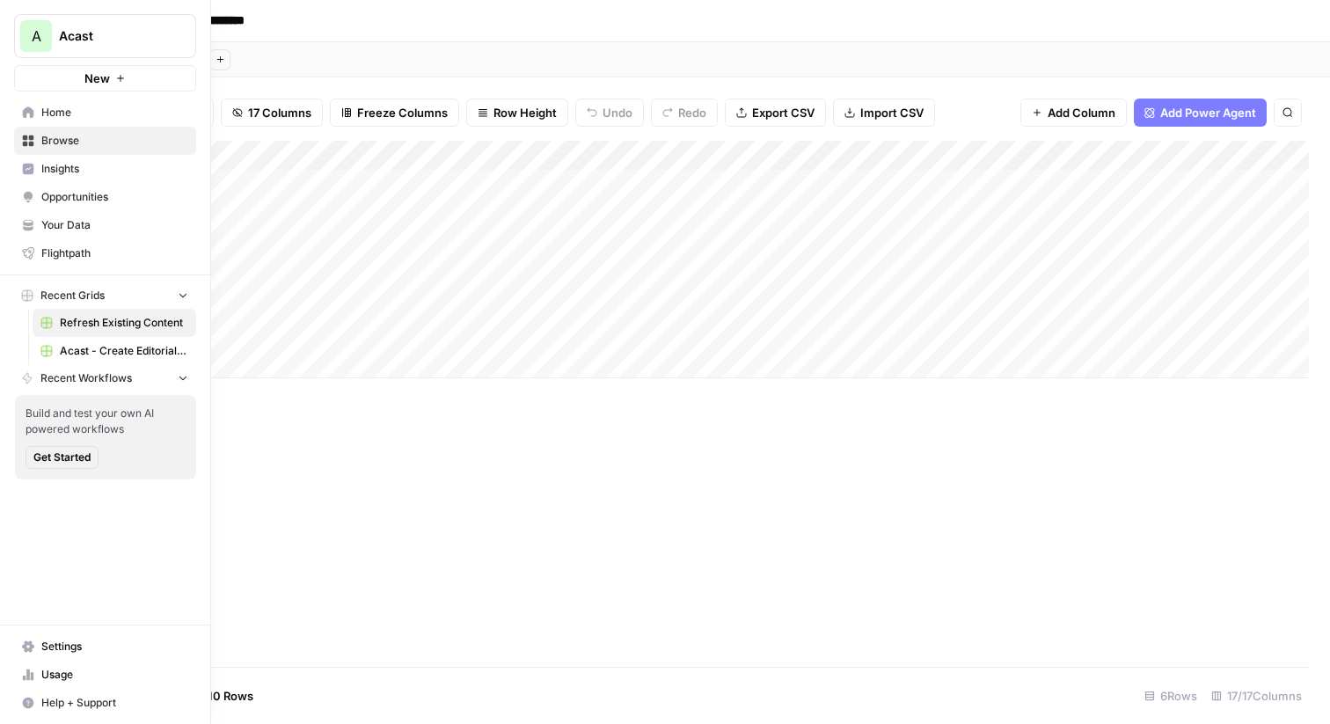
click at [47, 169] on span "Insights" at bounding box center [114, 169] width 147 height 16
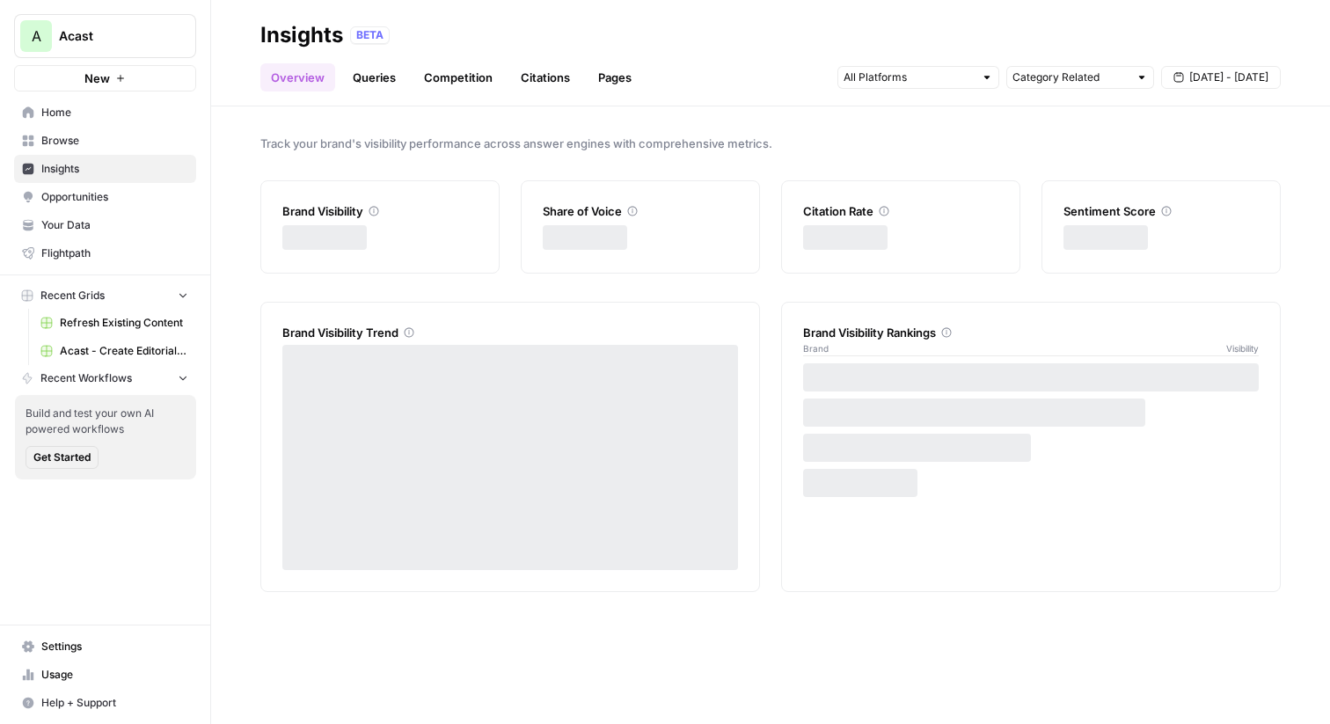
click at [88, 169] on span "Insights" at bounding box center [114, 169] width 147 height 16
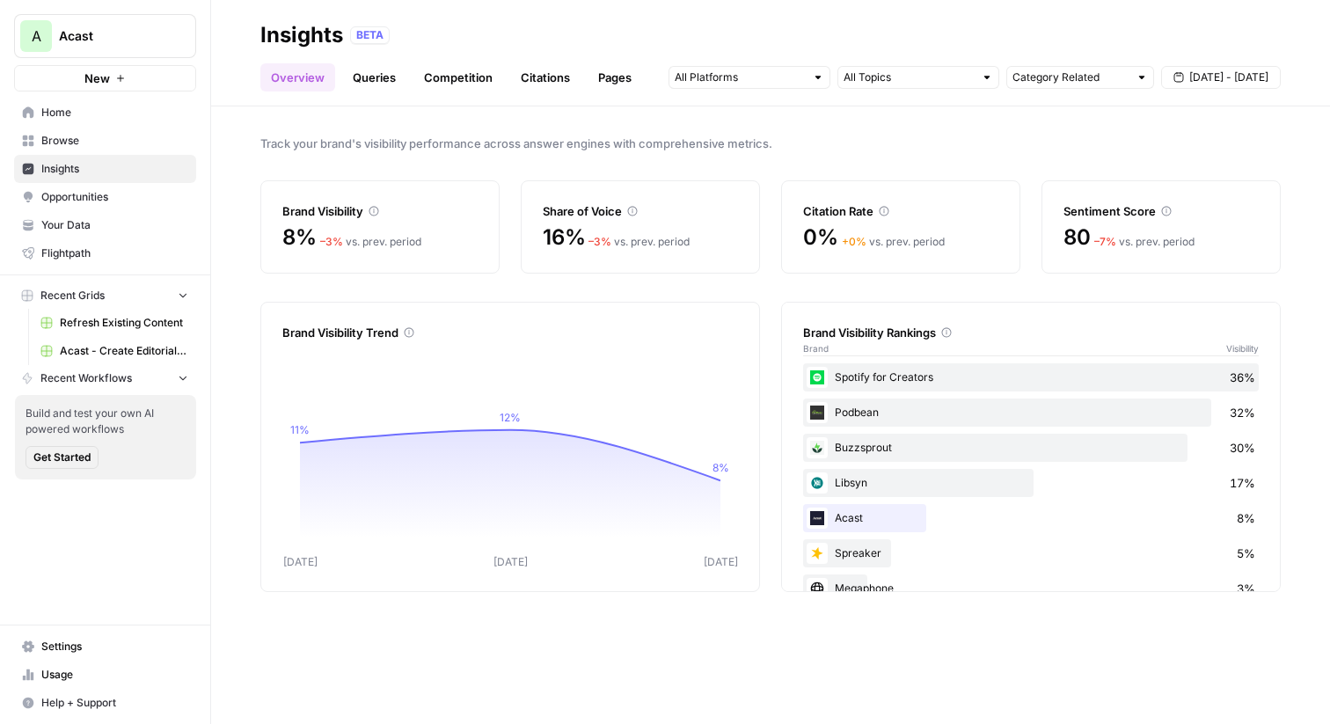
click at [128, 198] on span "Opportunities" at bounding box center [114, 197] width 147 height 16
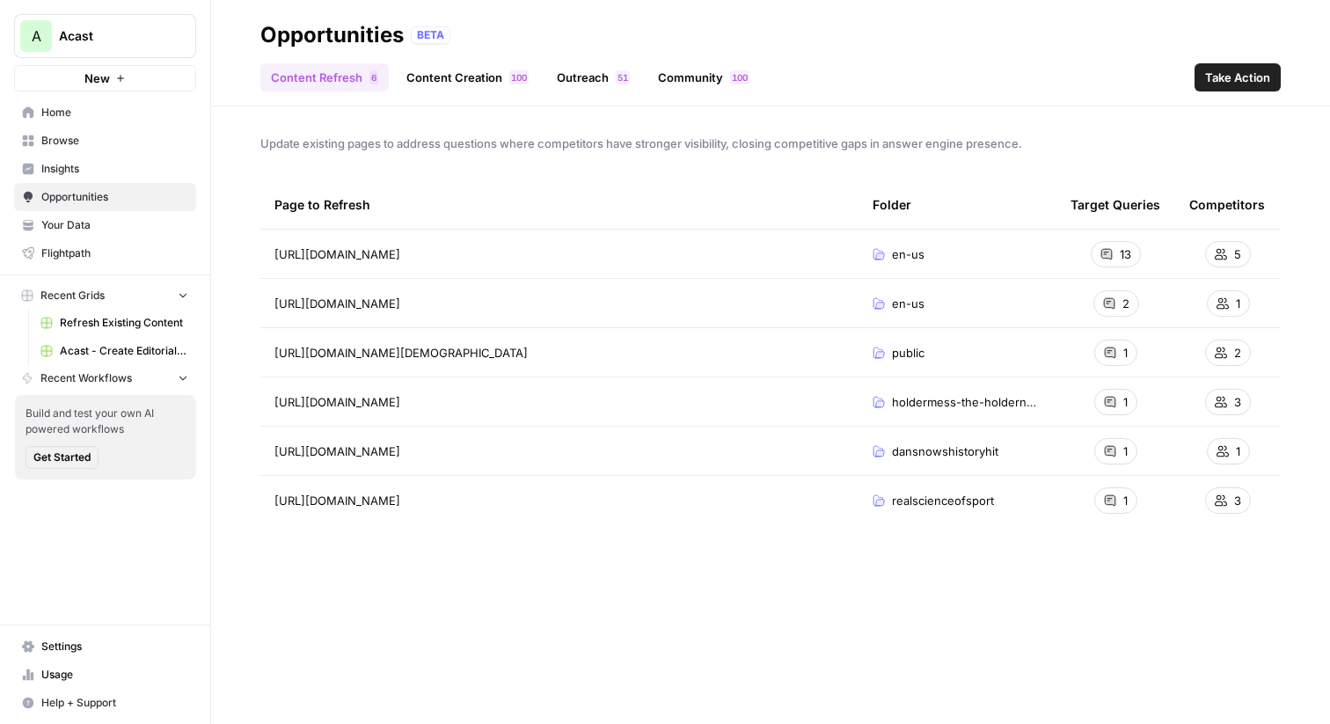
click at [443, 87] on link "Content Creation 0 0 1" at bounding box center [467, 77] width 143 height 28
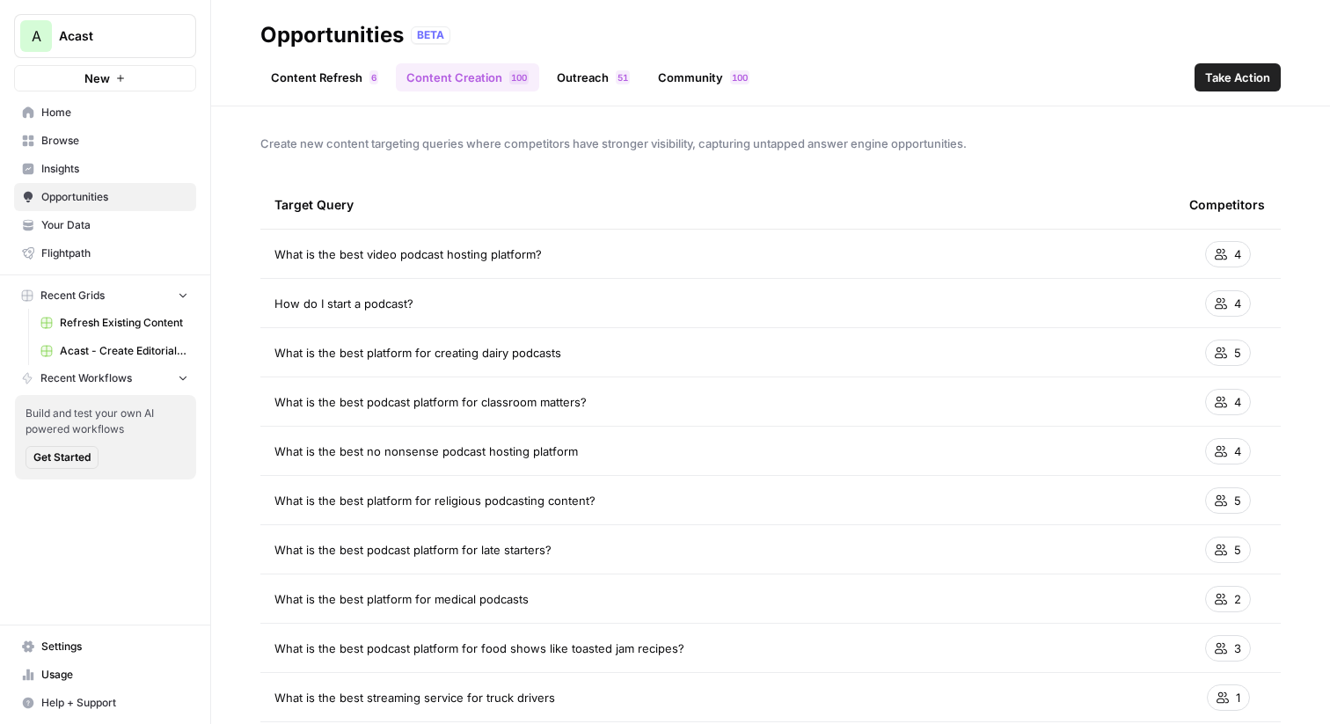
click at [334, 70] on link "Content Refresh 6" at bounding box center [324, 77] width 128 height 28
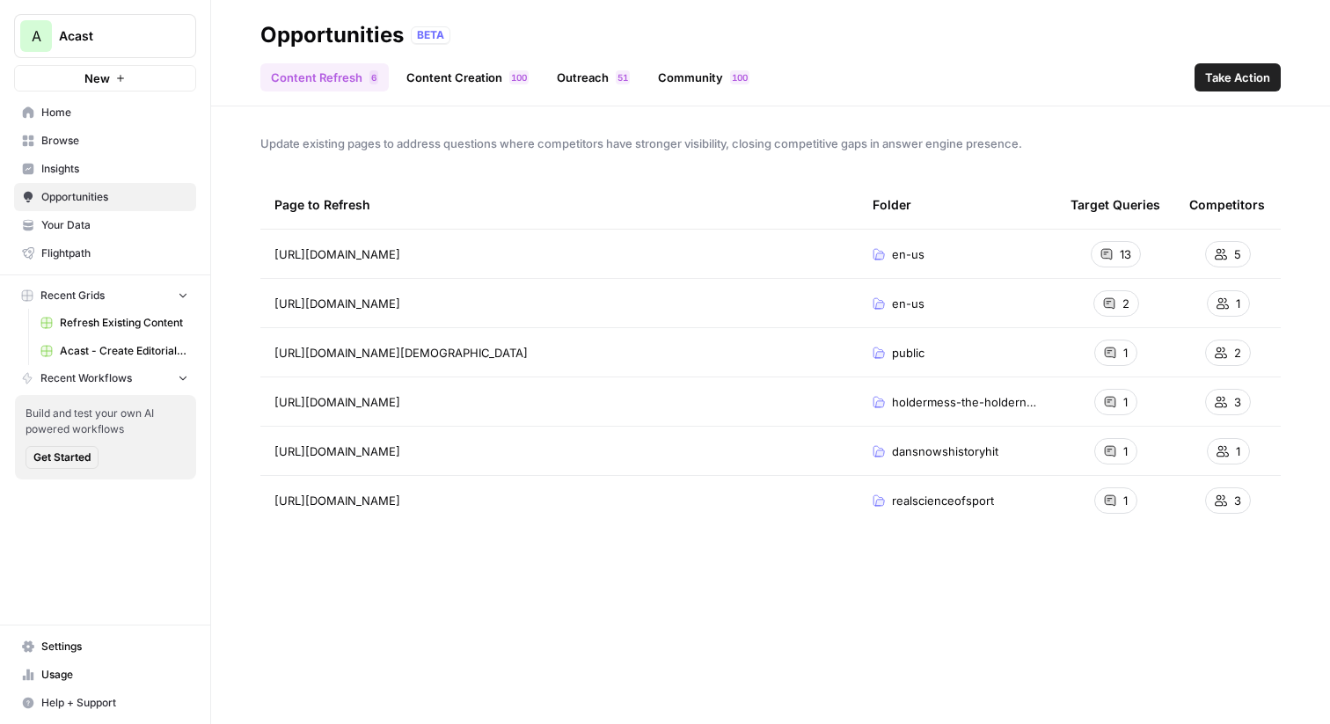
click at [592, 75] on link "Outreach 1 5" at bounding box center [593, 77] width 94 height 28
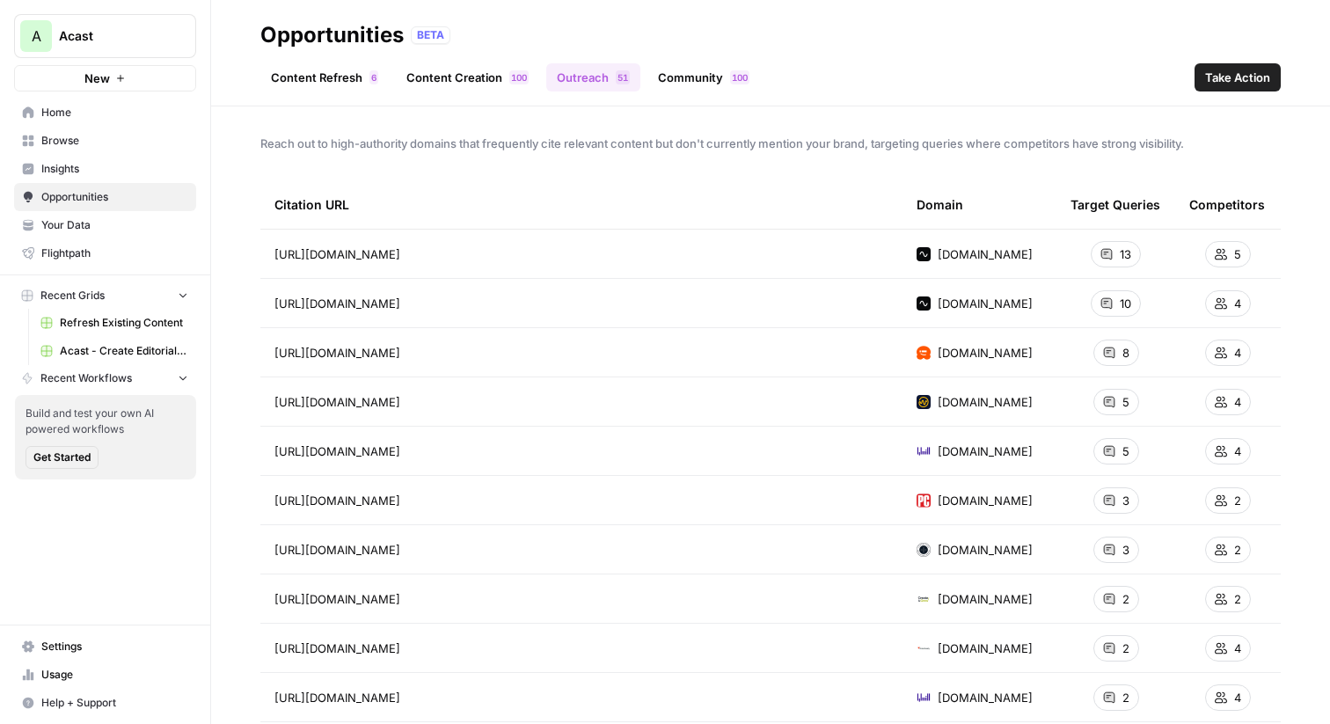
click at [706, 87] on link "Community 0 0 1" at bounding box center [704, 77] width 113 height 28
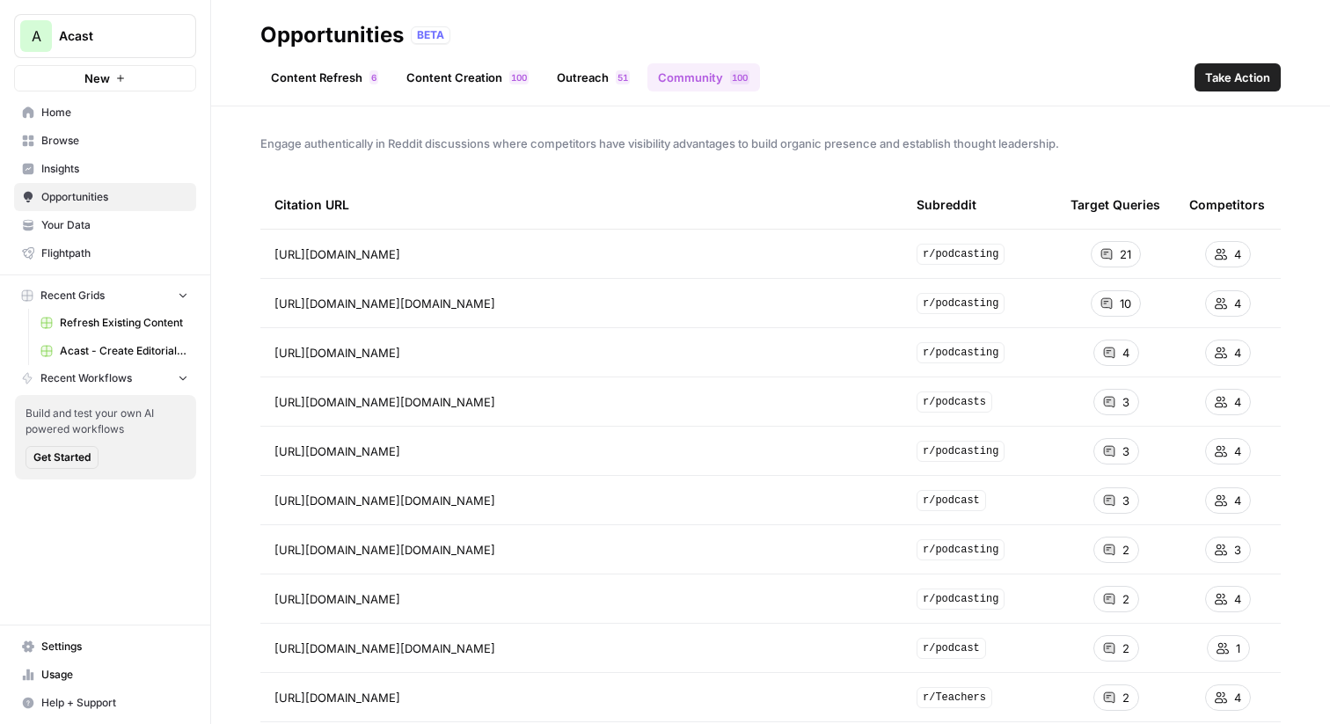
click at [313, 75] on link "Content Refresh 6" at bounding box center [324, 77] width 128 height 28
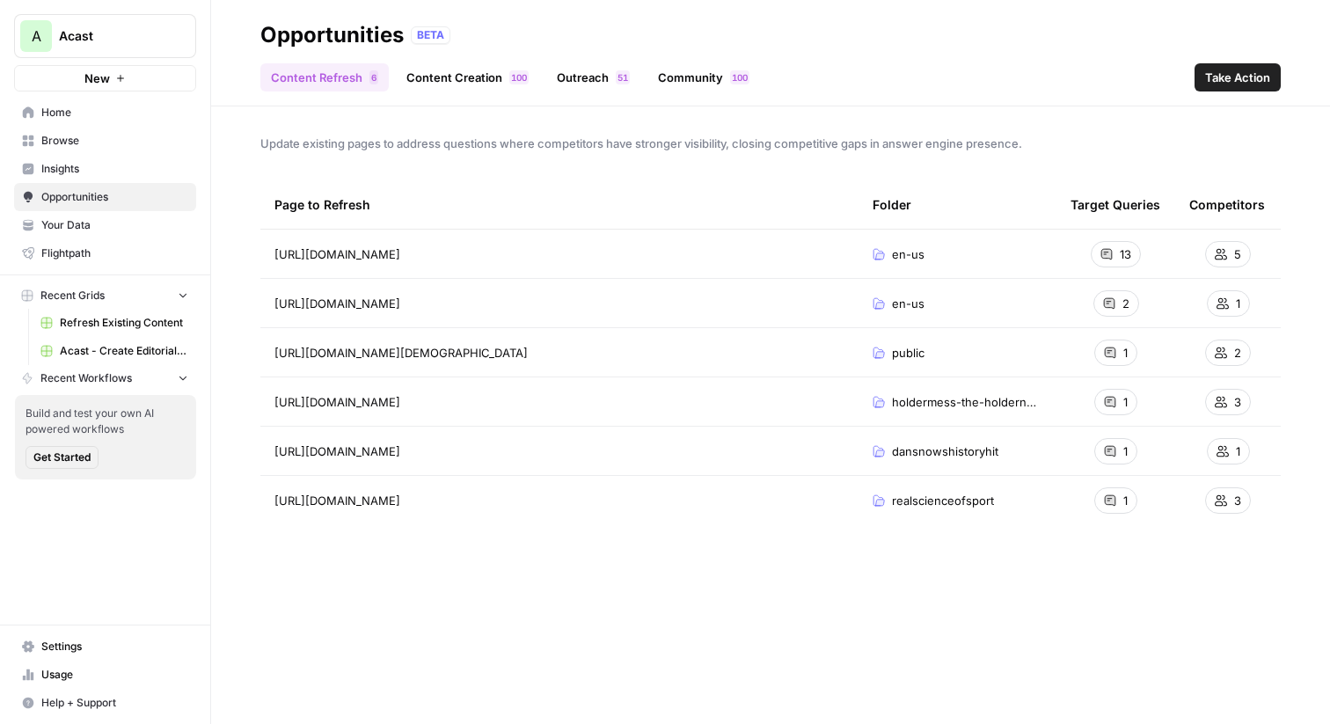
click at [107, 46] on button "A Acast" at bounding box center [105, 36] width 182 height 44
click at [144, 33] on span "Acast" at bounding box center [112, 36] width 106 height 18
click at [163, 31] on span "Acast" at bounding box center [112, 36] width 106 height 18
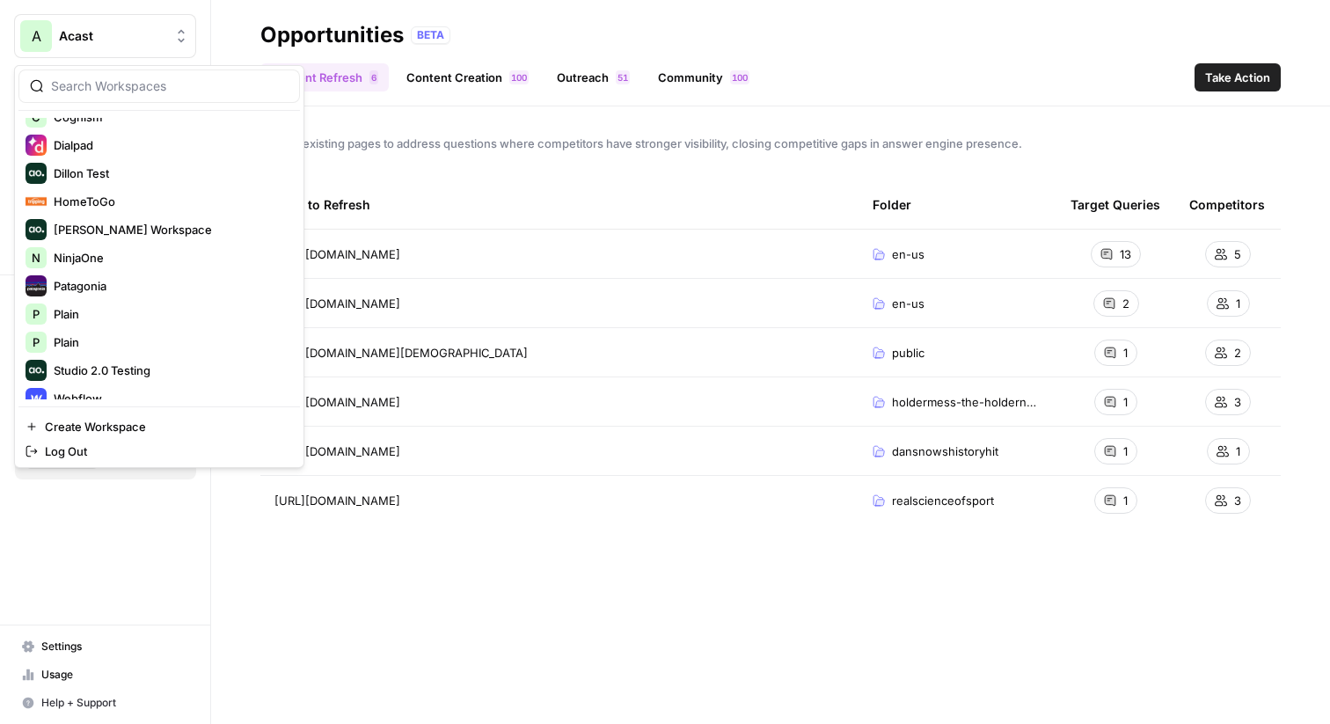
scroll to position [253, 0]
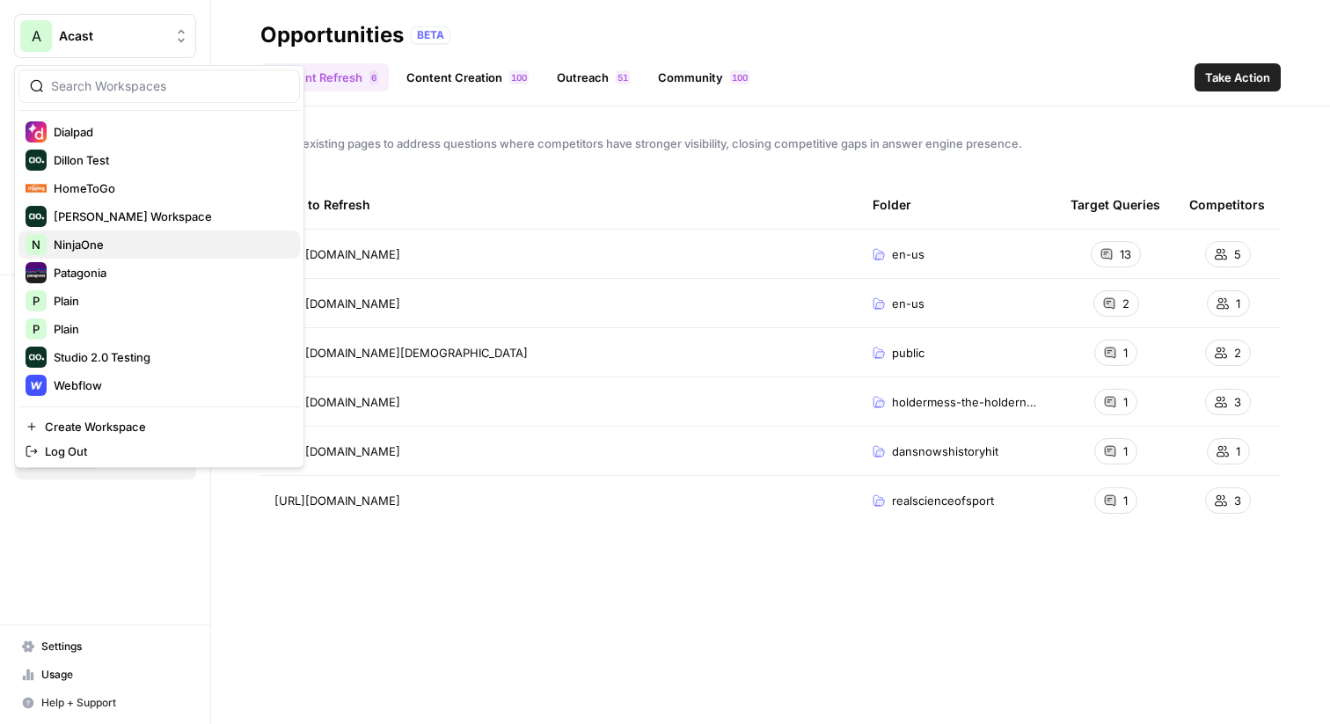
click at [108, 244] on span "NinjaOne" at bounding box center [170, 245] width 232 height 18
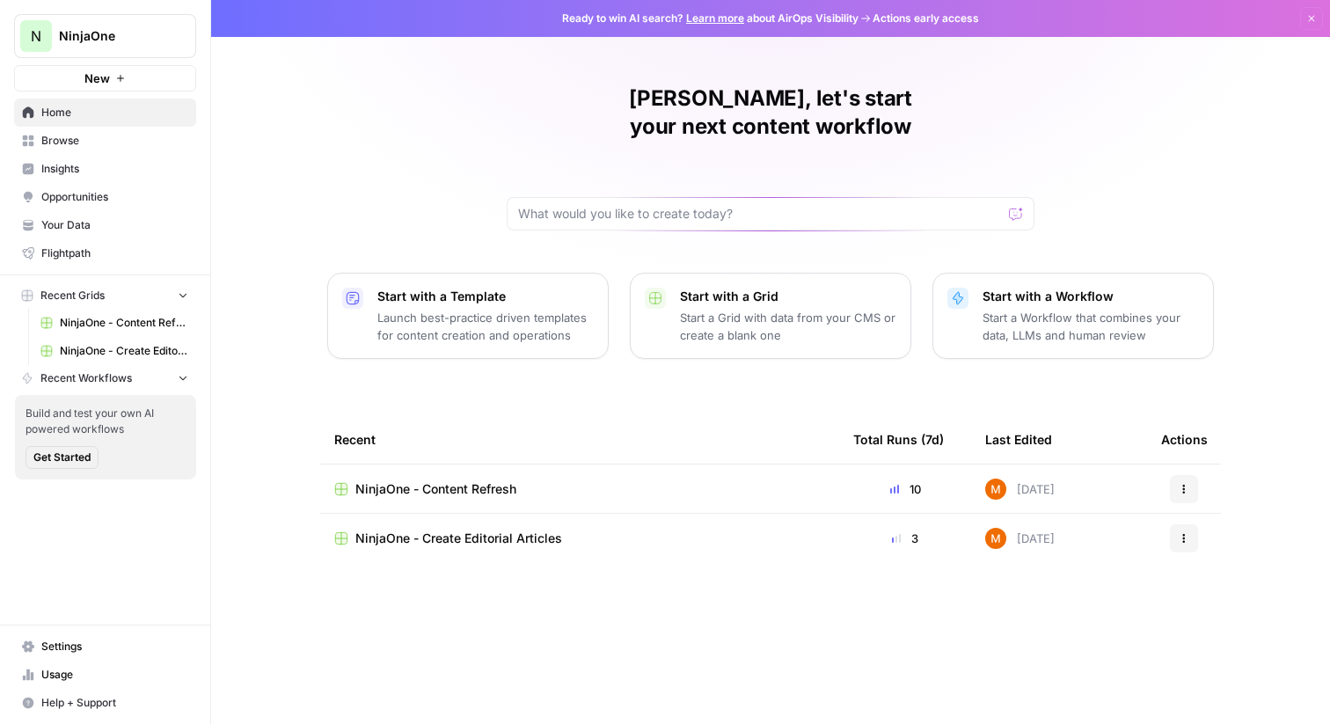
click at [74, 161] on span "Insights" at bounding box center [114, 169] width 147 height 16
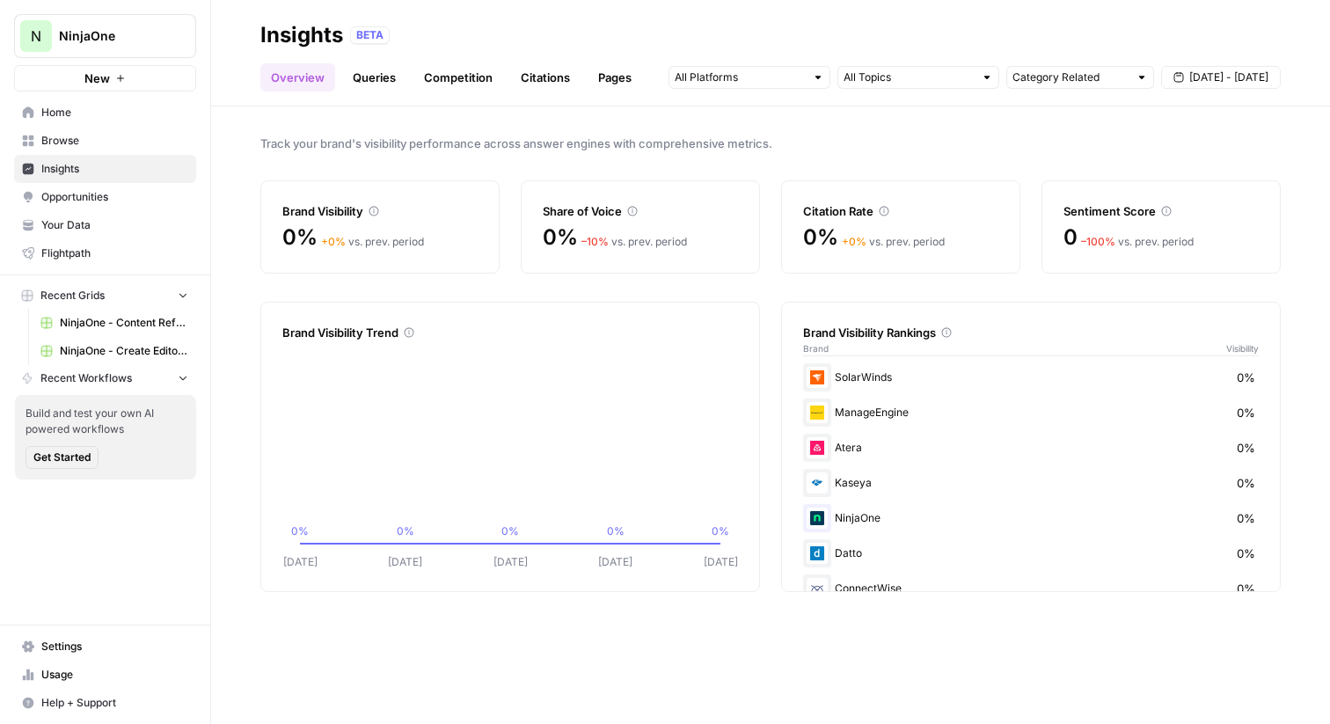
click at [129, 200] on span "Opportunities" at bounding box center [114, 197] width 147 height 16
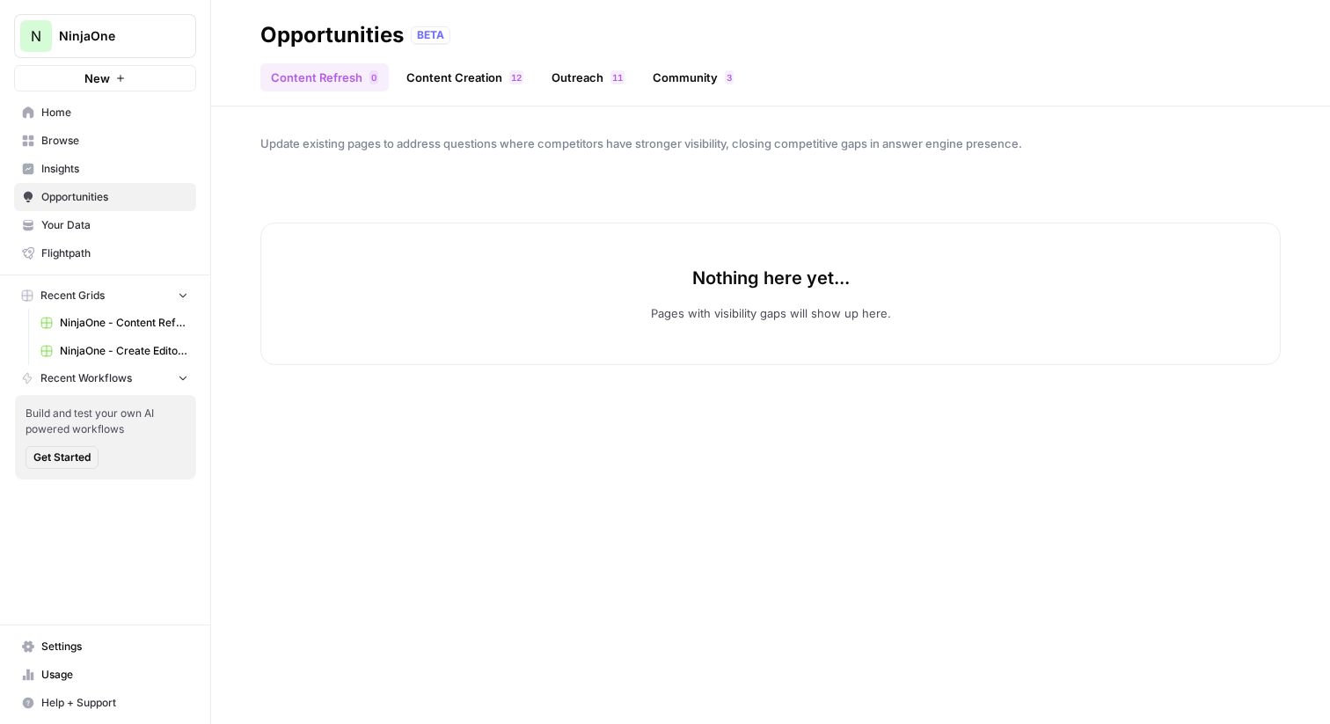
click at [169, 33] on div "NinjaOne" at bounding box center [124, 36] width 131 height 18
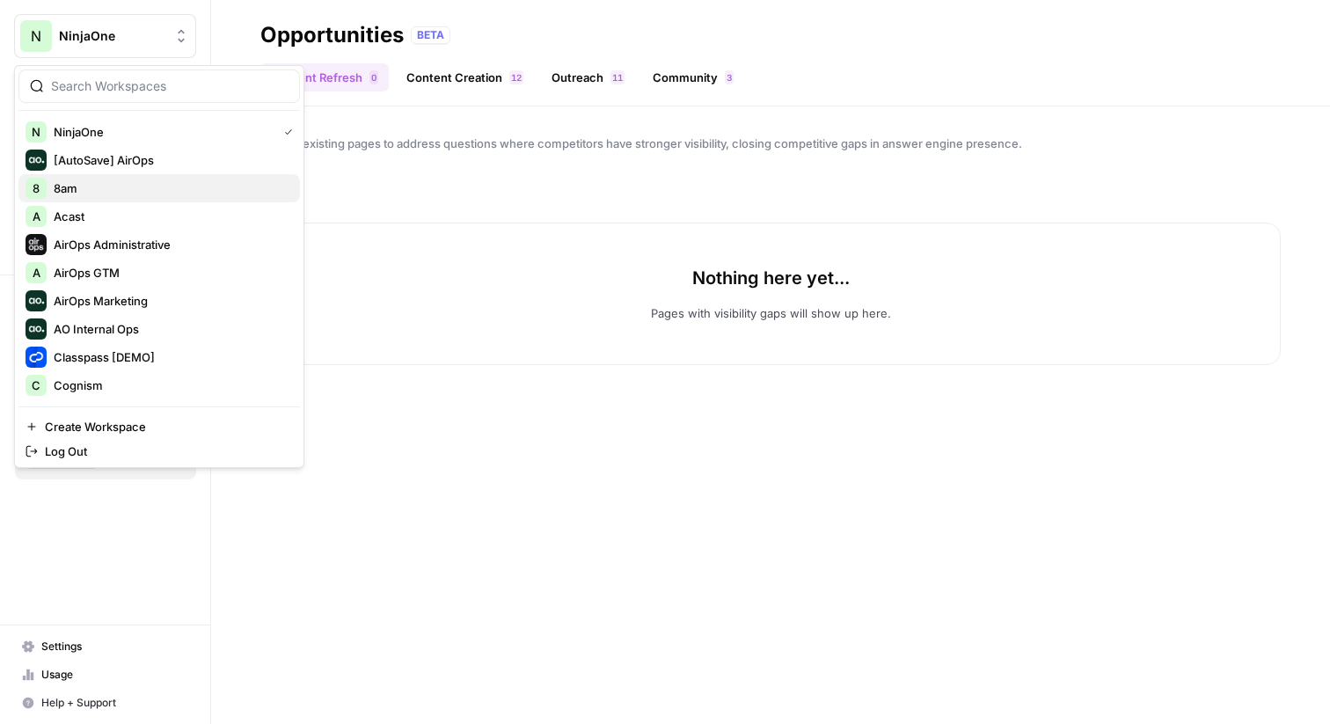
click at [86, 187] on span "8am" at bounding box center [170, 188] width 232 height 18
